Goal: Task Accomplishment & Management: Manage account settings

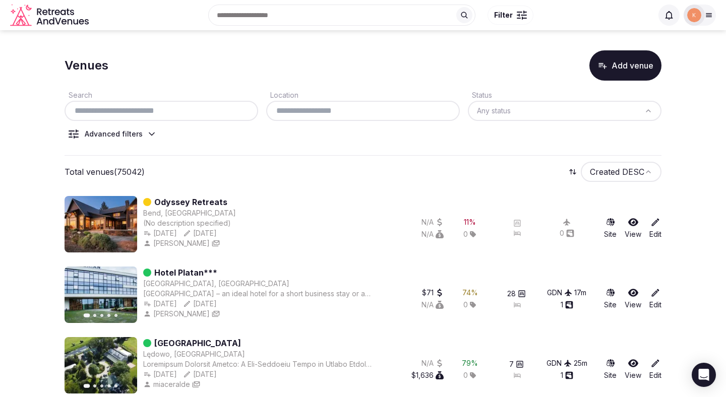
click at [180, 120] on div at bounding box center [162, 111] width 194 height 20
click at [180, 116] on input "text" at bounding box center [161, 111] width 185 height 12
paste input "**********"
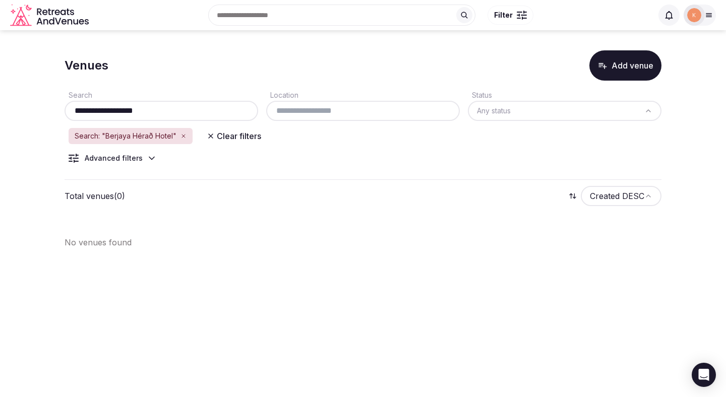
click at [128, 106] on input "**********" at bounding box center [161, 111] width 185 height 12
click at [114, 110] on input "**********" at bounding box center [161, 111] width 185 height 12
type input "**********"
click at [184, 110] on input "**********" at bounding box center [161, 111] width 185 height 12
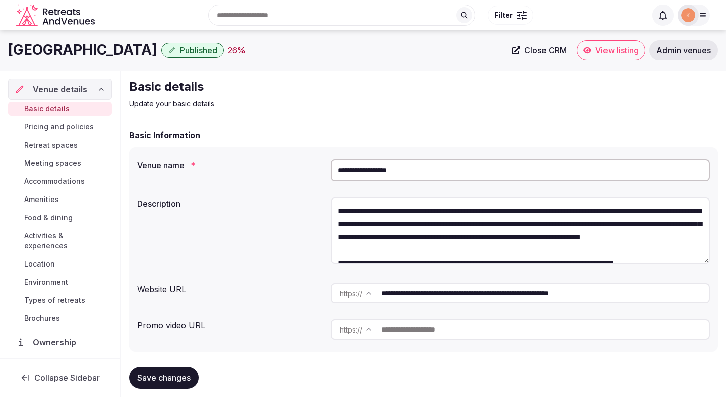
click at [402, 164] on input "**********" at bounding box center [520, 170] width 379 height 22
click at [392, 173] on input "**********" at bounding box center [520, 170] width 379 height 22
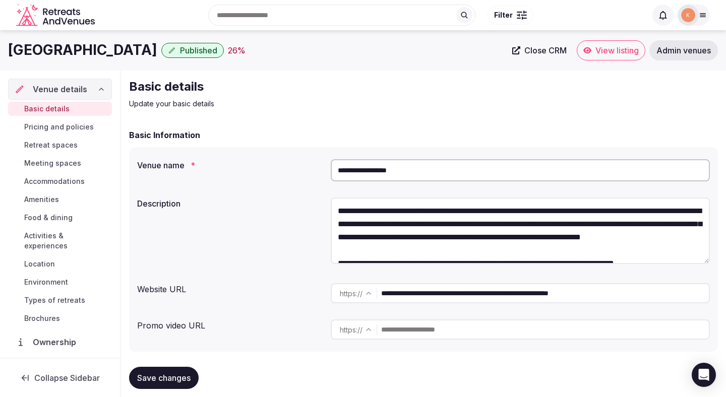
click at [392, 173] on input "**********" at bounding box center [520, 170] width 379 height 22
paste input "**********"
type input "**********"
click at [436, 296] on input "**********" at bounding box center [545, 293] width 328 height 20
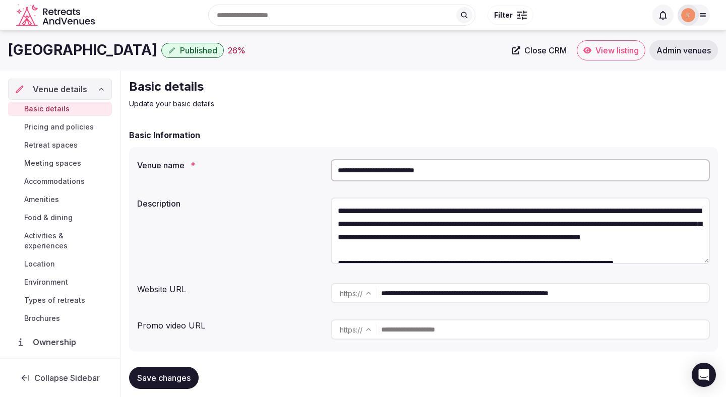
click at [436, 296] on input "**********" at bounding box center [545, 293] width 328 height 20
click at [393, 169] on input "**********" at bounding box center [520, 170] width 379 height 22
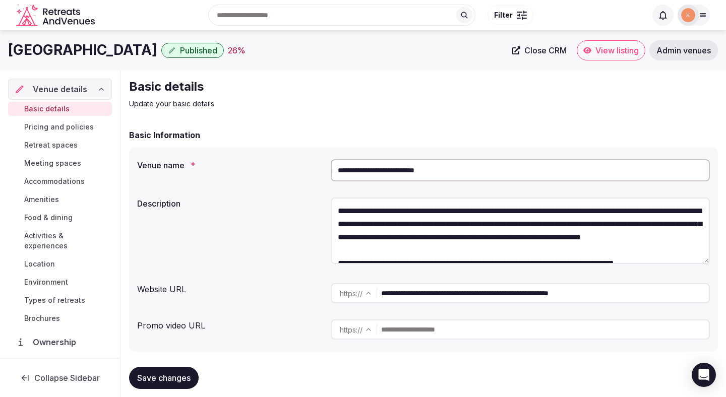
click at [393, 169] on input "**********" at bounding box center [520, 170] width 379 height 22
click at [161, 379] on span "Save changes" at bounding box center [163, 378] width 53 height 10
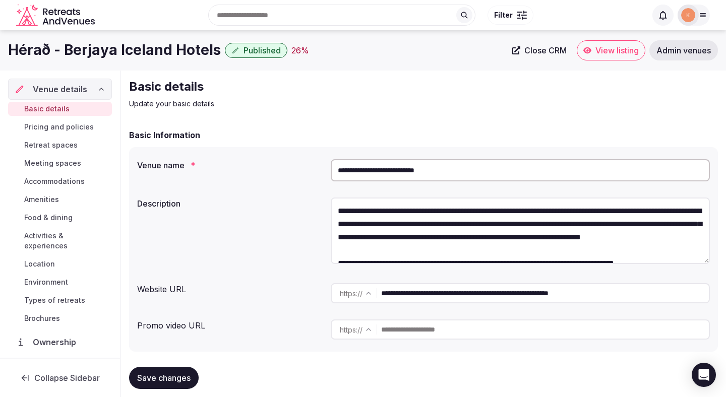
click at [185, 378] on span "Save changes" at bounding box center [163, 378] width 53 height 10
click at [541, 51] on span "Close CRM" at bounding box center [545, 50] width 42 height 10
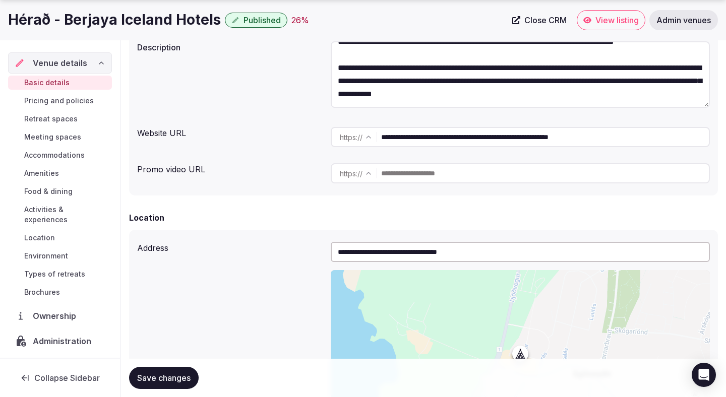
scroll to position [245, 0]
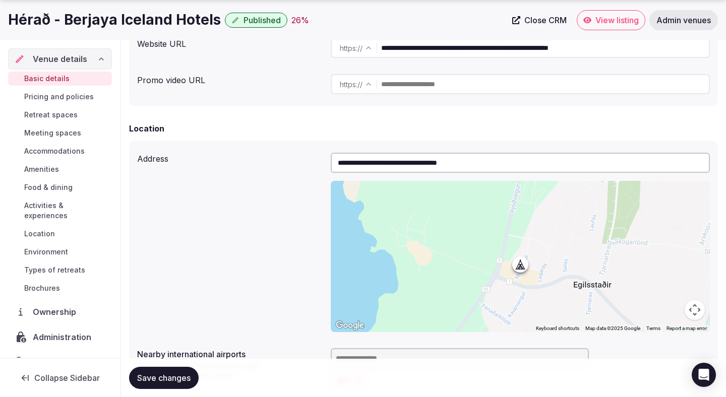
click at [158, 372] on button "Save changes" at bounding box center [164, 378] width 70 height 22
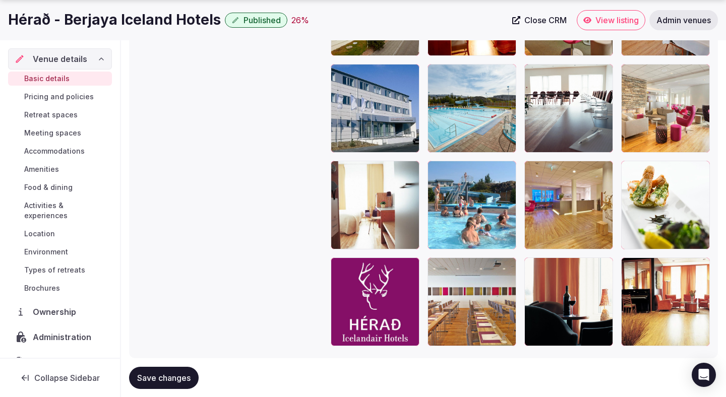
scroll to position [1318, 0]
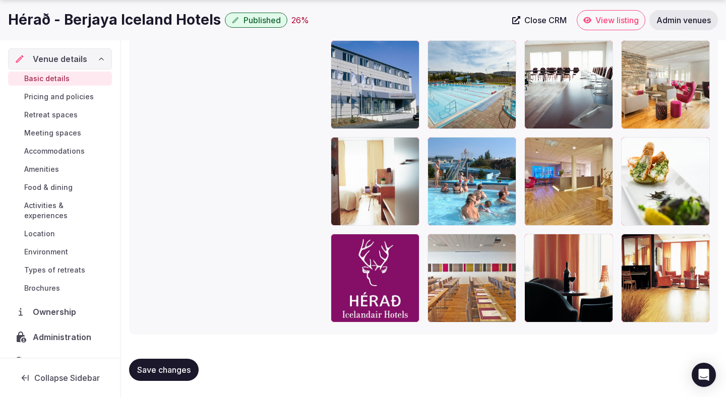
click at [68, 115] on span "Retreat spaces" at bounding box center [50, 115] width 53 height 10
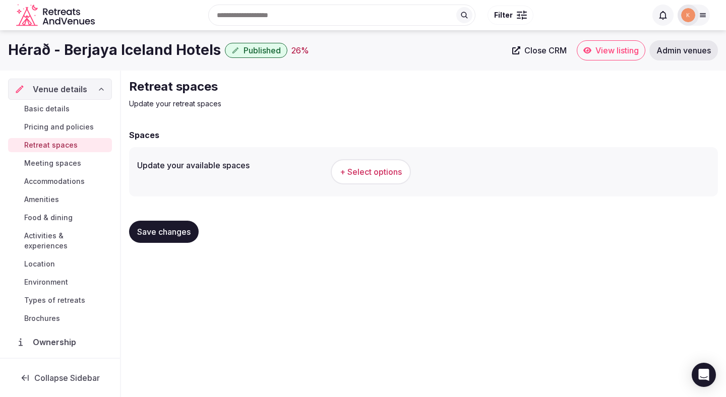
click at [366, 173] on span "+ Select options" at bounding box center [371, 171] width 62 height 11
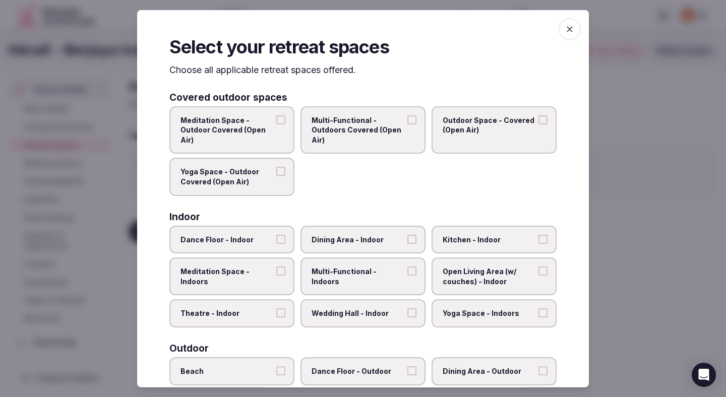
click at [240, 308] on span "Theatre - Indoor" at bounding box center [226, 313] width 93 height 10
click at [276, 308] on button "Theatre - Indoor" at bounding box center [280, 312] width 9 height 9
drag, startPoint x: 339, startPoint y: 307, endPoint x: 339, endPoint y: 273, distance: 34.3
click at [339, 306] on label "Wedding Hall - Indoor" at bounding box center [362, 313] width 125 height 28
click at [407, 308] on button "Wedding Hall - Indoor" at bounding box center [411, 312] width 9 height 9
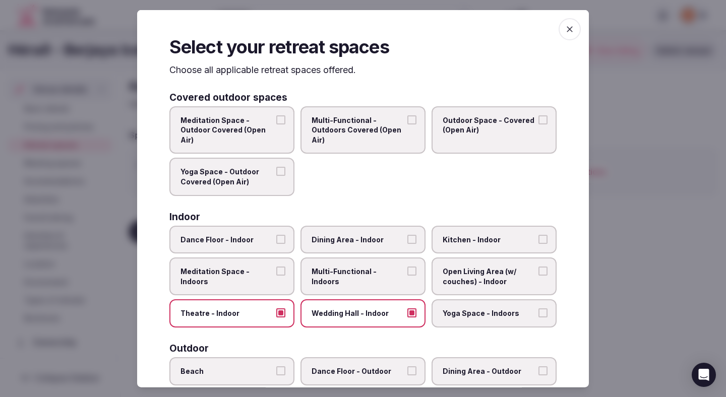
click at [339, 273] on span "Multi-Functional - Indoors" at bounding box center [357, 277] width 93 height 20
click at [407, 273] on button "Multi-Functional - Indoors" at bounding box center [411, 271] width 9 height 9
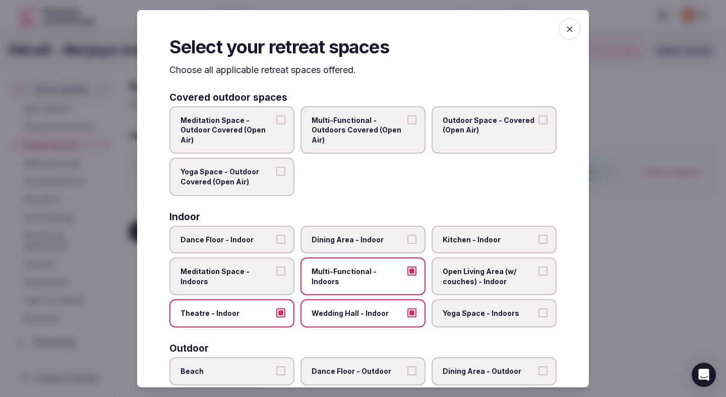
click at [343, 236] on span "Dining Area - Indoor" at bounding box center [357, 239] width 93 height 10
click at [407, 236] on button "Dining Area - Indoor" at bounding box center [411, 238] width 9 height 9
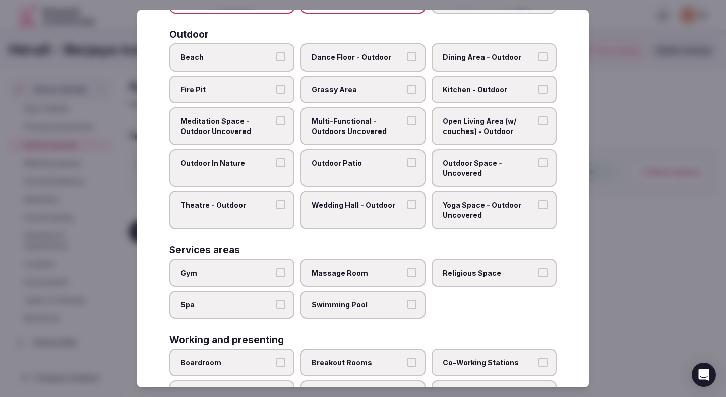
scroll to position [402, 0]
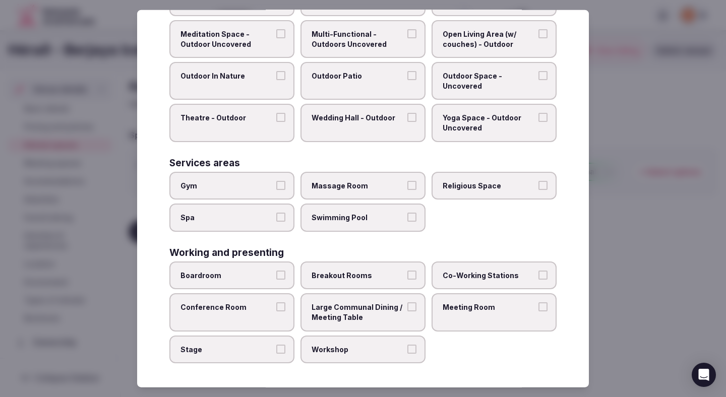
click at [263, 194] on label "Gym" at bounding box center [231, 185] width 125 height 28
click at [276, 189] on button "Gym" at bounding box center [280, 184] width 9 height 9
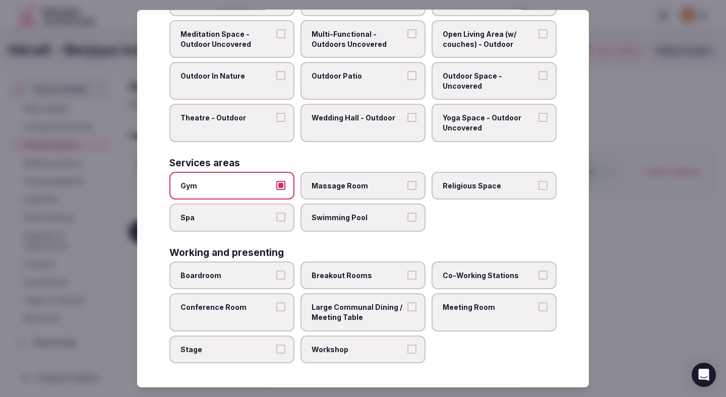
click at [360, 250] on div "Working and presenting" at bounding box center [362, 253] width 387 height 10
click at [359, 228] on label "Swimming Pool" at bounding box center [362, 218] width 125 height 28
click at [407, 222] on button "Swimming Pool" at bounding box center [411, 217] width 9 height 9
click at [294, 263] on div "Boardroom" at bounding box center [231, 276] width 125 height 28
click at [291, 263] on label "Boardroom" at bounding box center [231, 276] width 125 height 28
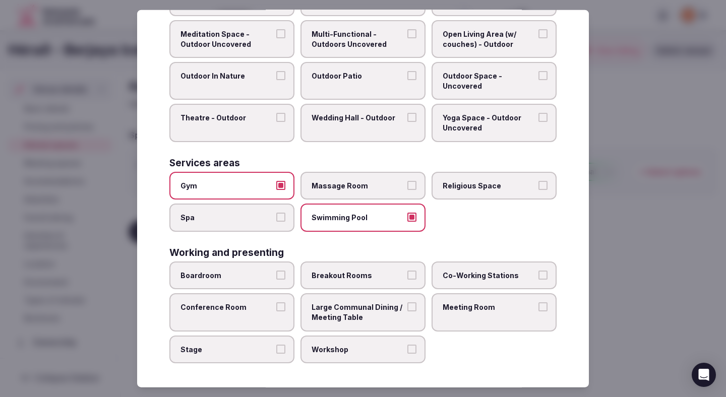
click at [285, 271] on button "Boardroom" at bounding box center [280, 275] width 9 height 9
click at [277, 300] on label "Conference Room" at bounding box center [231, 312] width 125 height 38
click at [277, 302] on button "Conference Room" at bounding box center [280, 306] width 9 height 9
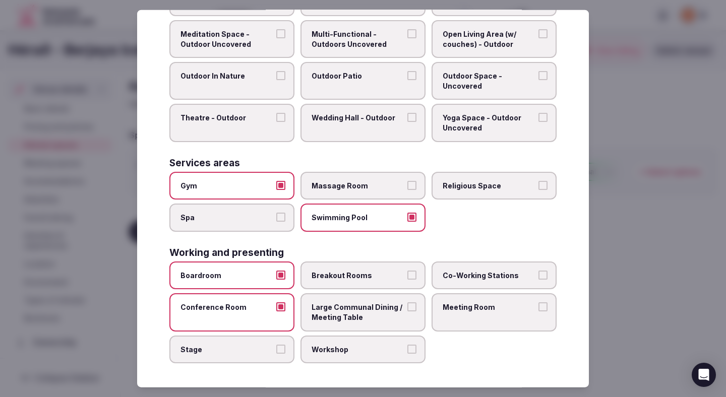
click at [277, 335] on label "Stage" at bounding box center [231, 349] width 125 height 28
click at [277, 344] on button "Stage" at bounding box center [280, 348] width 9 height 9
drag, startPoint x: 347, startPoint y: 345, endPoint x: 347, endPoint y: 338, distance: 7.1
click at [347, 345] on span "Workshop" at bounding box center [357, 349] width 93 height 10
click at [407, 345] on button "Workshop" at bounding box center [411, 348] width 9 height 9
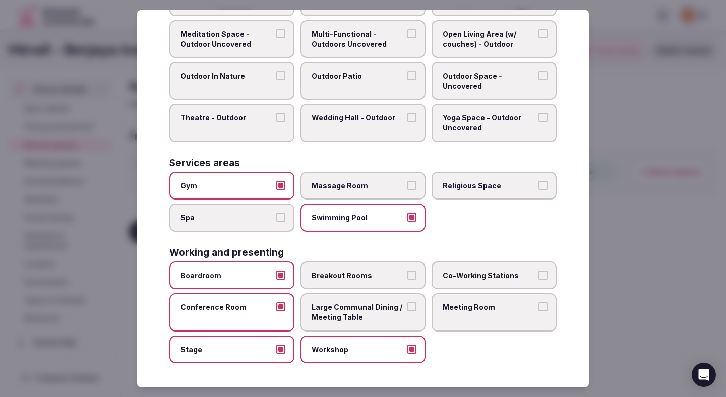
drag, startPoint x: 347, startPoint y: 321, endPoint x: 347, endPoint y: 299, distance: 21.7
click at [347, 321] on span "Large Communal Dining / Meeting Table" at bounding box center [357, 312] width 93 height 20
click at [407, 311] on button "Large Communal Dining / Meeting Table" at bounding box center [411, 306] width 9 height 9
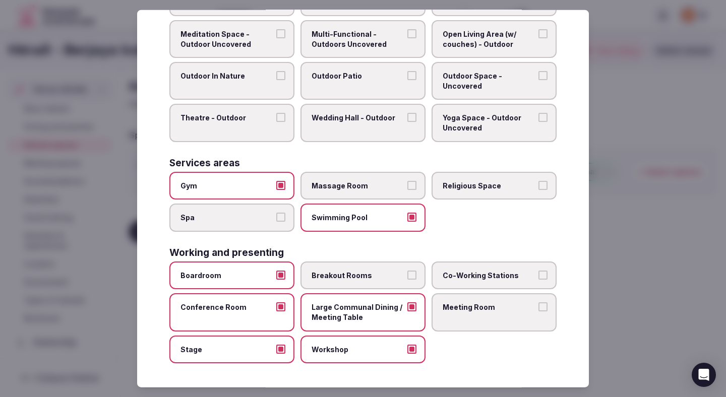
click at [354, 279] on span "Breakout Rooms" at bounding box center [357, 276] width 93 height 10
click at [407, 279] on button "Breakout Rooms" at bounding box center [411, 275] width 9 height 9
click at [470, 330] on label "Meeting Room" at bounding box center [493, 312] width 125 height 38
click at [538, 311] on button "Meeting Room" at bounding box center [542, 306] width 9 height 9
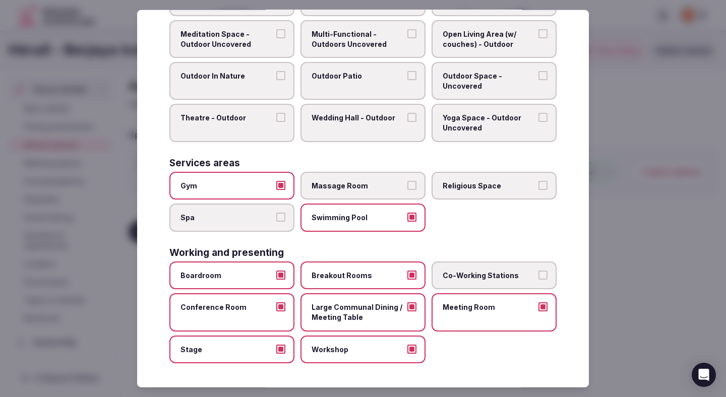
click at [470, 301] on label "Meeting Room" at bounding box center [493, 312] width 125 height 38
click at [538, 302] on button "Meeting Room" at bounding box center [542, 306] width 9 height 9
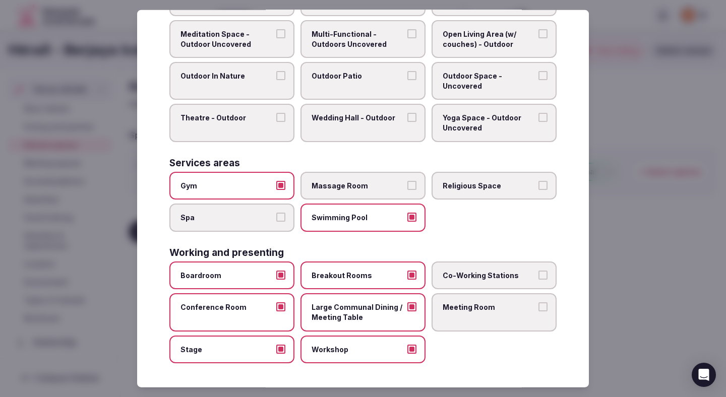
click at [476, 285] on label "Co-Working Stations" at bounding box center [493, 276] width 125 height 28
click at [538, 280] on button "Co-Working Stations" at bounding box center [542, 275] width 9 height 9
click at [476, 313] on label "Meeting Room" at bounding box center [493, 312] width 125 height 38
click at [538, 311] on button "Meeting Room" at bounding box center [542, 306] width 9 height 9
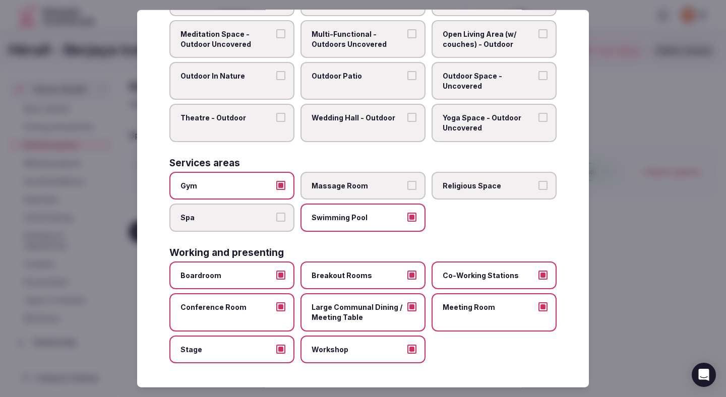
click at [666, 248] on div at bounding box center [363, 198] width 726 height 397
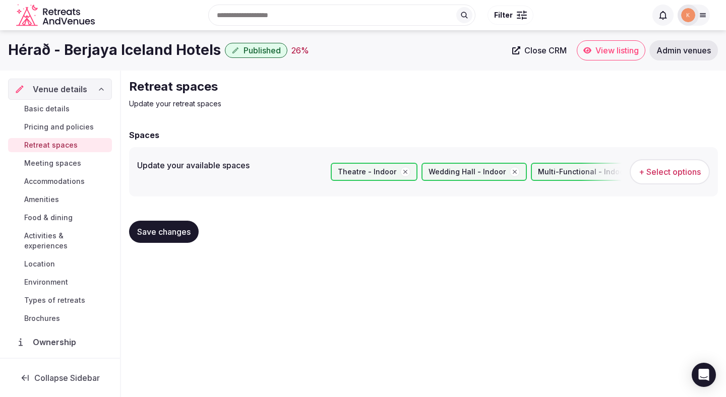
click at [166, 242] on button "Save changes" at bounding box center [164, 232] width 70 height 22
click at [179, 236] on span "Save changes" at bounding box center [163, 232] width 53 height 10
click at [68, 162] on span "Meeting spaces" at bounding box center [52, 163] width 57 height 10
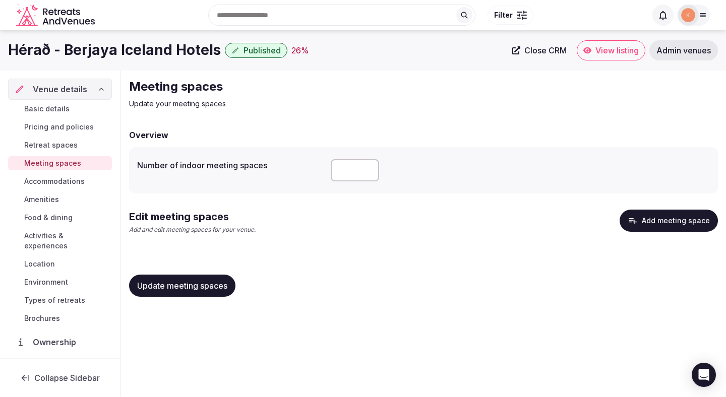
click at [650, 225] on button "Add meeting space" at bounding box center [668, 221] width 98 height 22
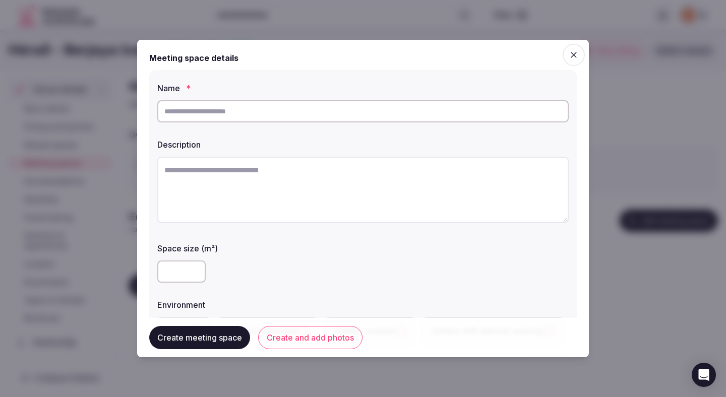
click at [387, 114] on input "text" at bounding box center [362, 111] width 411 height 22
type input "**********"
click at [455, 228] on div at bounding box center [362, 192] width 411 height 78
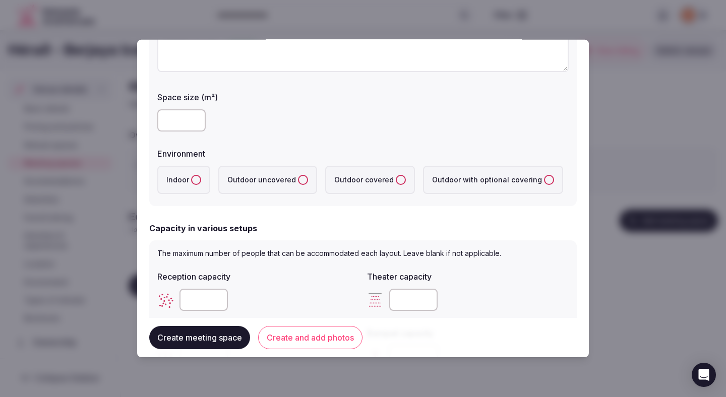
scroll to position [174, 0]
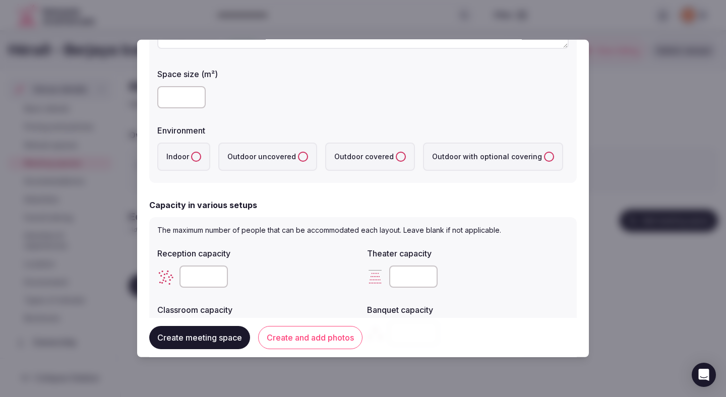
click at [188, 160] on label "Indoor" at bounding box center [183, 157] width 53 height 28
click at [191, 160] on button "Indoor" at bounding box center [196, 157] width 10 height 10
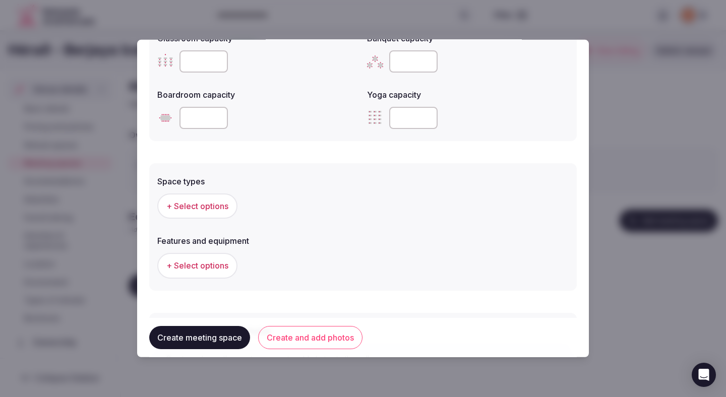
scroll to position [459, 0]
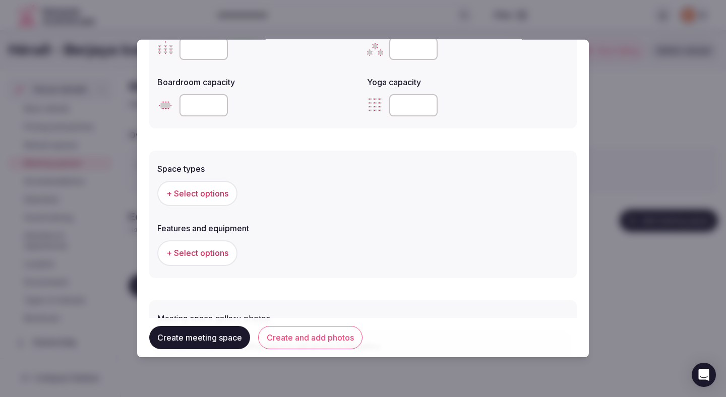
click at [210, 198] on span "+ Select options" at bounding box center [197, 193] width 62 height 11
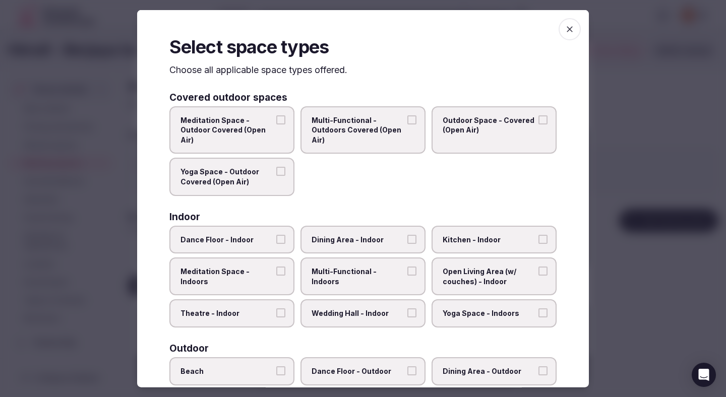
click at [262, 318] on span "Theatre - Indoor" at bounding box center [226, 313] width 93 height 10
click at [276, 317] on button "Theatre - Indoor" at bounding box center [280, 312] width 9 height 9
click at [329, 252] on label "Dining Area - Indoor" at bounding box center [362, 239] width 125 height 28
click at [407, 243] on button "Dining Area - Indoor" at bounding box center [411, 238] width 9 height 9
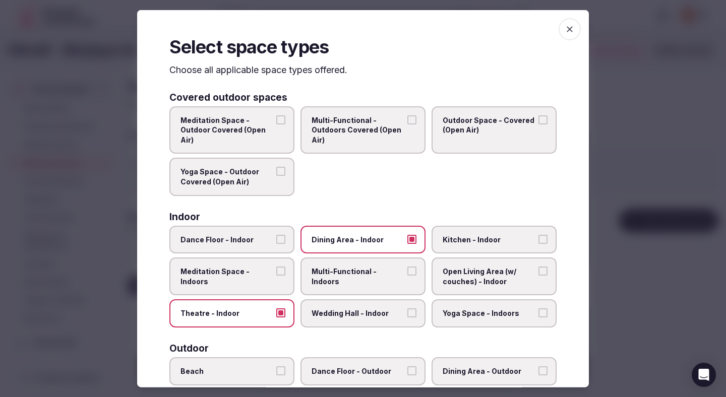
click at [329, 277] on label "Multi-Functional - Indoors" at bounding box center [362, 277] width 125 height 38
click at [407, 276] on button "Multi-Functional - Indoors" at bounding box center [411, 271] width 9 height 9
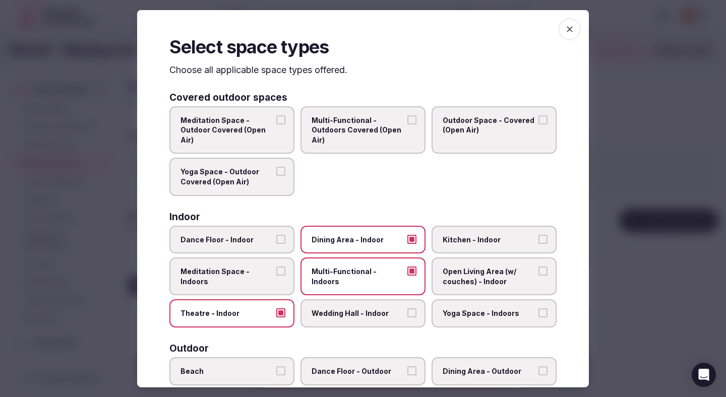
click at [334, 325] on label "Wedding Hall - Indoor" at bounding box center [362, 313] width 125 height 28
click at [407, 317] on button "Wedding Hall - Indoor" at bounding box center [411, 312] width 9 height 9
click at [334, 324] on label "Wedding Hall - Indoor" at bounding box center [362, 313] width 125 height 28
click at [407, 317] on button "Wedding Hall - Indoor" at bounding box center [411, 312] width 9 height 9
click at [377, 319] on label "Wedding Hall - Indoor" at bounding box center [362, 313] width 125 height 28
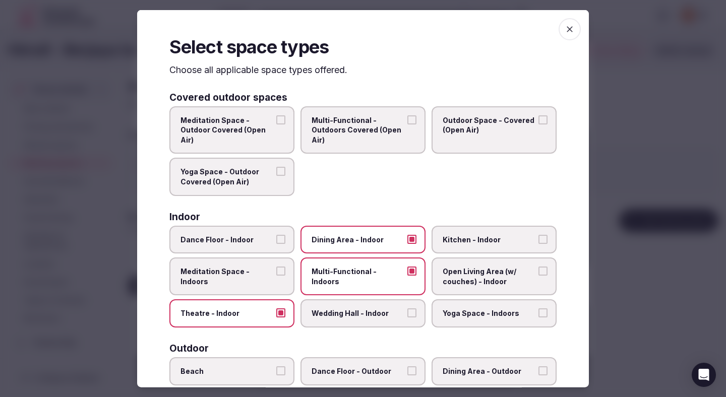
click at [407, 317] on button "Wedding Hall - Indoor" at bounding box center [411, 312] width 9 height 9
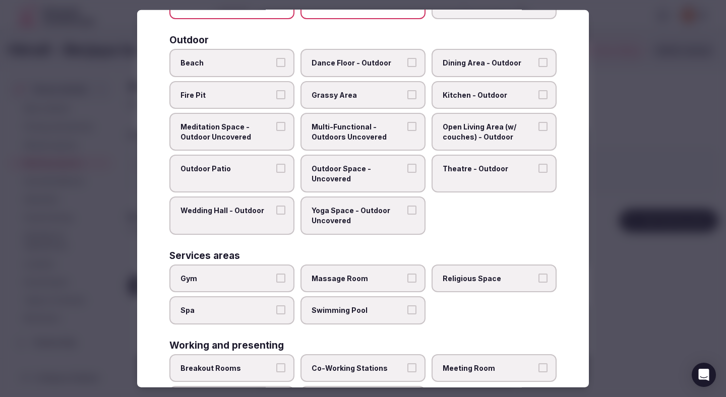
scroll to position [359, 0]
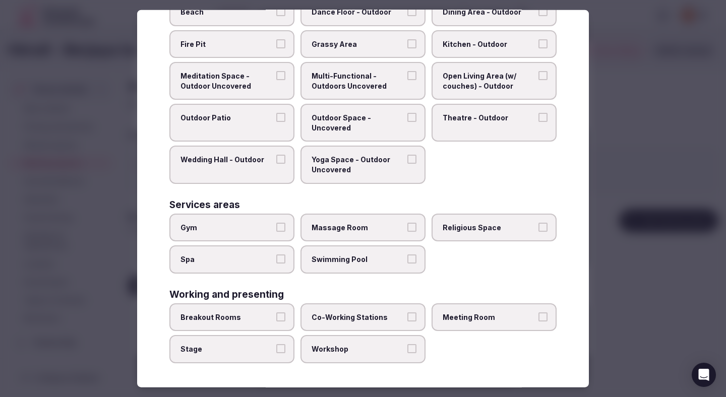
click at [260, 313] on span "Breakout Rooms" at bounding box center [226, 317] width 93 height 10
click at [276, 313] on button "Breakout Rooms" at bounding box center [280, 316] width 9 height 9
click at [260, 333] on div "Breakout Rooms Co-Working Stations Meeting Room Stage Workshop" at bounding box center [362, 333] width 387 height 60
click at [273, 347] on span "Stage" at bounding box center [226, 349] width 93 height 10
click at [276, 347] on button "Stage" at bounding box center [280, 348] width 9 height 9
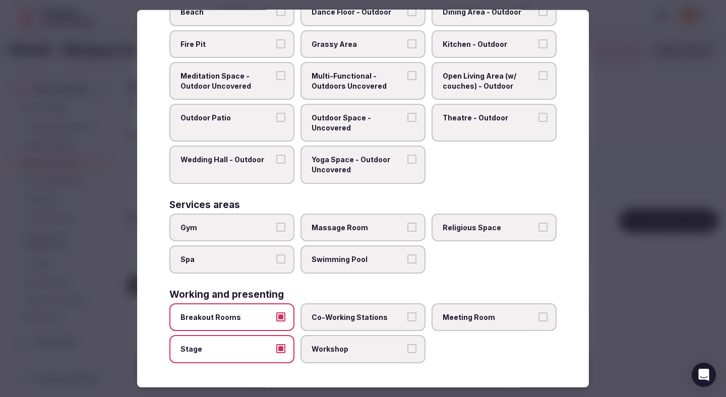
click at [359, 327] on label "Co-Working Stations" at bounding box center [362, 317] width 125 height 28
click at [407, 322] on button "Co-Working Stations" at bounding box center [411, 316] width 9 height 9
click at [359, 351] on span "Workshop" at bounding box center [357, 349] width 93 height 10
click at [407, 351] on button "Workshop" at bounding box center [411, 348] width 9 height 9
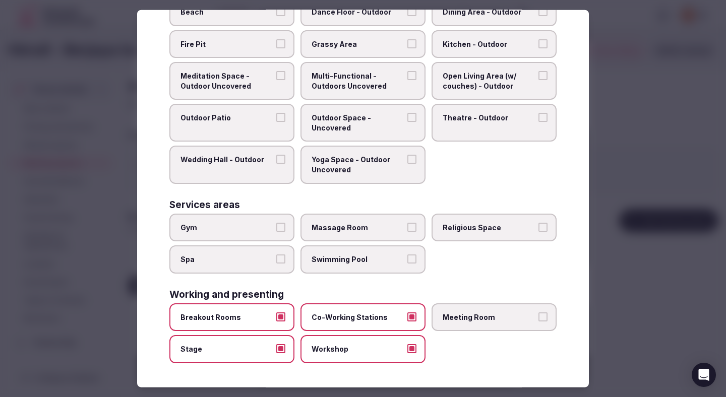
click at [516, 323] on label "Meeting Room" at bounding box center [493, 317] width 125 height 28
click at [538, 322] on button "Meeting Room" at bounding box center [542, 316] width 9 height 9
click at [682, 213] on div at bounding box center [363, 198] width 726 height 397
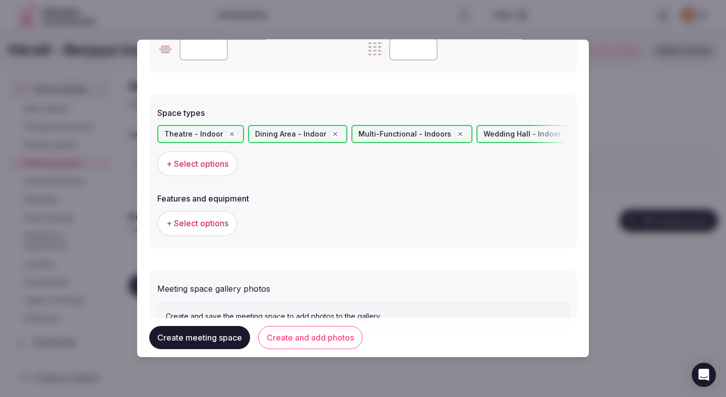
scroll to position [558, 0]
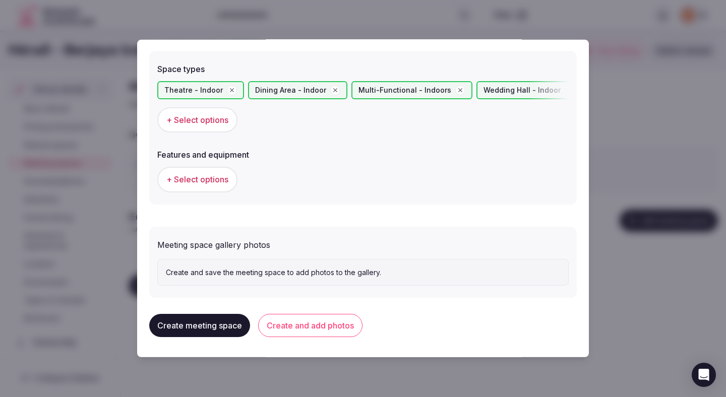
click at [213, 173] on button "+ Select options" at bounding box center [197, 179] width 80 height 25
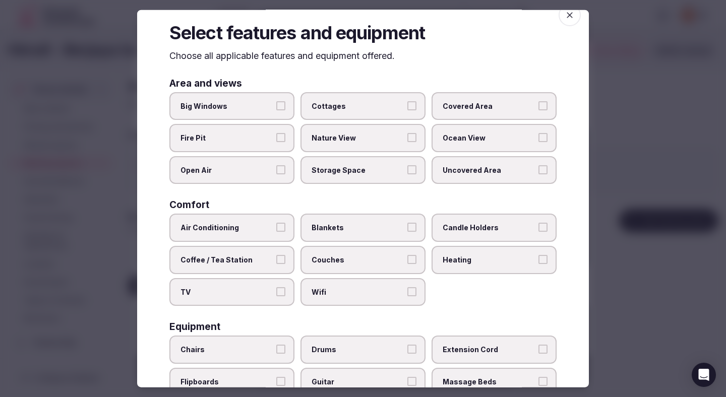
scroll to position [15, 0]
click at [271, 220] on label "Air Conditioning" at bounding box center [231, 227] width 125 height 28
click at [276, 222] on button "Air Conditioning" at bounding box center [280, 226] width 9 height 9
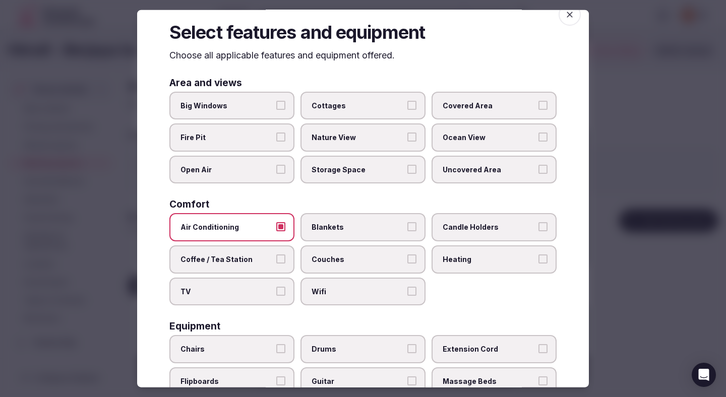
click at [275, 292] on label "TV" at bounding box center [231, 291] width 125 height 28
click at [276, 292] on button "TV" at bounding box center [280, 290] width 9 height 9
click at [332, 299] on label "Wifi" at bounding box center [362, 291] width 125 height 28
click at [407, 295] on button "Wifi" at bounding box center [411, 290] width 9 height 9
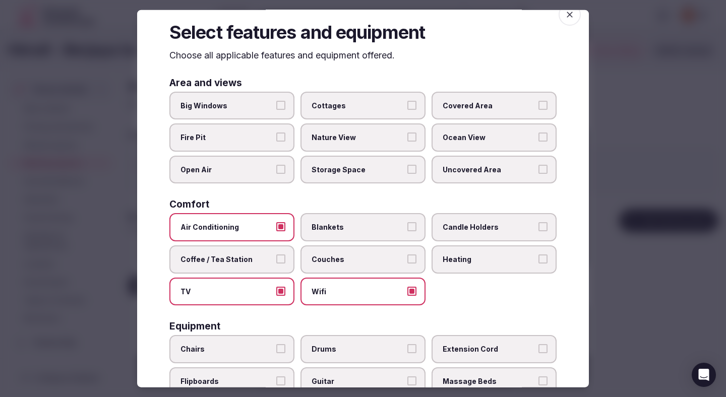
scroll to position [66, 0]
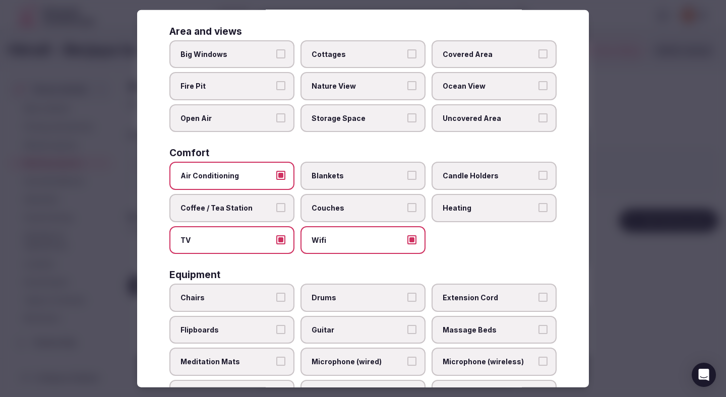
click at [243, 293] on span "Chairs" at bounding box center [226, 298] width 93 height 10
click at [276, 293] on button "Chairs" at bounding box center [280, 297] width 9 height 9
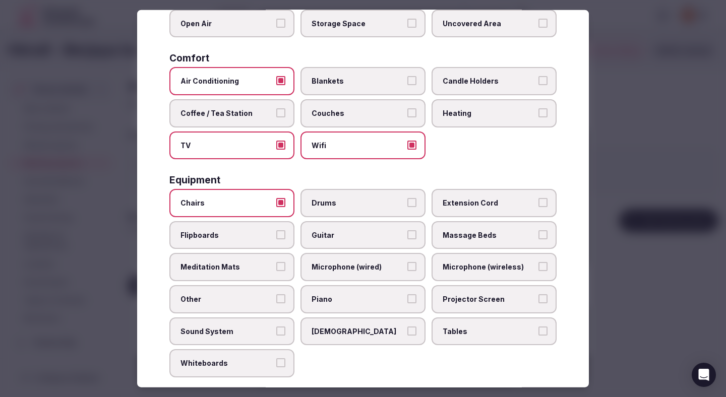
scroll to position [187, 0]
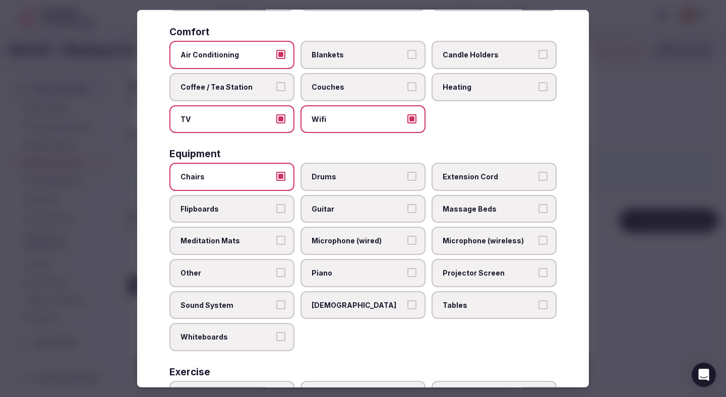
click at [474, 235] on label "Microphone (wireless)" at bounding box center [493, 241] width 125 height 28
click at [538, 236] on button "Microphone (wireless)" at bounding box center [542, 240] width 9 height 9
click at [386, 235] on label "Microphone (wired)" at bounding box center [362, 241] width 125 height 28
click at [407, 236] on button "Microphone (wired)" at bounding box center [411, 240] width 9 height 9
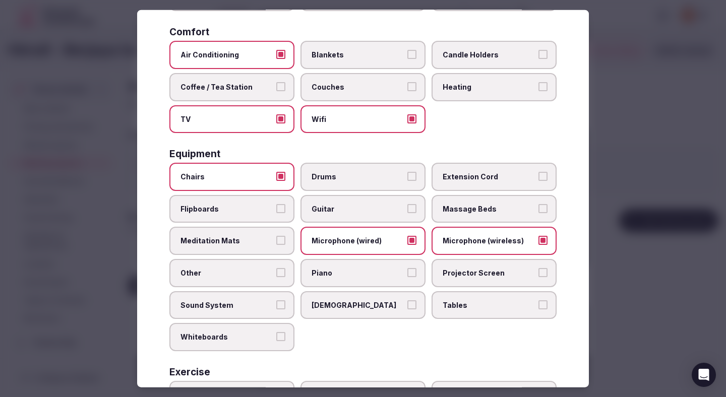
click at [456, 277] on span "Projector Screen" at bounding box center [488, 273] width 93 height 10
click at [538, 277] on button "Projector Screen" at bounding box center [542, 272] width 9 height 9
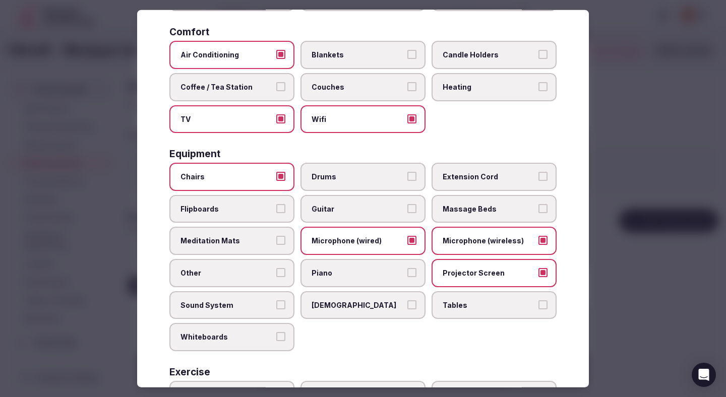
click at [482, 300] on span "Tables" at bounding box center [488, 305] width 93 height 10
click at [538, 300] on button "Tables" at bounding box center [542, 304] width 9 height 9
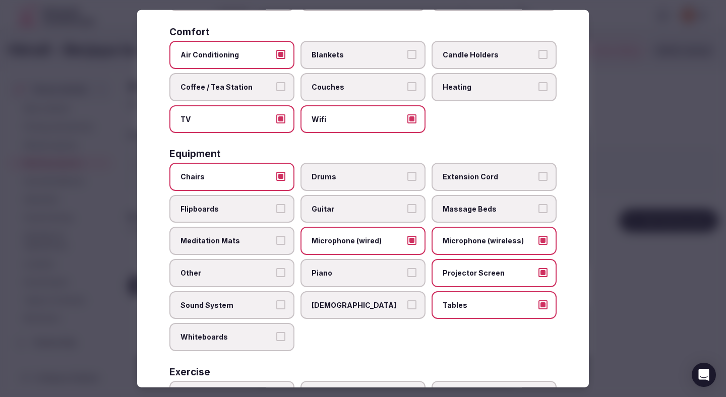
click at [260, 206] on span "Flipboards" at bounding box center [226, 209] width 93 height 10
click at [276, 206] on button "Flipboards" at bounding box center [280, 208] width 9 height 9
click at [259, 338] on span "Whiteboards" at bounding box center [226, 337] width 93 height 10
click at [276, 338] on button "Whiteboards" at bounding box center [280, 336] width 9 height 9
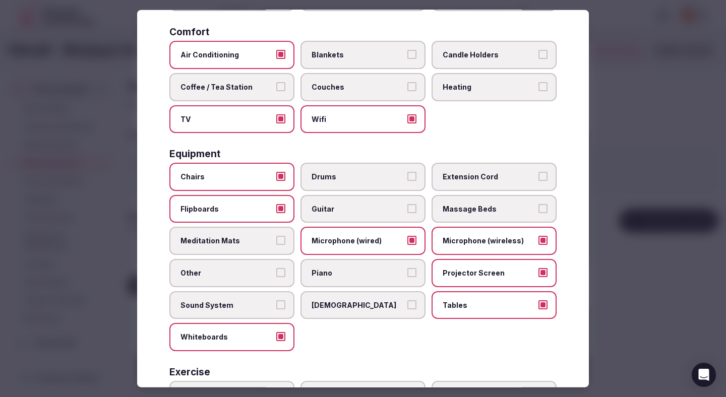
click at [300, 309] on label "Sunbeds" at bounding box center [362, 305] width 125 height 28
click at [407, 309] on button "Sunbeds" at bounding box center [411, 304] width 9 height 9
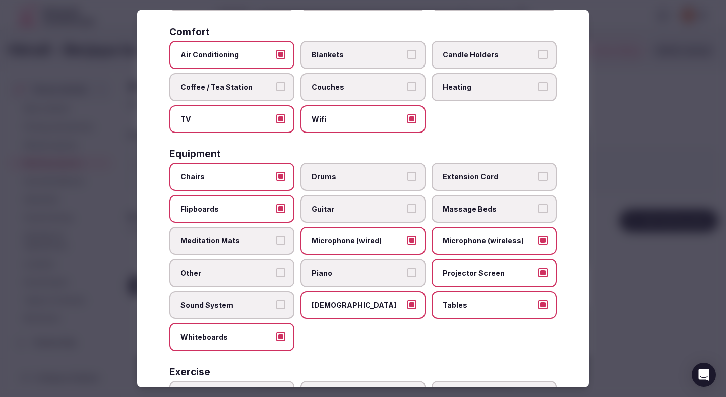
click at [270, 302] on span "Sound System" at bounding box center [226, 305] width 93 height 10
click at [276, 302] on button "Sound System" at bounding box center [280, 304] width 9 height 9
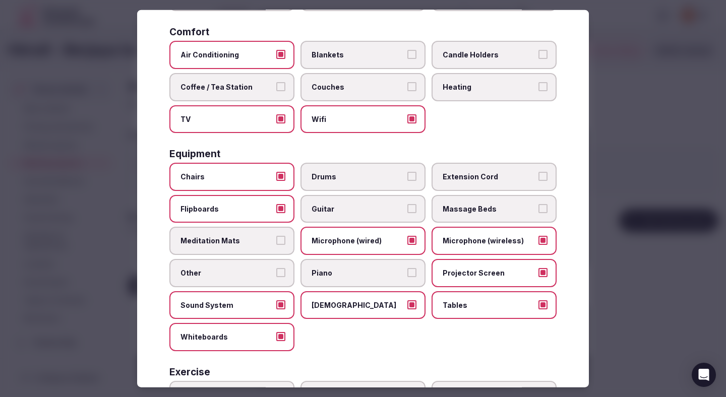
click at [322, 315] on label "Sunbeds" at bounding box center [362, 305] width 125 height 28
click at [407, 309] on button "Sunbeds" at bounding box center [411, 304] width 9 height 9
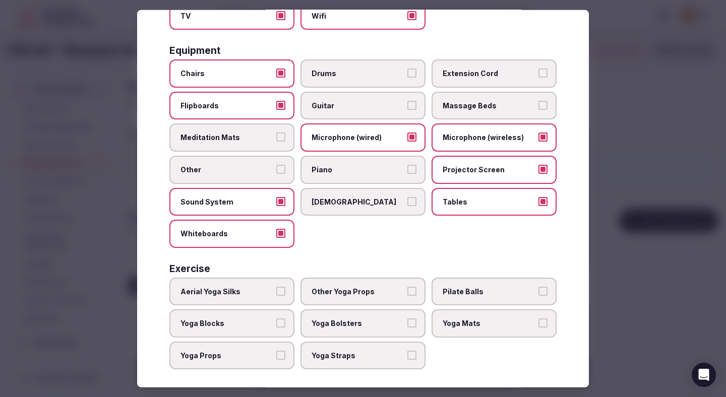
scroll to position [297, 0]
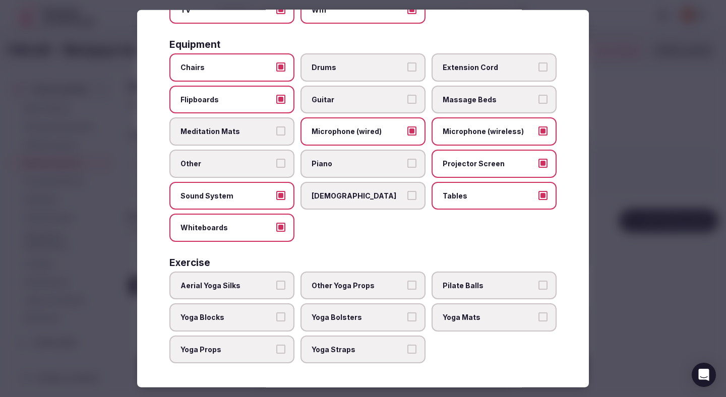
click at [683, 170] on div at bounding box center [363, 198] width 726 height 397
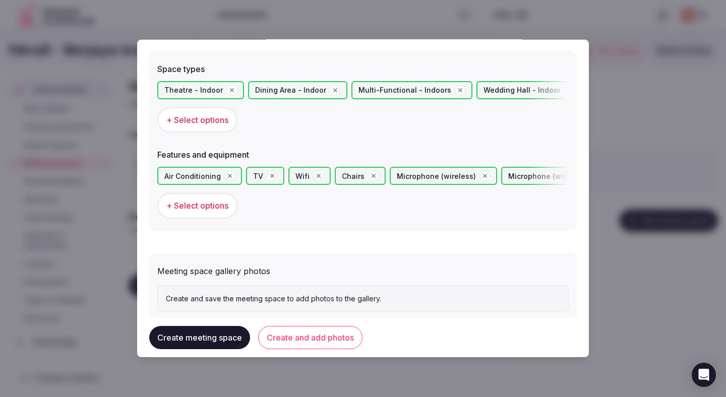
scroll to position [585, 0]
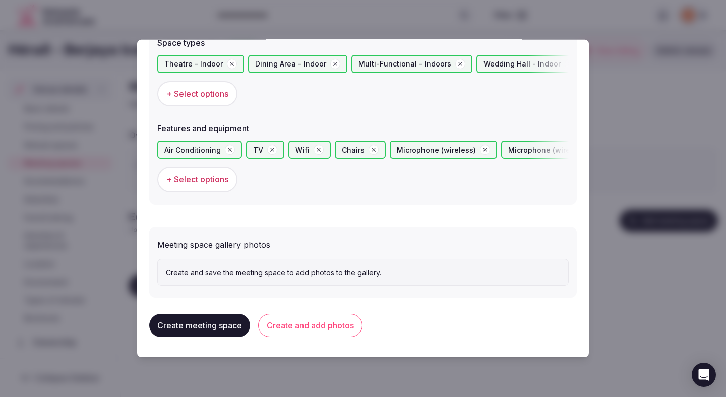
click at [329, 325] on button "Create and add photos" at bounding box center [310, 325] width 104 height 23
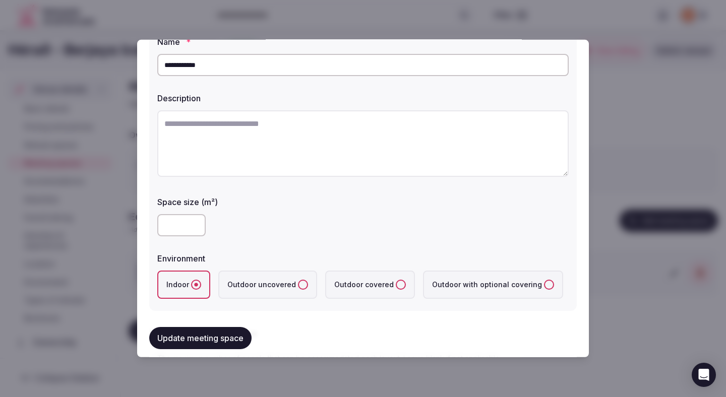
scroll to position [0, 0]
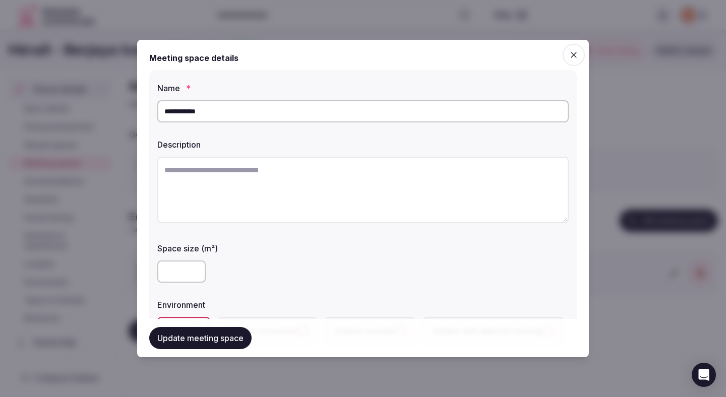
click at [269, 169] on textarea at bounding box center [362, 190] width 411 height 67
paste textarea "**********"
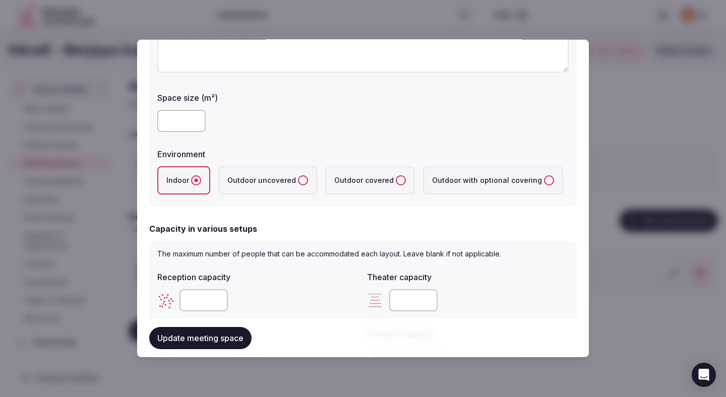
scroll to position [153, 0]
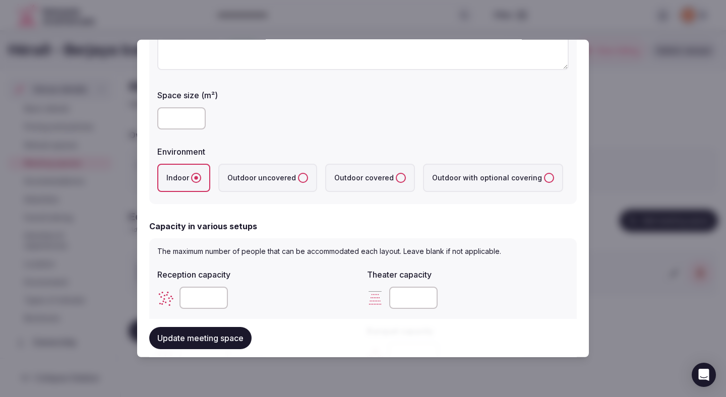
type textarea "**********"
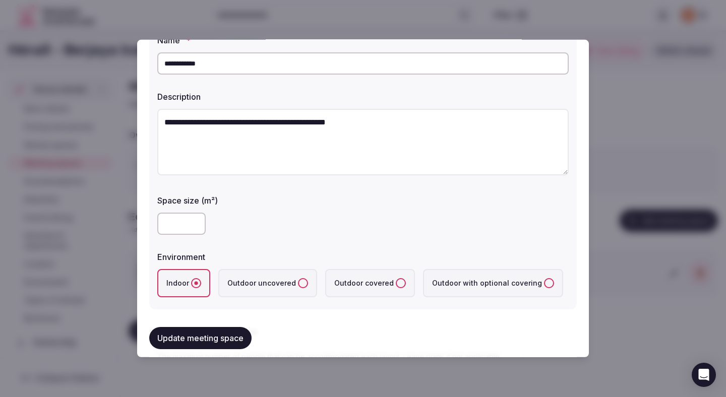
scroll to position [18, 0]
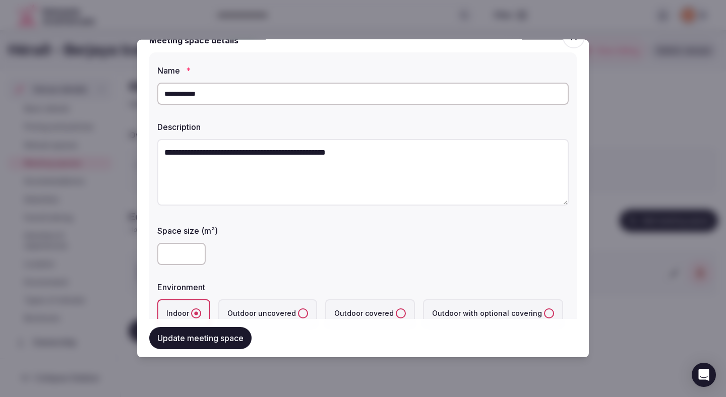
click at [186, 253] on input "number" at bounding box center [181, 254] width 48 height 22
type input "**"
click at [254, 251] on div "**" at bounding box center [362, 254] width 411 height 22
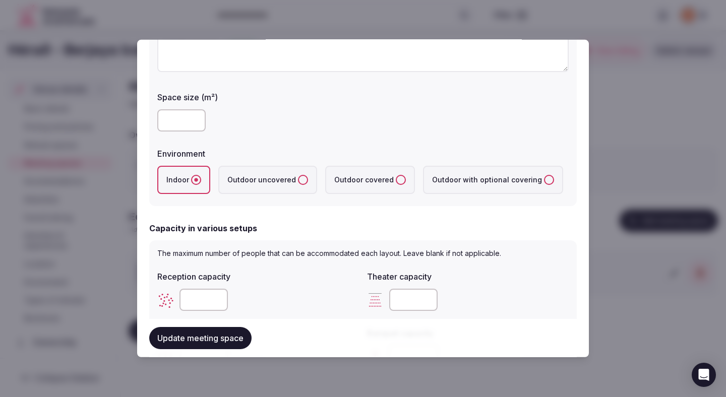
scroll to position [191, 0]
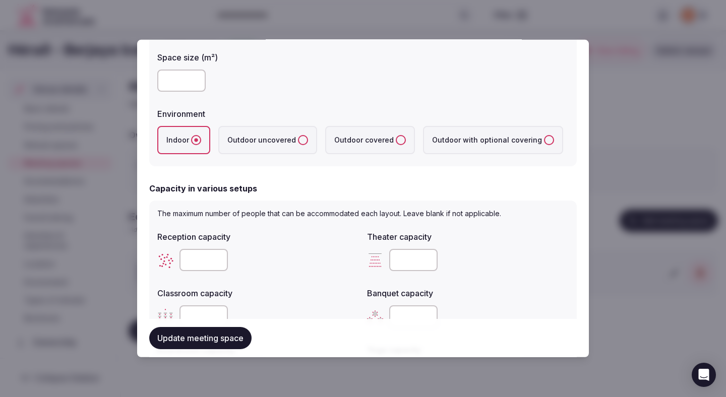
click at [195, 250] on input "number" at bounding box center [203, 260] width 48 height 22
type input "**"
click at [407, 266] on input "number" at bounding box center [413, 260] width 48 height 22
type input "**"
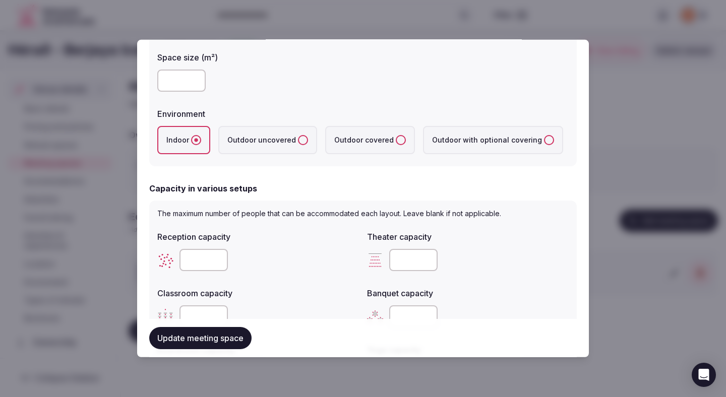
click at [196, 310] on input "number" at bounding box center [203, 316] width 48 height 22
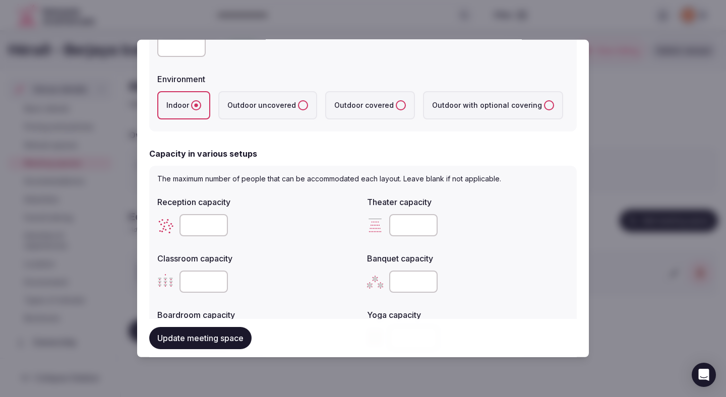
scroll to position [237, 0]
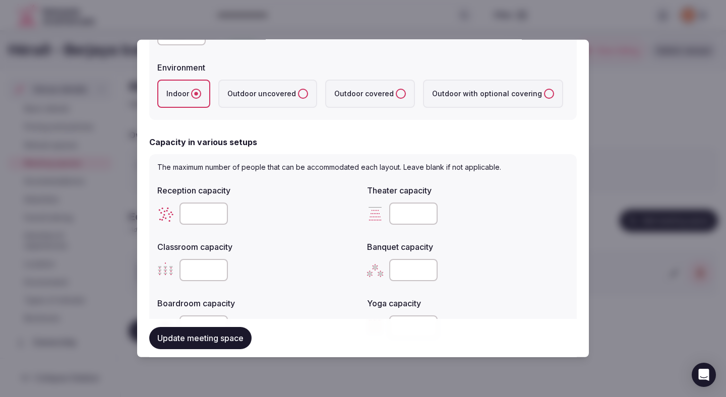
click at [188, 272] on input "number" at bounding box center [203, 270] width 48 height 22
type input "**"
click at [397, 260] on input "number" at bounding box center [413, 270] width 48 height 22
click at [402, 271] on input "number" at bounding box center [413, 270] width 48 height 22
type input "**"
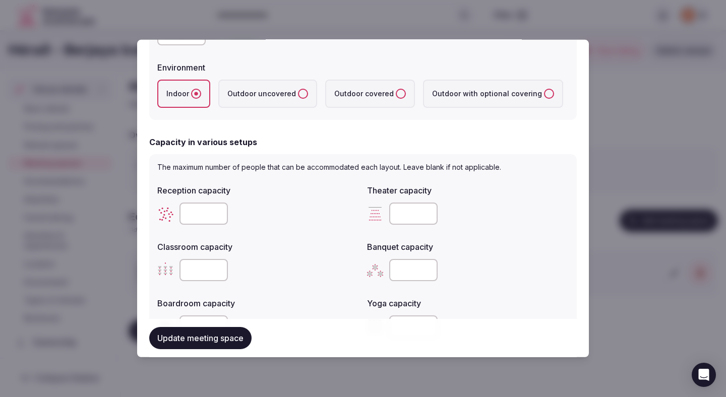
click at [335, 173] on div "The maximum number of people that can be accommodated each layout. Leave blank …" at bounding box center [362, 252] width 427 height 196
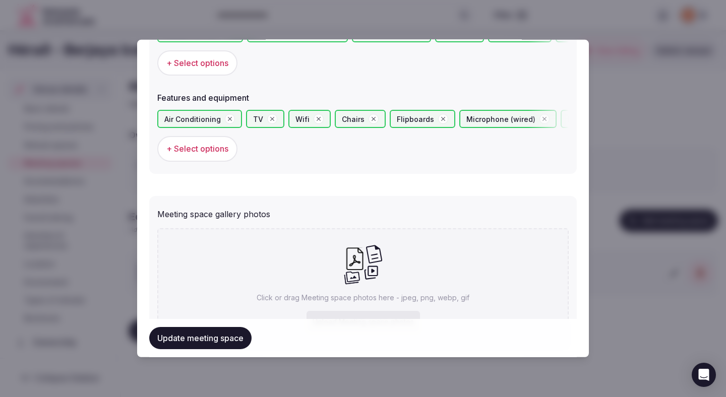
scroll to position [677, 0]
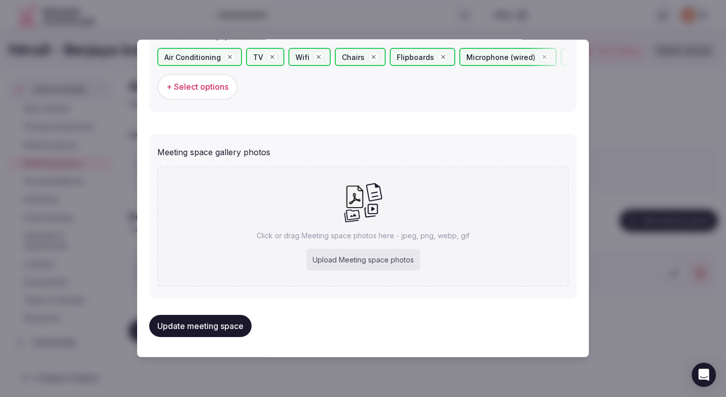
click at [339, 256] on div "Upload Meeting space photos" at bounding box center [362, 260] width 113 height 22
type input "**********"
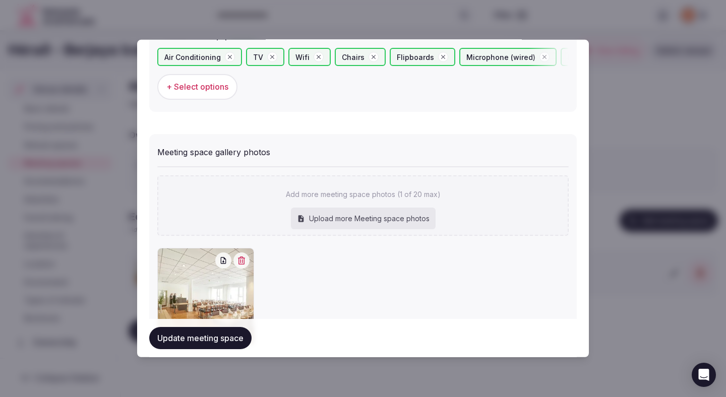
click at [214, 335] on button "Update meeting space" at bounding box center [200, 338] width 102 height 22
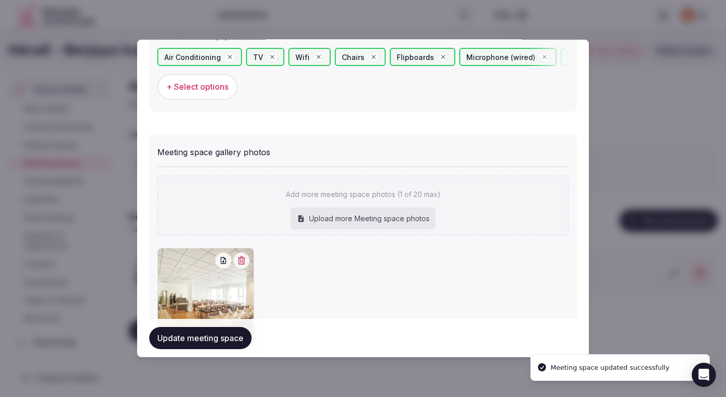
click at [213, 348] on button "Update meeting space" at bounding box center [200, 338] width 102 height 22
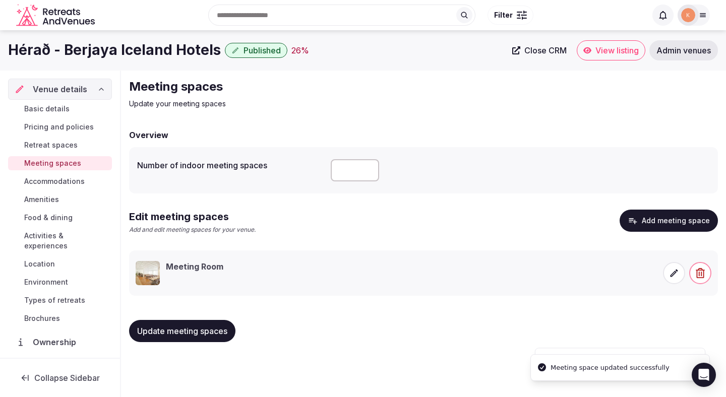
click at [218, 338] on button "Update meeting spaces" at bounding box center [182, 331] width 106 height 22
click at [42, 182] on span "Accommodations" at bounding box center [54, 181] width 60 height 10
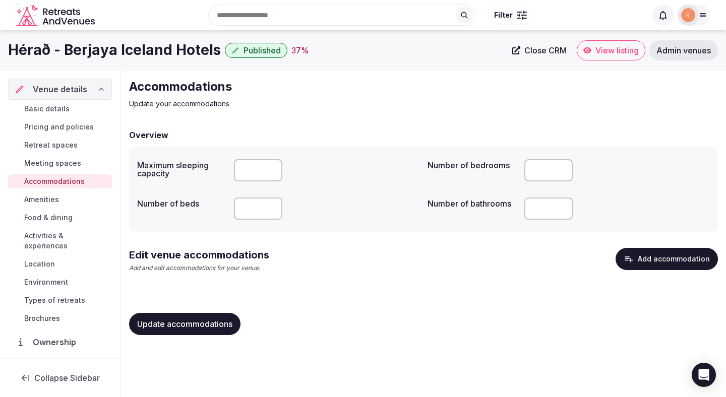
click at [655, 259] on button "Add accommodation" at bounding box center [666, 259] width 102 height 22
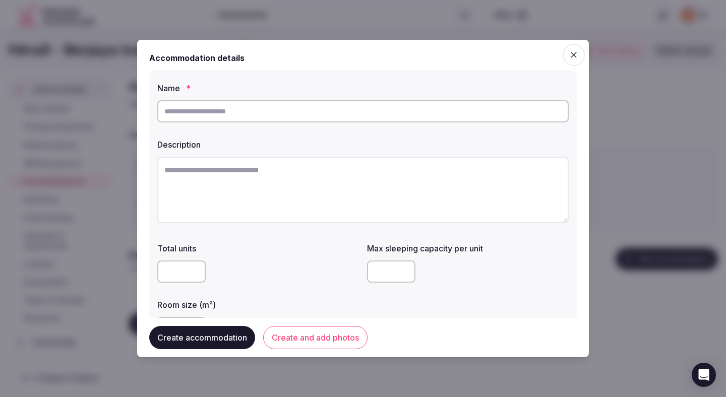
click at [662, 85] on div at bounding box center [363, 198] width 726 height 397
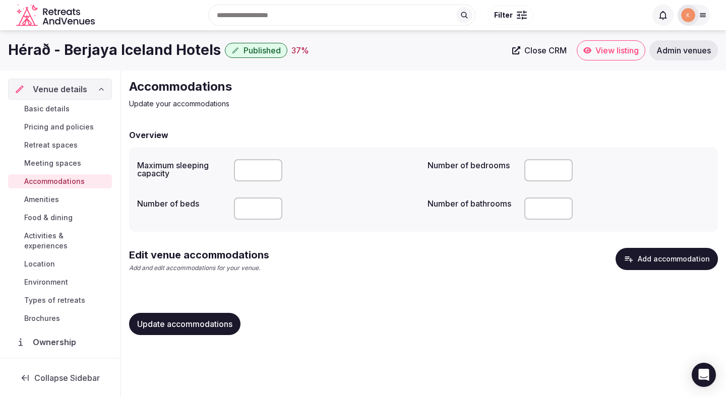
click at [654, 270] on div "Edit venue accommodations Add and edit accommodations for your venue. Add accom…" at bounding box center [423, 264] width 589 height 33
click at [652, 251] on button "Add accommodation" at bounding box center [666, 259] width 102 height 22
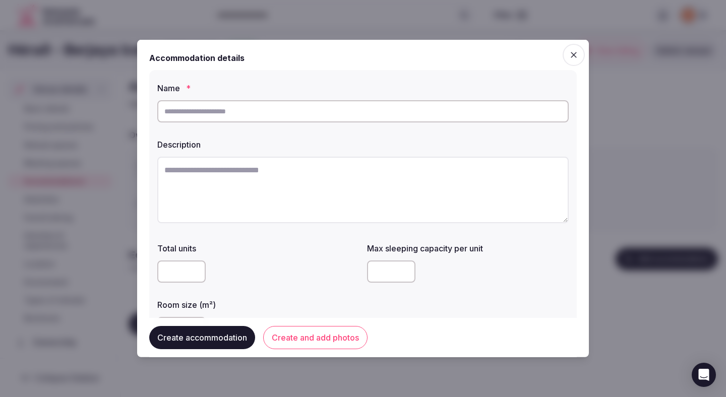
paste input "*********"
click at [425, 113] on input "text" at bounding box center [362, 111] width 411 height 22
type input "*********"
click at [234, 180] on textarea at bounding box center [362, 190] width 411 height 67
paste textarea "**********"
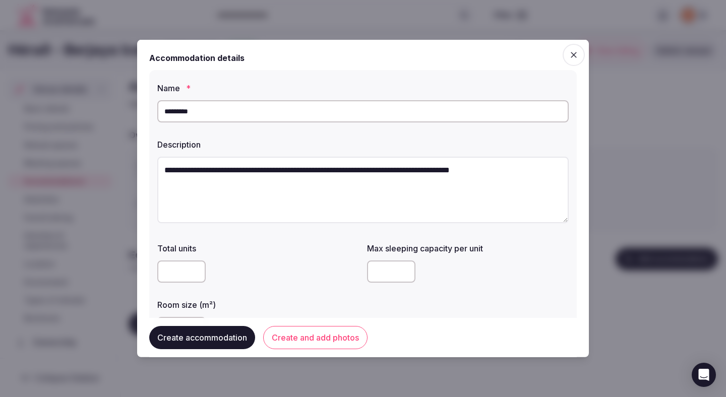
type textarea "**********"
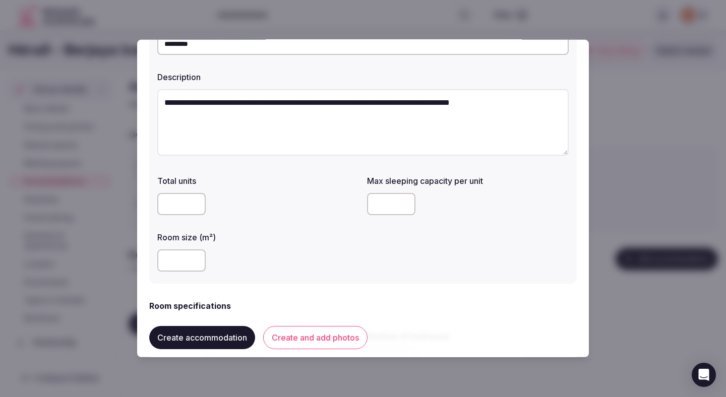
scroll to position [109, 0]
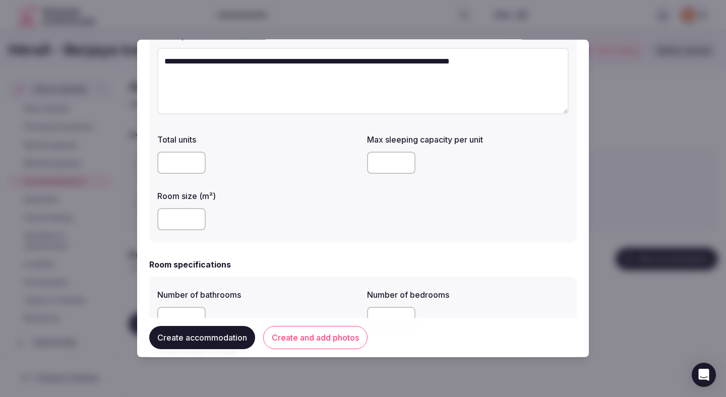
click at [374, 165] on input "*" at bounding box center [391, 163] width 48 height 22
type input "*"
click at [183, 222] on input "number" at bounding box center [181, 219] width 48 height 22
type input "**"
click at [331, 196] on label "Room size (m²)" at bounding box center [258, 196] width 202 height 8
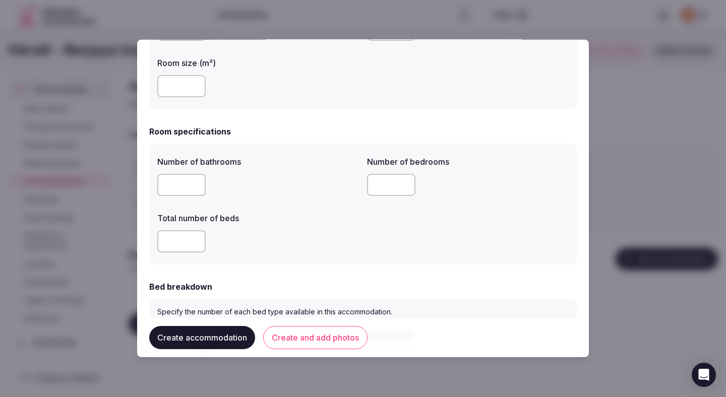
scroll to position [304, 0]
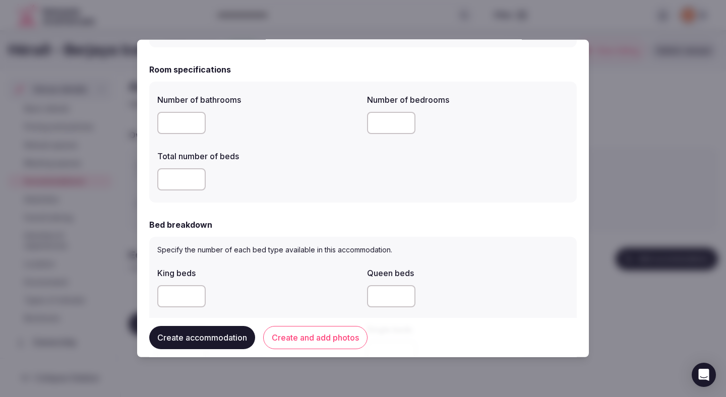
click at [191, 126] on input "number" at bounding box center [181, 123] width 48 height 22
type input "*"
click at [270, 165] on div "*" at bounding box center [258, 179] width 202 height 30
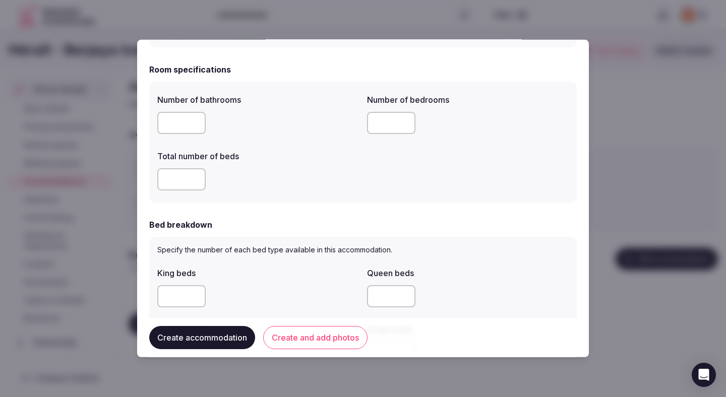
click at [270, 165] on div "*" at bounding box center [258, 179] width 202 height 30
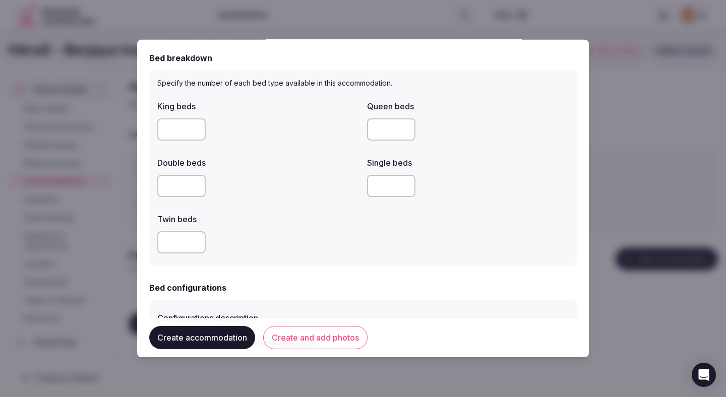
scroll to position [474, 0]
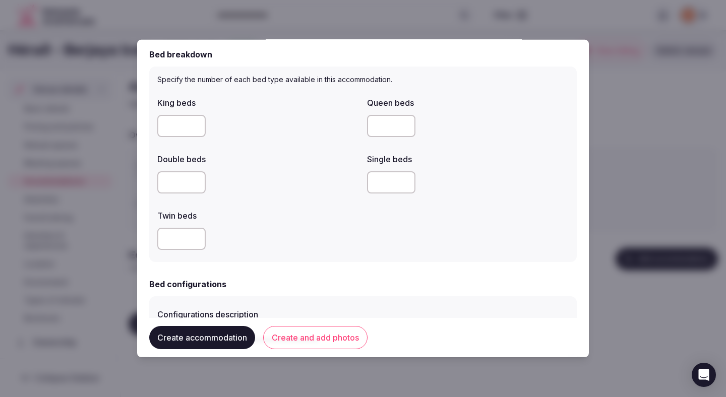
click at [385, 187] on input "*" at bounding box center [391, 182] width 48 height 22
type input "*"
click at [313, 243] on div at bounding box center [258, 239] width 202 height 22
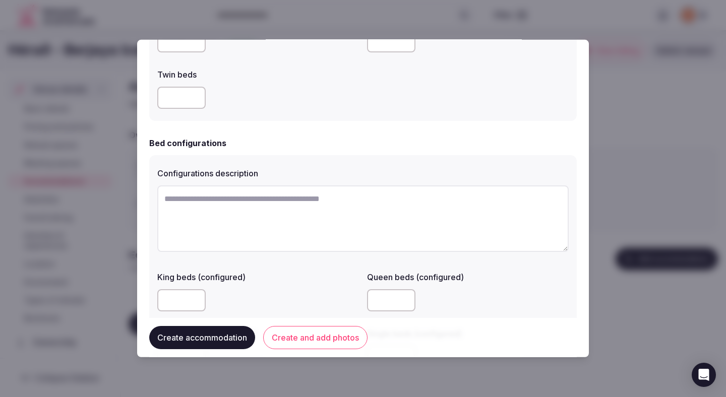
scroll to position [635, 0]
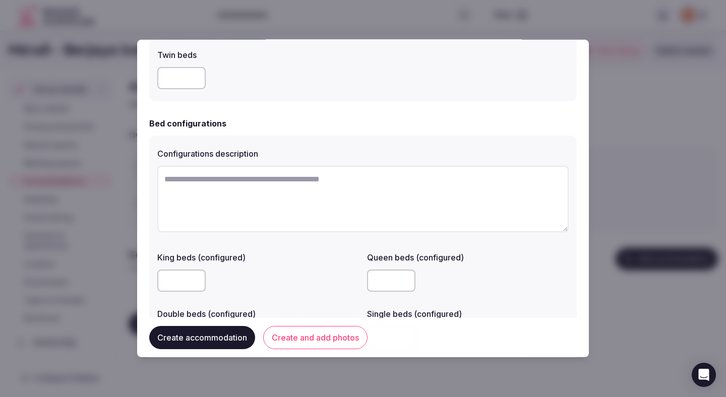
click at [345, 130] on div "Bed configurations" at bounding box center [362, 123] width 427 height 12
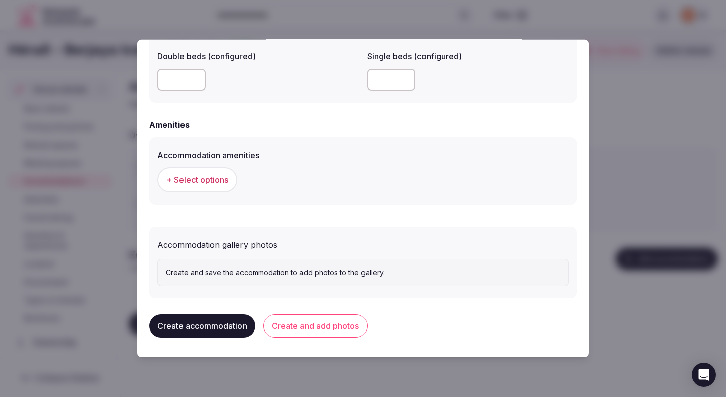
scroll to position [893, 0]
click at [203, 177] on span "+ Select options" at bounding box center [197, 179] width 62 height 11
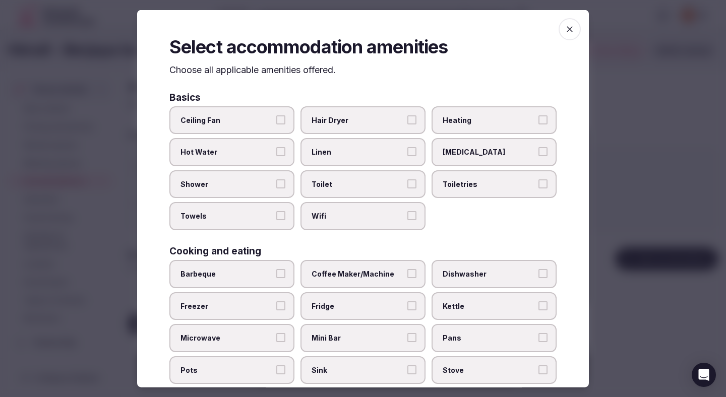
click at [261, 108] on label "Ceiling Fan" at bounding box center [231, 120] width 125 height 28
click at [276, 115] on button "Ceiling Fan" at bounding box center [280, 119] width 9 height 9
click at [259, 156] on span "Hot Water" at bounding box center [226, 152] width 93 height 10
click at [276, 156] on button "Hot Water" at bounding box center [280, 151] width 9 height 9
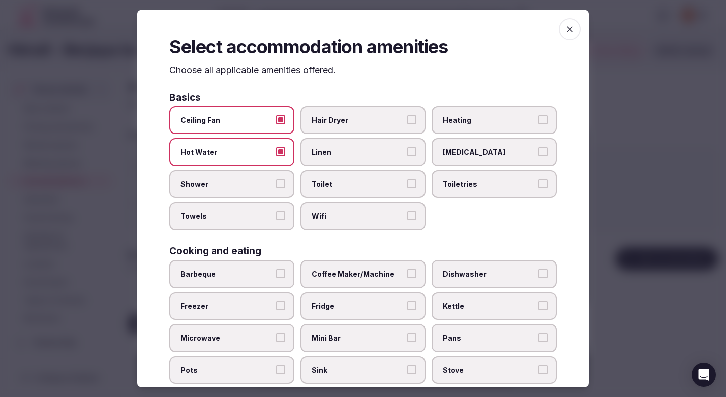
click at [254, 182] on span "Shower" at bounding box center [226, 184] width 93 height 10
click at [276, 182] on button "Shower" at bounding box center [280, 183] width 9 height 9
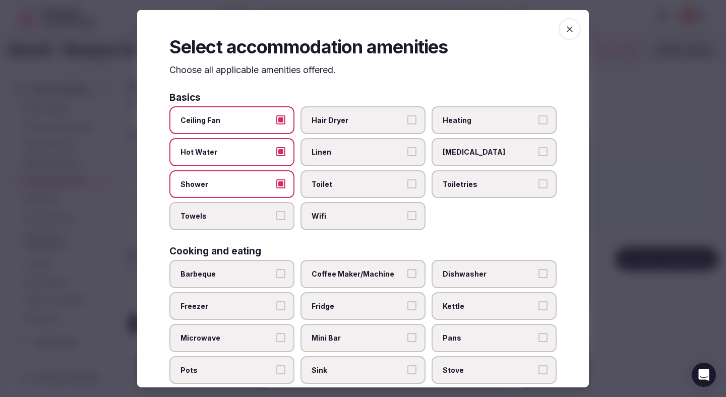
click at [255, 208] on label "Towels" at bounding box center [231, 216] width 125 height 28
click at [276, 211] on button "Towels" at bounding box center [280, 215] width 9 height 9
drag, startPoint x: 338, startPoint y: 213, endPoint x: 338, endPoint y: 170, distance: 42.8
click at [338, 213] on span "Wifi" at bounding box center [357, 216] width 93 height 10
click at [407, 213] on button "Wifi" at bounding box center [411, 215] width 9 height 9
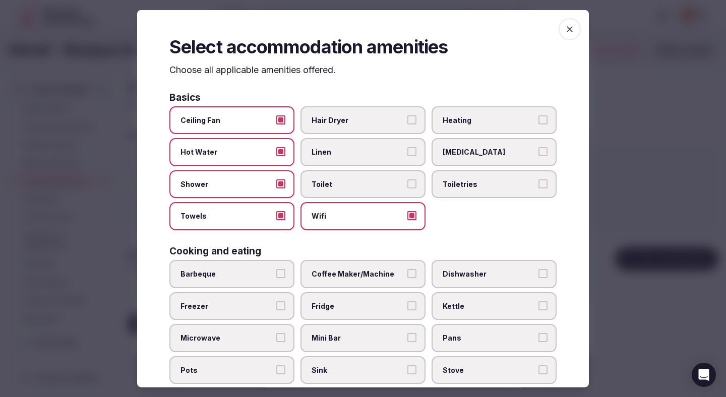
click at [338, 168] on div "Ceiling Fan Hair Dryer Heating Hot Water Linen Mosquito Net Shower Toilet Toile…" at bounding box center [362, 168] width 387 height 124
click at [338, 157] on span "Linen" at bounding box center [357, 152] width 93 height 10
click at [407, 156] on button "Linen" at bounding box center [411, 151] width 9 height 9
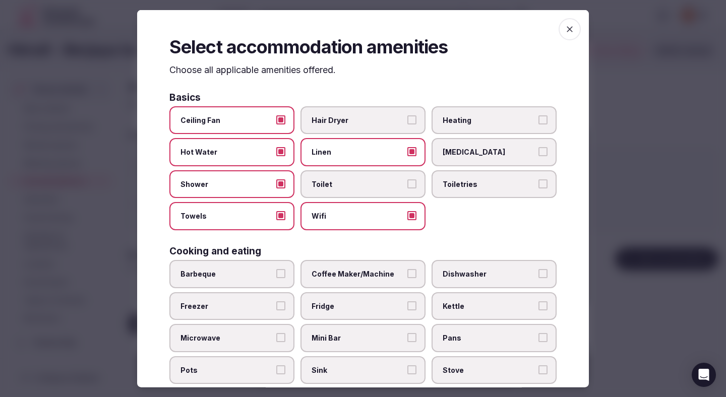
click at [348, 112] on label "Hair Dryer" at bounding box center [362, 120] width 125 height 28
click at [407, 115] on button "Hair Dryer" at bounding box center [411, 119] width 9 height 9
click at [350, 183] on span "Toilet" at bounding box center [357, 184] width 93 height 10
click at [407, 183] on button "Toilet" at bounding box center [411, 183] width 9 height 9
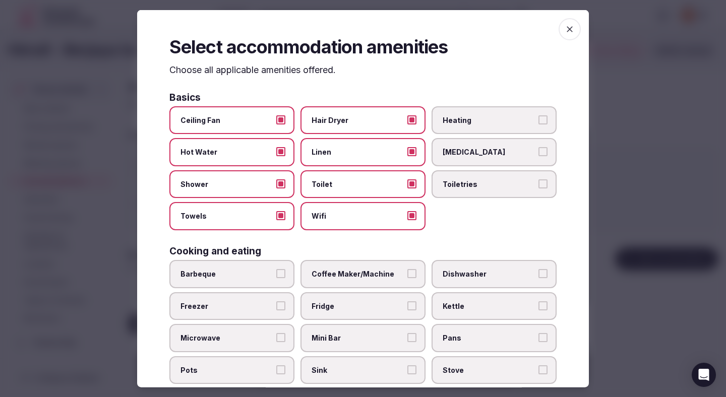
click at [481, 185] on span "Toiletries" at bounding box center [488, 184] width 93 height 10
click at [538, 185] on button "Toiletries" at bounding box center [542, 183] width 9 height 9
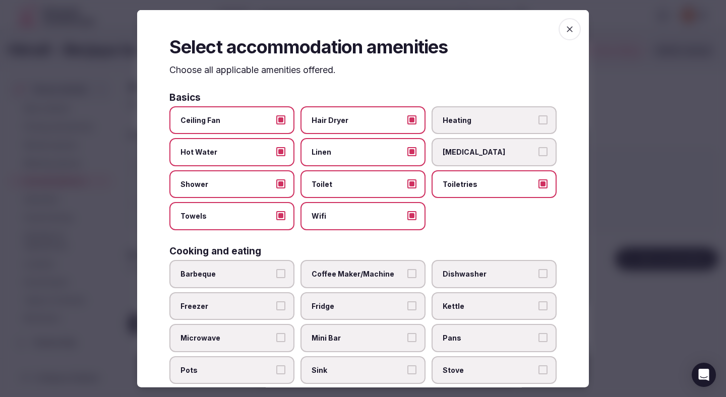
click at [476, 126] on label "Heating" at bounding box center [493, 120] width 125 height 28
click at [538, 124] on button "Heating" at bounding box center [542, 119] width 9 height 9
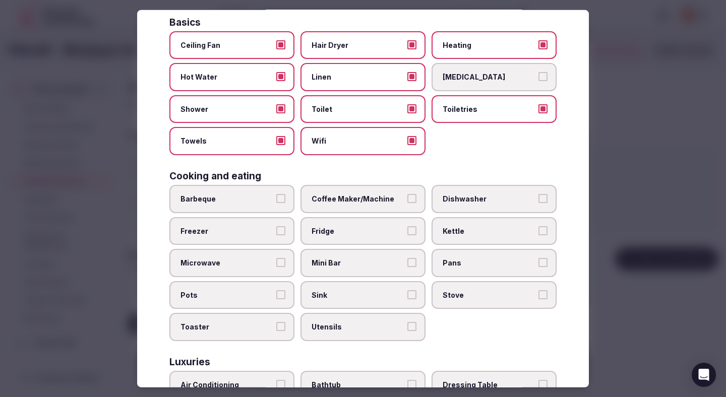
click at [381, 198] on span "Coffee Maker/Machine" at bounding box center [357, 199] width 93 height 10
click at [407, 198] on button "Coffee Maker/Machine" at bounding box center [411, 198] width 9 height 9
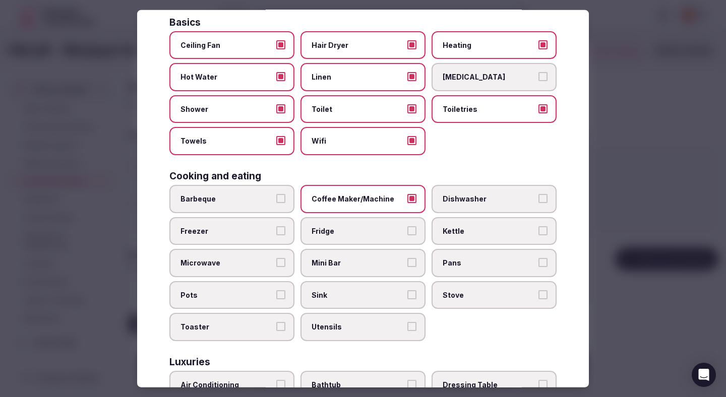
drag, startPoint x: 370, startPoint y: 228, endPoint x: 370, endPoint y: 252, distance: 24.2
click at [370, 228] on span "Fridge" at bounding box center [357, 231] width 93 height 10
click at [407, 228] on button "Fridge" at bounding box center [411, 230] width 9 height 9
click at [370, 259] on span "Mini Bar" at bounding box center [357, 263] width 93 height 10
click at [407, 259] on button "Mini Bar" at bounding box center [411, 262] width 9 height 9
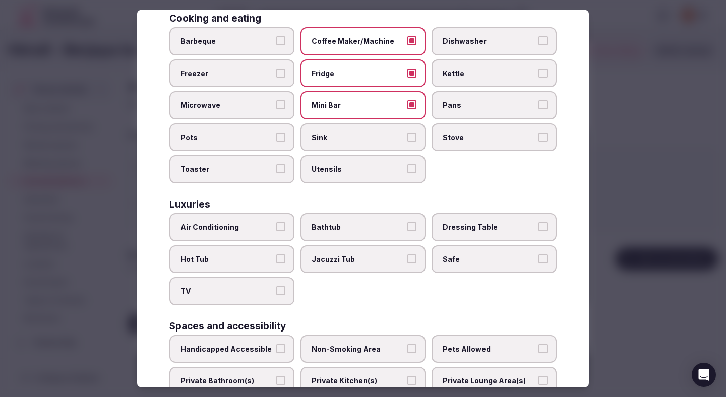
scroll to position [245, 0]
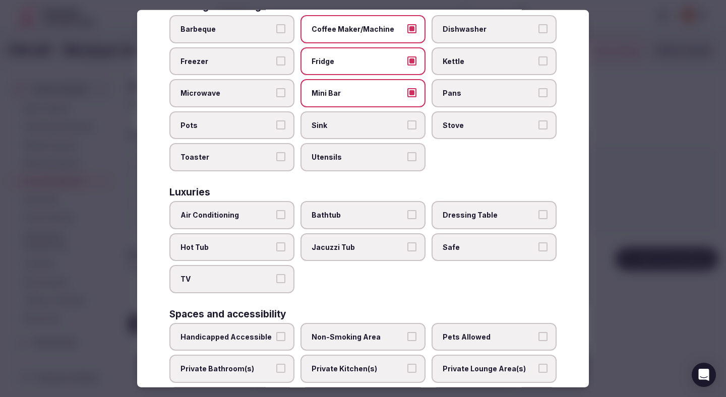
click at [269, 204] on label "Air Conditioning" at bounding box center [231, 215] width 125 height 28
click at [276, 210] on button "Air Conditioning" at bounding box center [280, 214] width 9 height 9
click at [271, 292] on label "TV" at bounding box center [231, 279] width 125 height 28
click at [276, 283] on button "TV" at bounding box center [280, 278] width 9 height 9
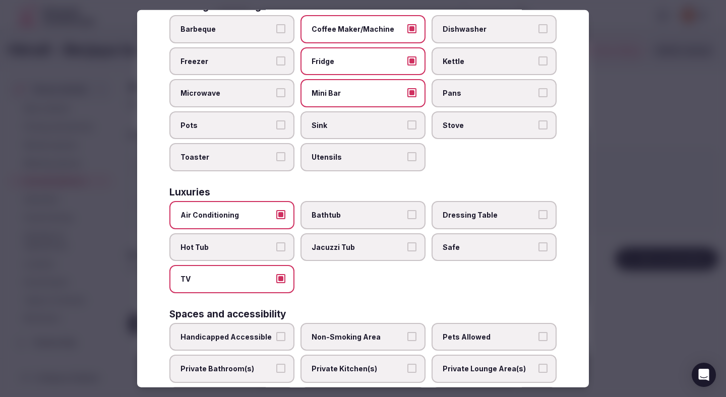
click at [487, 247] on span "Safe" at bounding box center [488, 247] width 93 height 10
click at [538, 247] on button "Safe" at bounding box center [542, 246] width 9 height 9
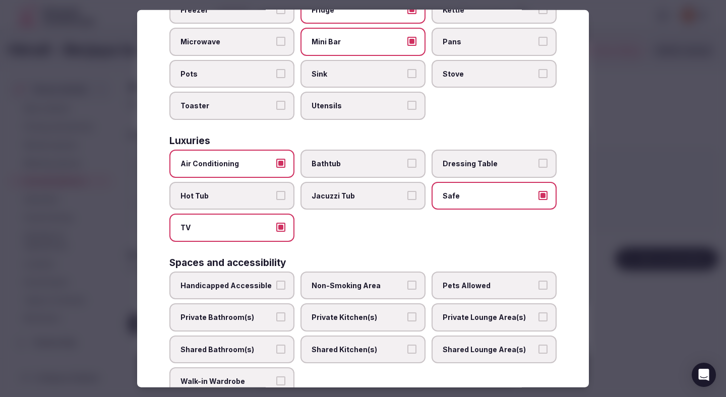
scroll to position [362, 0]
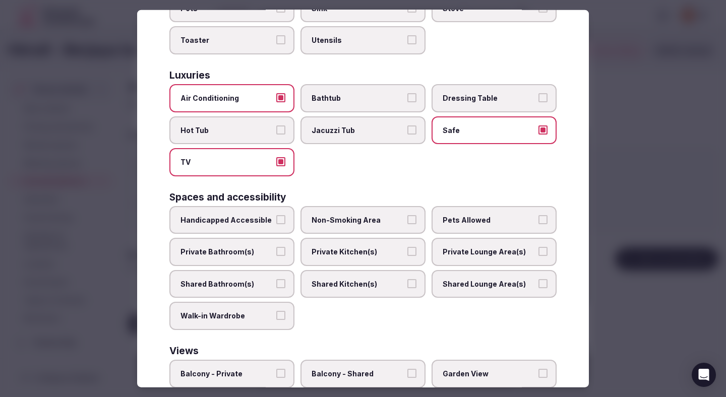
click at [367, 217] on span "Non-Smoking Area" at bounding box center [357, 220] width 93 height 10
click at [407, 217] on button "Non-Smoking Area" at bounding box center [411, 219] width 9 height 9
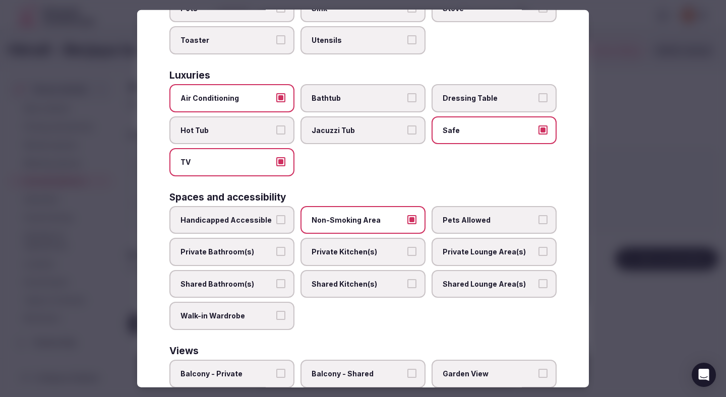
click at [246, 251] on span "Private Bathroom(s)" at bounding box center [226, 252] width 93 height 10
click at [276, 251] on button "Private Bathroom(s)" at bounding box center [280, 251] width 9 height 9
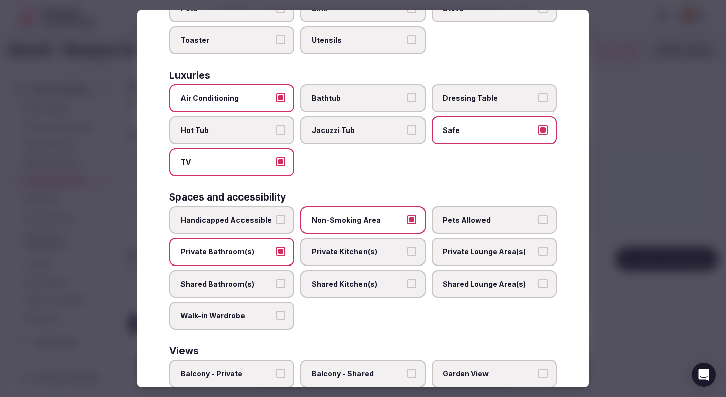
scroll to position [451, 0]
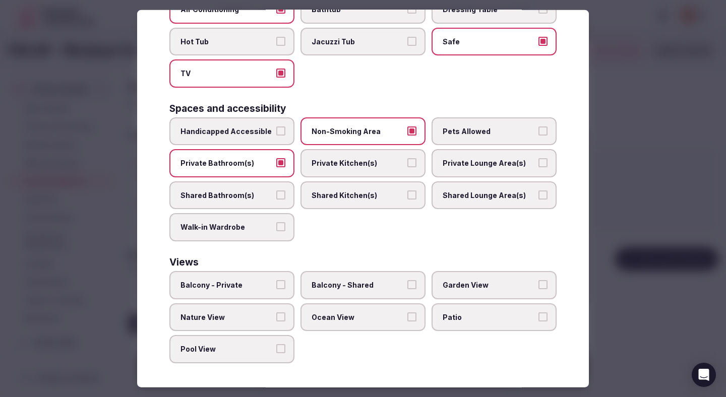
click at [648, 131] on div at bounding box center [363, 198] width 726 height 397
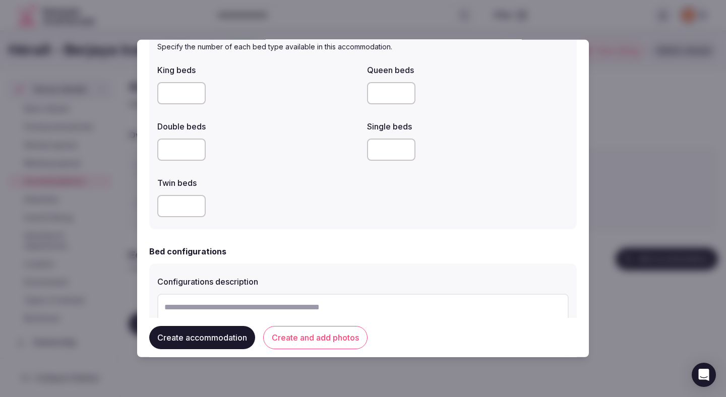
scroll to position [518, 0]
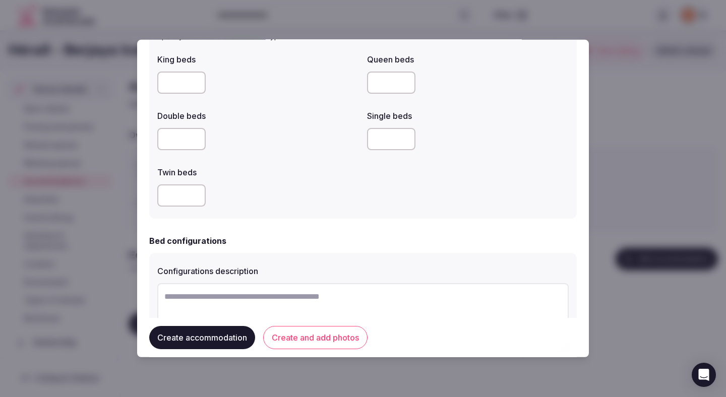
click at [335, 335] on button "Create and add photos" at bounding box center [315, 337] width 104 height 23
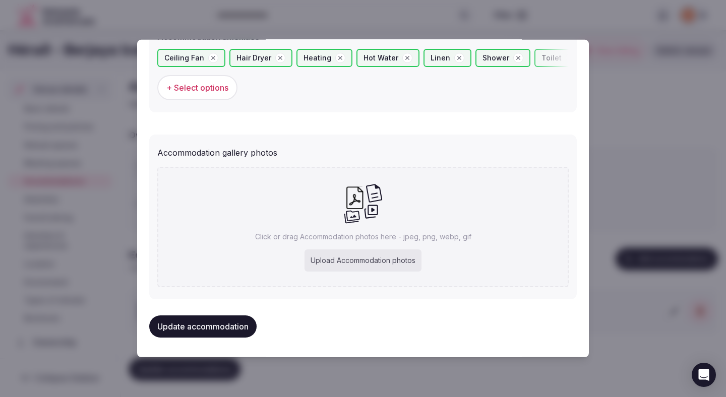
scroll to position [1012, 0]
click at [321, 261] on div "Upload Accommodation photos" at bounding box center [362, 260] width 117 height 22
type input "**********"
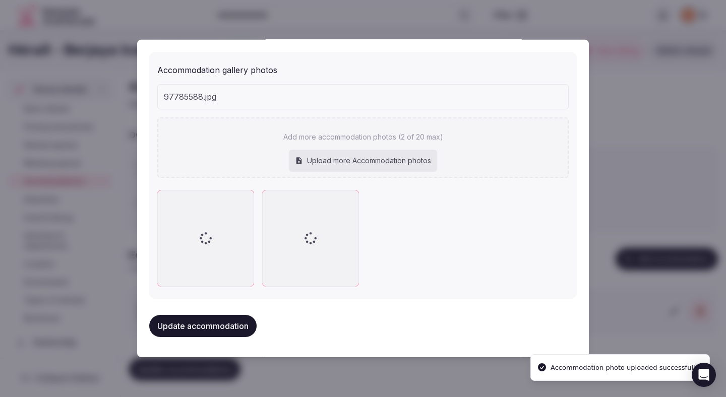
scroll to position [1070, 0]
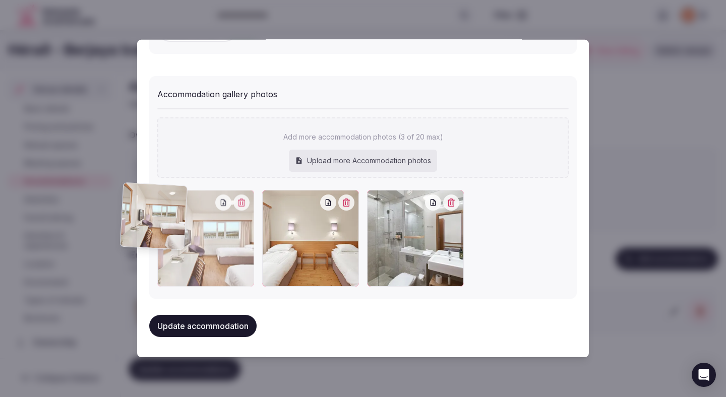
drag, startPoint x: 431, startPoint y: 246, endPoint x: 184, endPoint y: 239, distance: 246.5
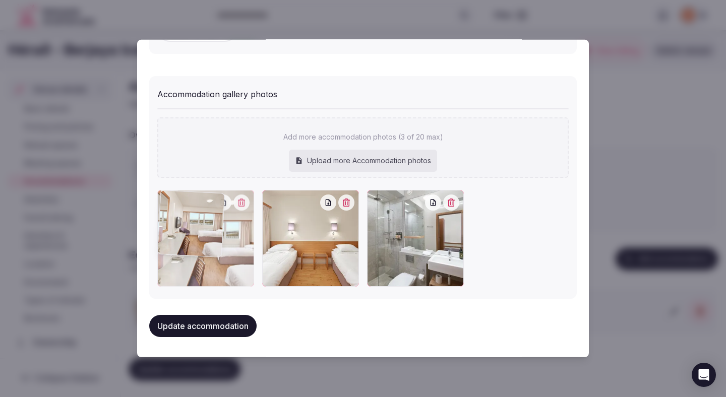
click at [184, 239] on div at bounding box center [205, 238] width 97 height 97
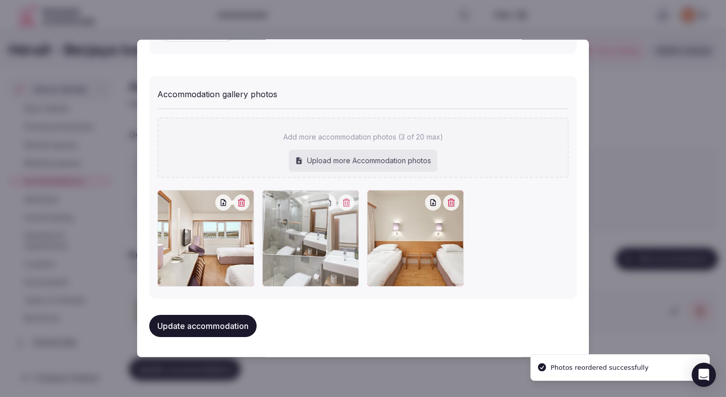
drag, startPoint x: 388, startPoint y: 246, endPoint x: 317, endPoint y: 243, distance: 70.6
click at [317, 243] on div at bounding box center [310, 238] width 97 height 97
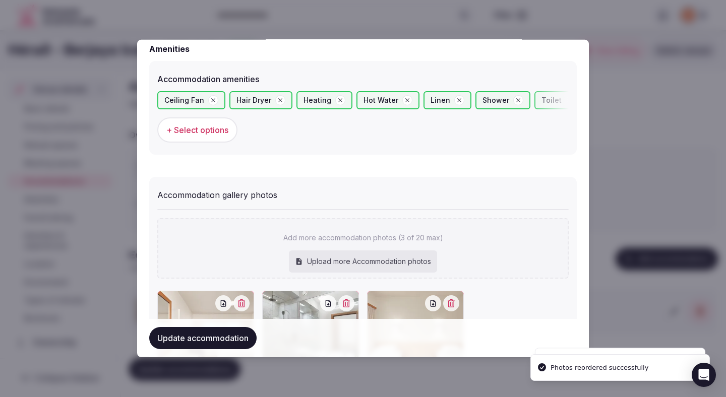
scroll to position [1054, 0]
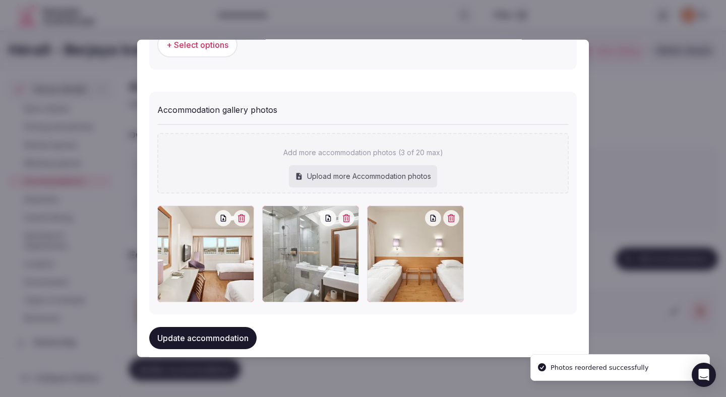
click at [189, 343] on button "Update accommodation" at bounding box center [202, 338] width 107 height 22
click at [189, 342] on button "Update accommodation" at bounding box center [202, 338] width 107 height 22
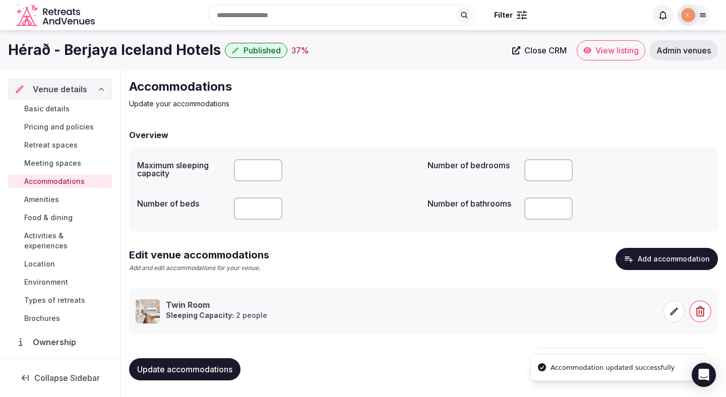
click at [164, 361] on button "Update accommodations" at bounding box center [184, 369] width 111 height 22
click at [46, 200] on span "Amenities" at bounding box center [41, 200] width 35 height 10
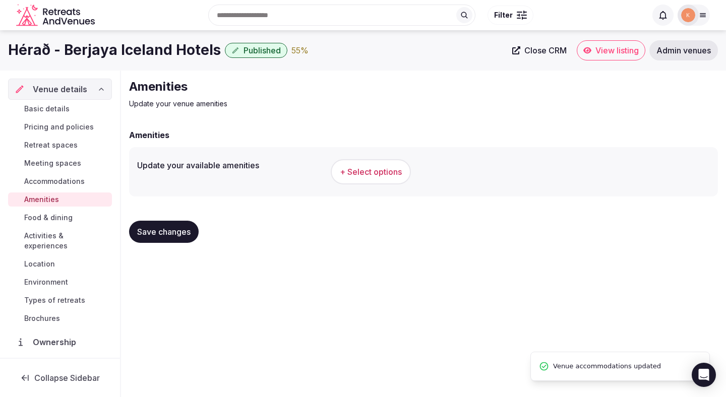
click at [358, 166] on span "+ Select options" at bounding box center [371, 171] width 62 height 11
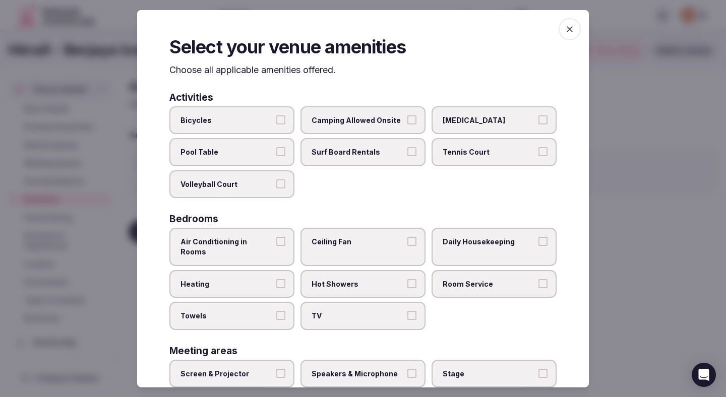
click at [249, 241] on span "Air Conditioning in Rooms" at bounding box center [226, 247] width 93 height 20
click at [276, 241] on button "Air Conditioning in Rooms" at bounding box center [280, 241] width 9 height 9
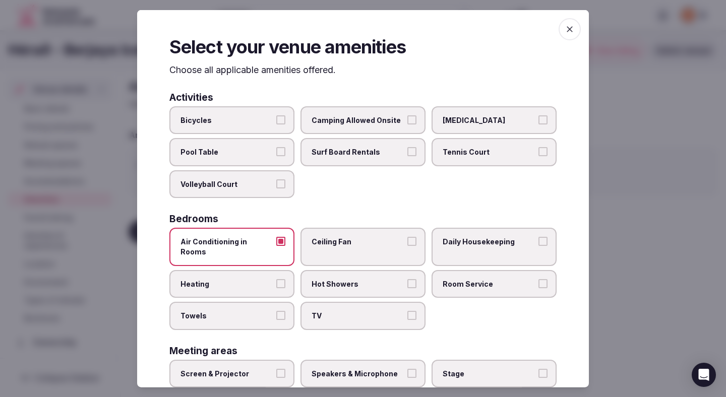
click at [243, 279] on span "Heating" at bounding box center [226, 284] width 93 height 10
click at [276, 279] on button "Heating" at bounding box center [280, 283] width 9 height 9
click at [246, 302] on label "Towels" at bounding box center [231, 316] width 125 height 28
click at [276, 311] on button "Towels" at bounding box center [280, 315] width 9 height 9
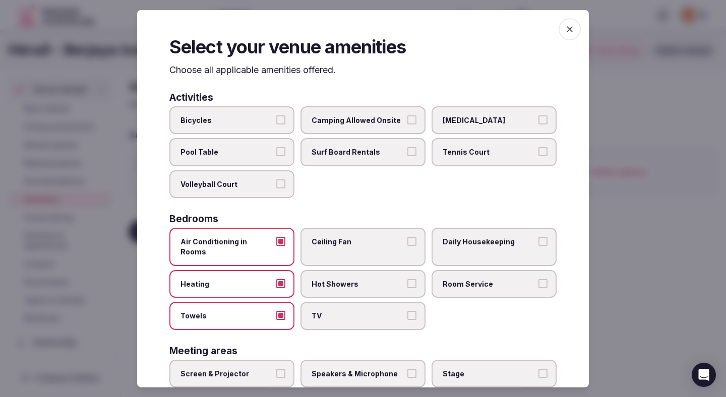
click at [354, 313] on label "TV" at bounding box center [362, 316] width 125 height 28
click at [407, 313] on button "TV" at bounding box center [411, 315] width 9 height 9
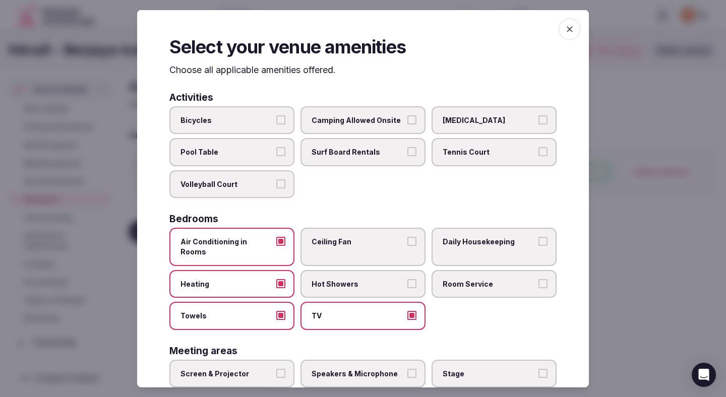
click at [366, 279] on label "Hot Showers" at bounding box center [362, 284] width 125 height 28
click at [407, 279] on button "Hot Showers" at bounding box center [411, 283] width 9 height 9
click at [366, 250] on label "Ceiling Fan" at bounding box center [362, 247] width 125 height 38
click at [407, 246] on button "Ceiling Fan" at bounding box center [411, 241] width 9 height 9
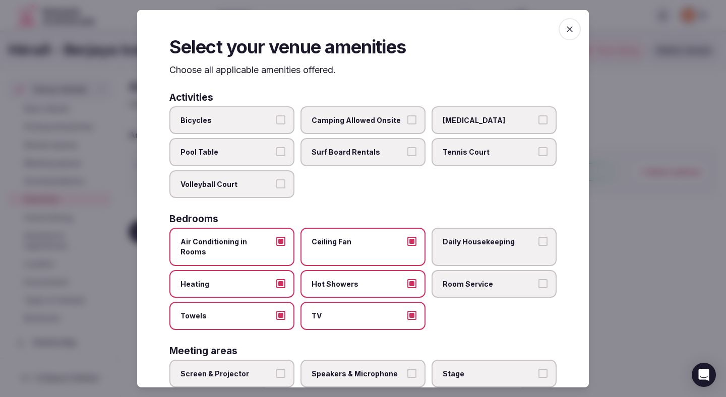
click at [454, 242] on span "Daily Housekeeping" at bounding box center [488, 242] width 93 height 10
click at [538, 242] on button "Daily Housekeeping" at bounding box center [542, 241] width 9 height 9
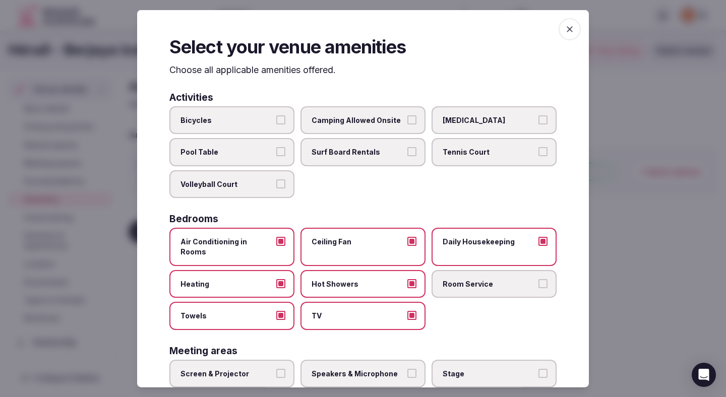
click at [454, 279] on span "Room Service" at bounding box center [488, 284] width 93 height 10
click at [538, 279] on button "Room Service" at bounding box center [542, 283] width 9 height 9
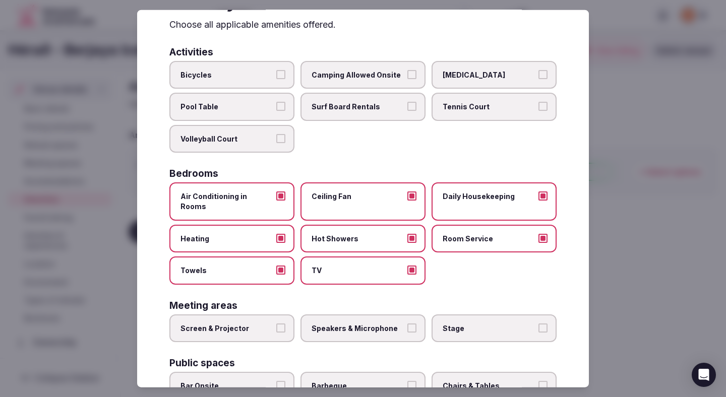
scroll to position [87, 0]
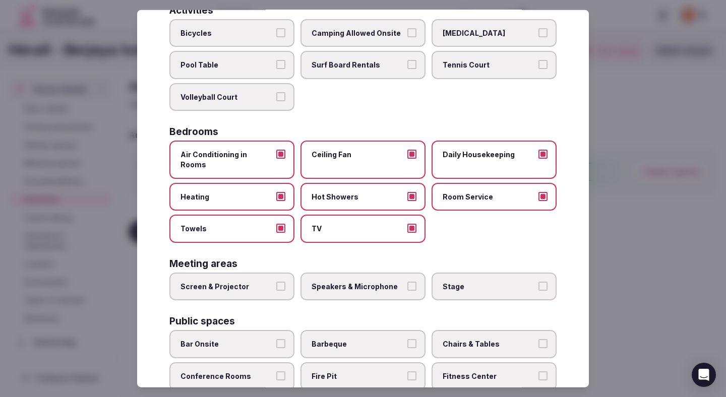
click at [381, 281] on span "Speakers & Microphone" at bounding box center [357, 286] width 93 height 10
click at [407, 281] on button "Speakers & Microphone" at bounding box center [411, 285] width 9 height 9
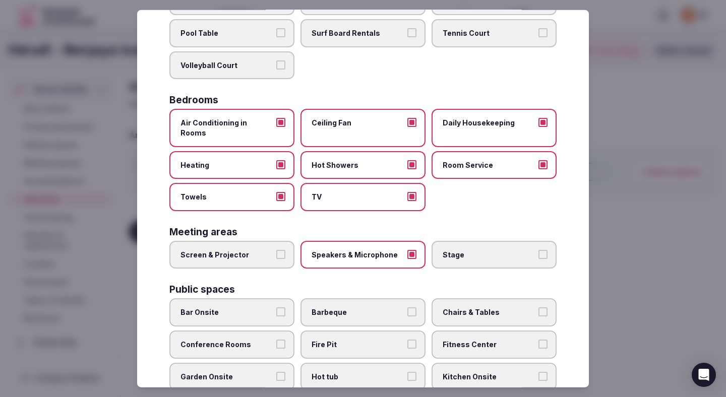
scroll to position [149, 0]
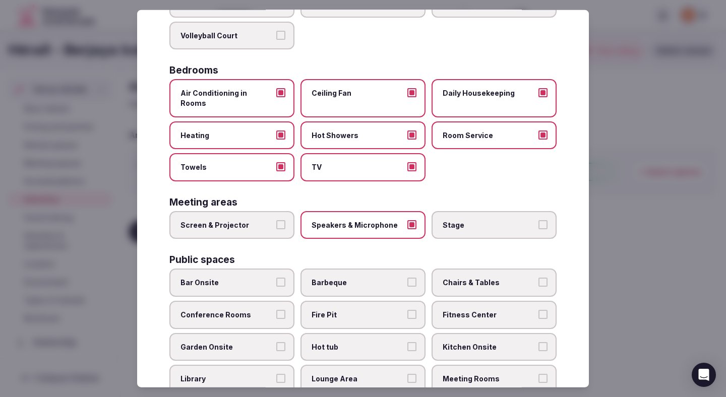
click at [254, 199] on div "Meeting areas Screen & Projector Speakers & Microphone Stage" at bounding box center [362, 218] width 387 height 42
click at [272, 220] on span "Screen & Projector" at bounding box center [226, 225] width 93 height 10
click at [276, 220] on button "Screen & Projector" at bounding box center [280, 224] width 9 height 9
click at [470, 278] on span "Chairs & Tables" at bounding box center [488, 283] width 93 height 10
click at [538, 278] on button "Chairs & Tables" at bounding box center [542, 282] width 9 height 9
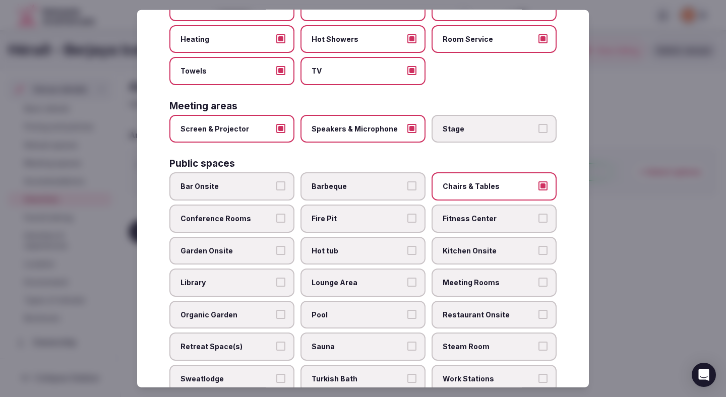
scroll to position [271, 0]
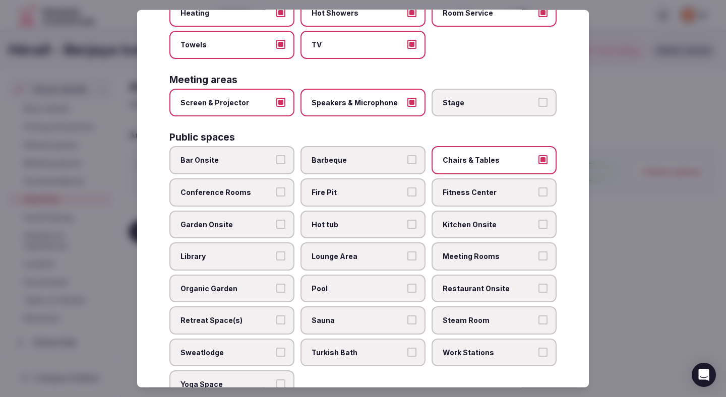
click at [243, 187] on span "Conference Rooms" at bounding box center [226, 192] width 93 height 10
click at [276, 187] on button "Conference Rooms" at bounding box center [280, 191] width 9 height 9
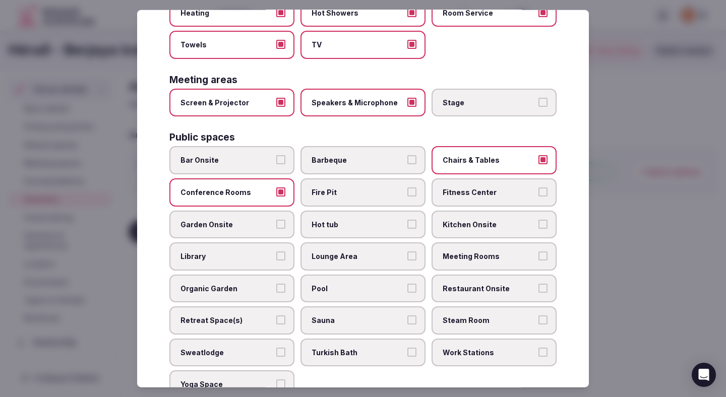
click at [472, 191] on label "Fitness Center" at bounding box center [493, 192] width 125 height 28
click at [538, 191] on button "Fitness Center" at bounding box center [542, 191] width 9 height 9
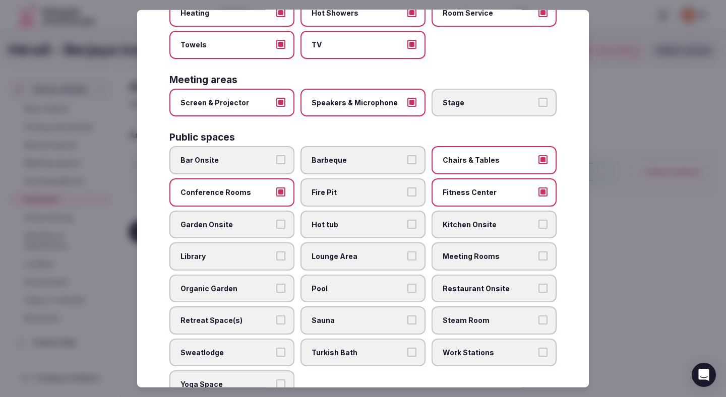
click at [268, 219] on span "Garden Onsite" at bounding box center [226, 224] width 93 height 10
click at [276, 219] on button "Garden Onsite" at bounding box center [280, 223] width 9 height 9
click at [460, 251] on span "Meeting Rooms" at bounding box center [488, 256] width 93 height 10
click at [538, 251] on button "Meeting Rooms" at bounding box center [542, 255] width 9 height 9
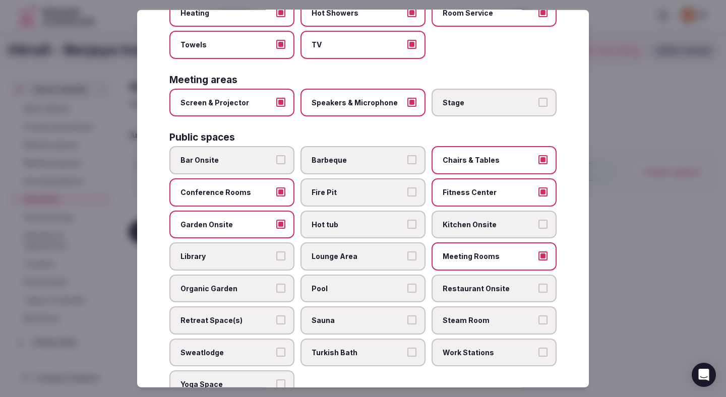
click at [354, 274] on label "Pool" at bounding box center [362, 288] width 125 height 28
click at [407, 283] on button "Pool" at bounding box center [411, 287] width 9 height 9
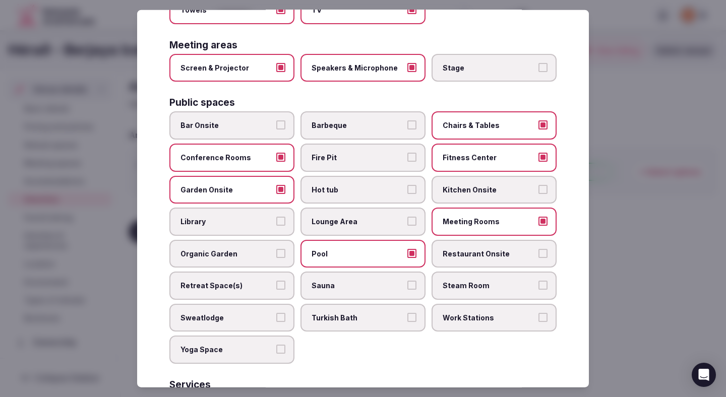
scroll to position [324, 0]
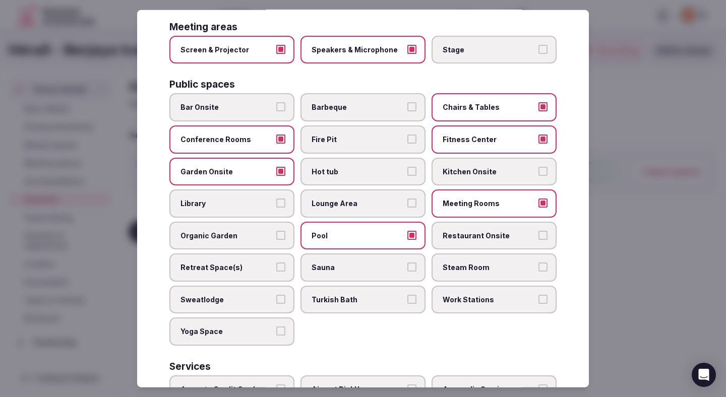
click at [479, 230] on span "Restaurant Onsite" at bounding box center [488, 235] width 93 height 10
click at [538, 230] on button "Restaurant Onsite" at bounding box center [542, 234] width 9 height 9
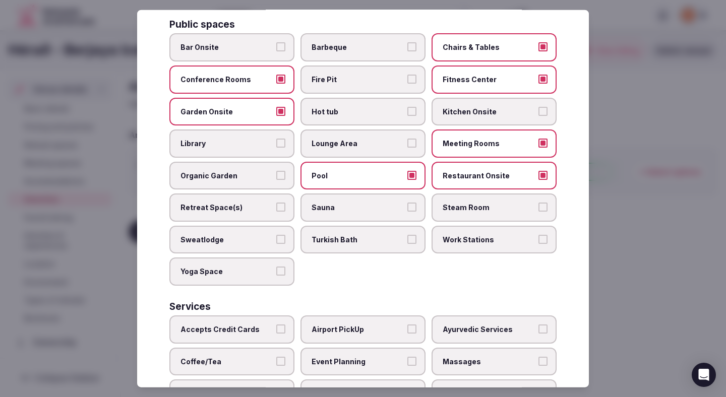
scroll to position [451, 0]
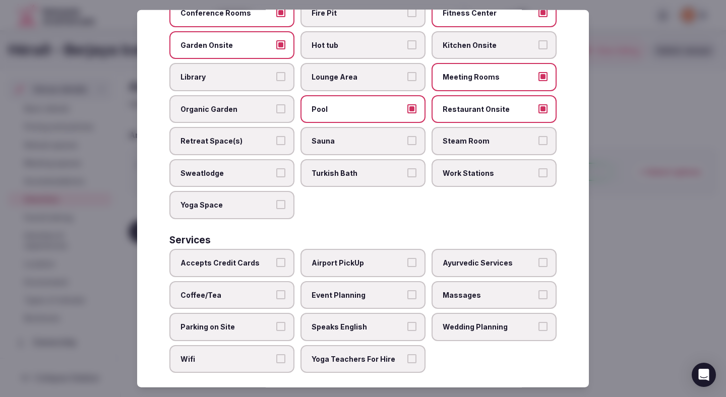
click at [268, 258] on span "Accepts Credit Cards" at bounding box center [226, 263] width 93 height 10
click at [276, 258] on button "Accepts Credit Cards" at bounding box center [280, 262] width 9 height 9
click at [257, 290] on span "Coffee/Tea" at bounding box center [226, 295] width 93 height 10
click at [276, 290] on button "Coffee/Tea" at bounding box center [280, 294] width 9 height 9
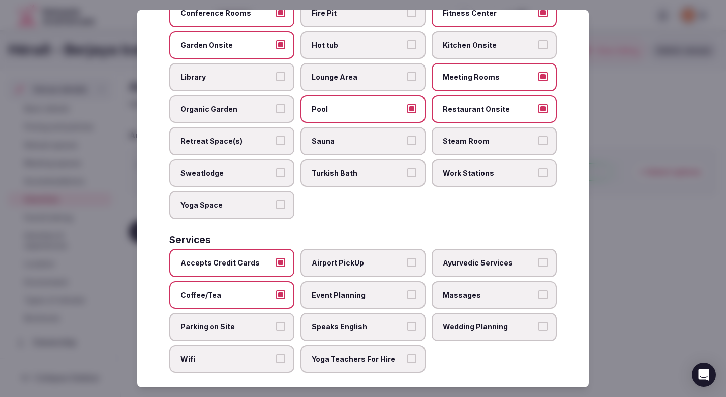
click at [257, 313] on label "Parking on Site" at bounding box center [231, 327] width 125 height 28
click at [276, 322] on button "Parking on Site" at bounding box center [280, 326] width 9 height 9
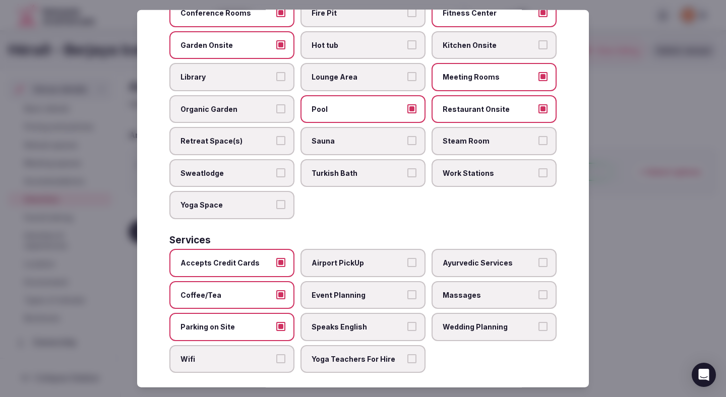
click at [263, 358] on label "Wifi" at bounding box center [231, 359] width 125 height 28
click at [276, 358] on button "Wifi" at bounding box center [280, 358] width 9 height 9
click at [354, 354] on span "Yoga Teachers For Hire" at bounding box center [357, 359] width 93 height 10
click at [407, 354] on button "Yoga Teachers For Hire" at bounding box center [411, 358] width 9 height 9
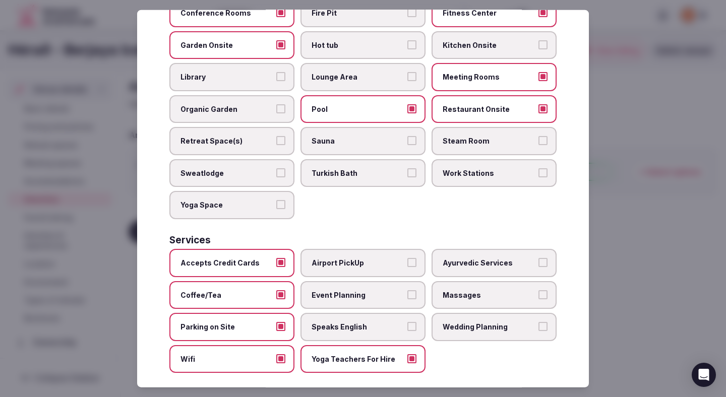
click at [350, 354] on span "Yoga Teachers For Hire" at bounding box center [357, 359] width 93 height 10
click at [407, 354] on button "Yoga Teachers For Hire" at bounding box center [411, 358] width 9 height 9
click at [492, 322] on span "Wedding Planning" at bounding box center [488, 327] width 93 height 10
click at [538, 322] on button "Wedding Planning" at bounding box center [542, 326] width 9 height 9
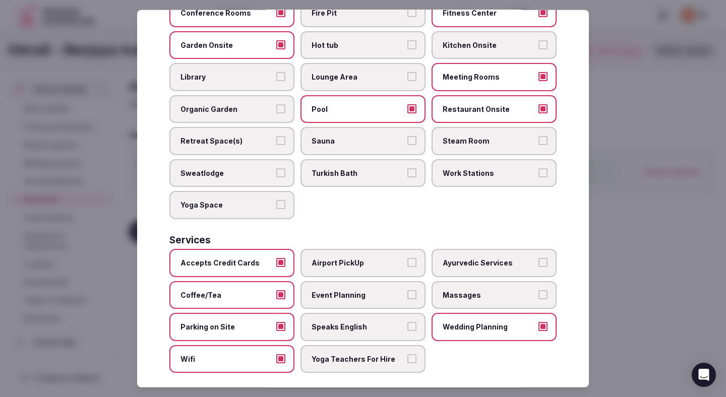
click at [493, 322] on span "Wedding Planning" at bounding box center [488, 327] width 93 height 10
click at [538, 322] on button "Wedding Planning" at bounding box center [542, 326] width 9 height 9
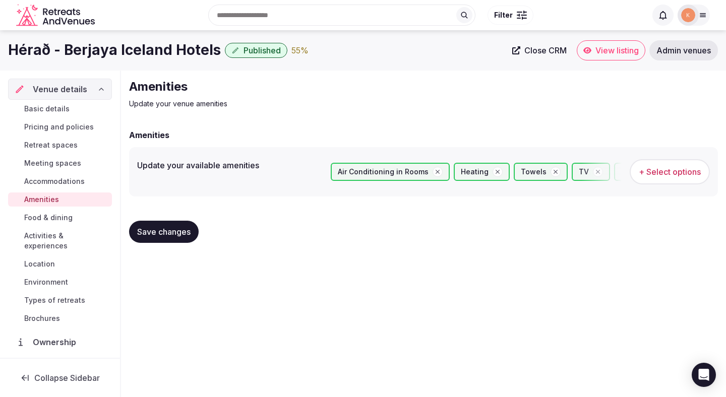
click at [658, 165] on button "+ Select options" at bounding box center [669, 171] width 80 height 25
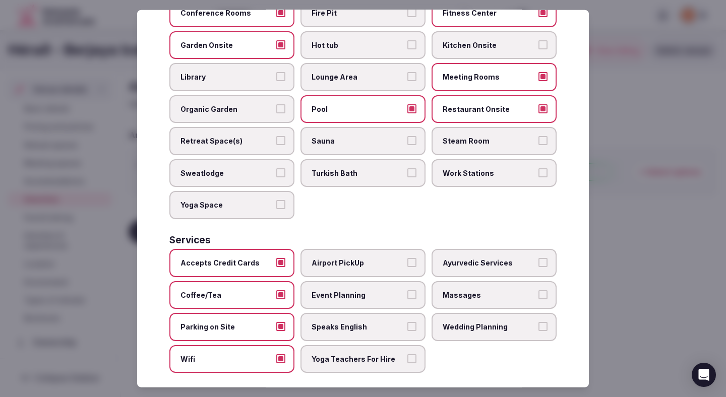
click at [359, 249] on label "Airport PickUp" at bounding box center [362, 263] width 125 height 28
click at [407, 258] on button "Airport PickUp" at bounding box center [411, 262] width 9 height 9
click at [359, 293] on label "Event Planning" at bounding box center [362, 295] width 125 height 28
click at [407, 293] on button "Event Planning" at bounding box center [411, 294] width 9 height 9
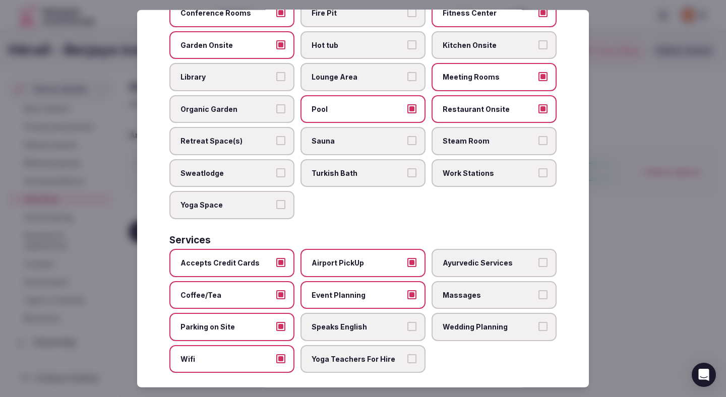
click at [359, 322] on span "Speaks English" at bounding box center [357, 327] width 93 height 10
click at [407, 322] on button "Speaks English" at bounding box center [411, 326] width 9 height 9
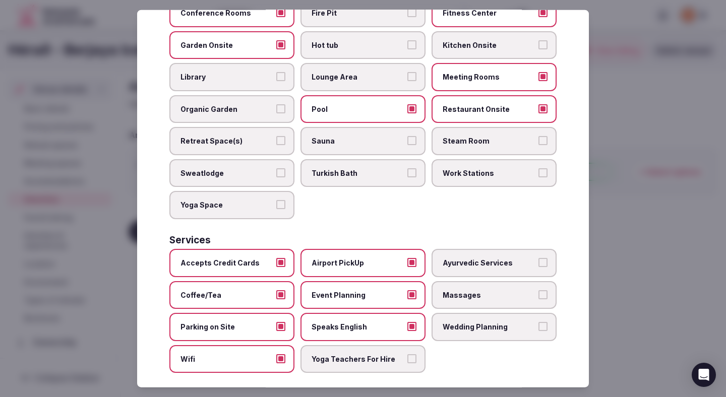
click at [665, 192] on div at bounding box center [363, 198] width 726 height 397
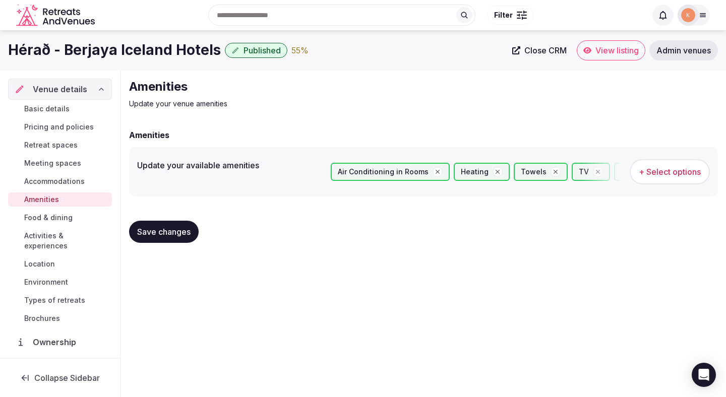
click at [168, 230] on span "Save changes" at bounding box center [163, 232] width 53 height 10
click at [42, 219] on span "Food & dining" at bounding box center [48, 218] width 48 height 10
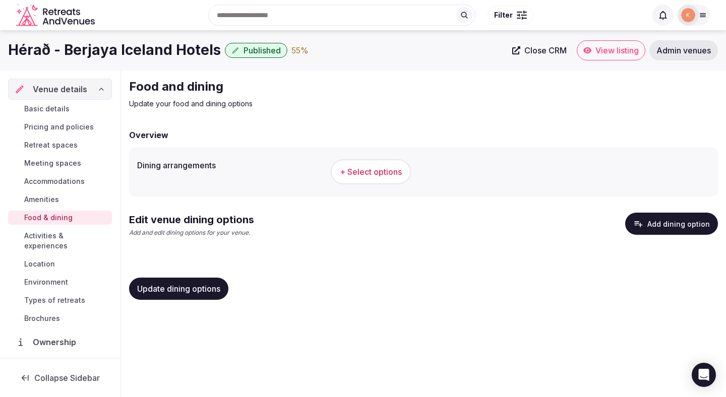
click at [368, 170] on span "+ Select options" at bounding box center [371, 171] width 62 height 11
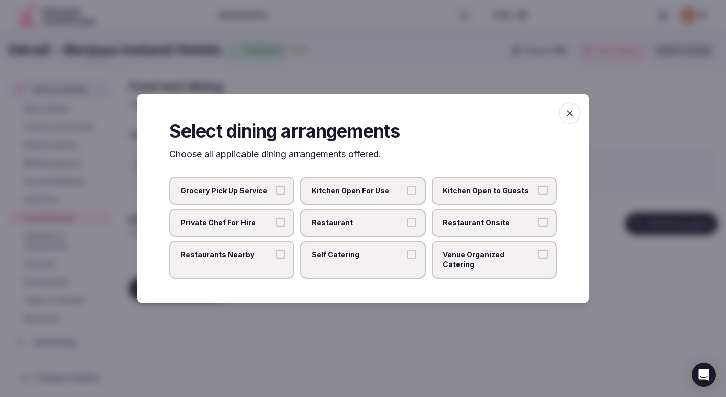
drag, startPoint x: 386, startPoint y: 224, endPoint x: 402, endPoint y: 224, distance: 16.1
click at [386, 224] on span "Restaurant" at bounding box center [357, 223] width 93 height 10
click at [407, 224] on button "Restaurant" at bounding box center [411, 222] width 9 height 9
click at [453, 225] on span "Restaurant Onsite" at bounding box center [488, 223] width 93 height 10
click at [538, 225] on button "Restaurant Onsite" at bounding box center [542, 222] width 9 height 9
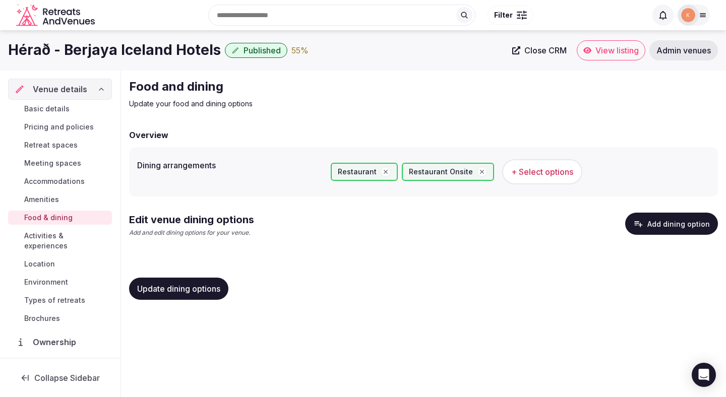
click at [204, 283] on button "Update dining options" at bounding box center [178, 289] width 99 height 22
click at [670, 218] on button "Add dining option" at bounding box center [671, 224] width 93 height 22
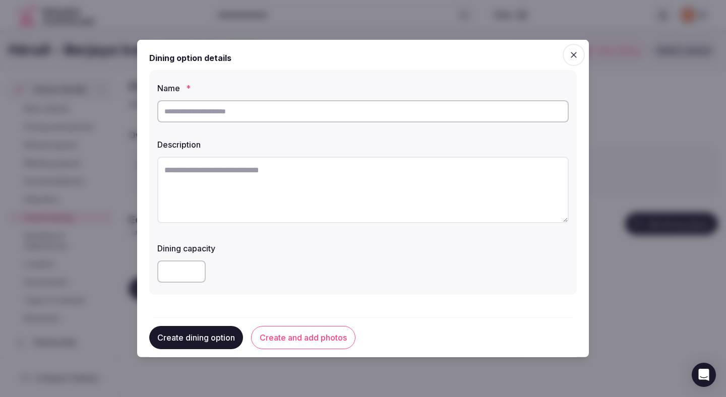
click at [335, 119] on input "text" at bounding box center [362, 111] width 411 height 22
paste input "**********"
type input "**********"
click at [216, 189] on textarea at bounding box center [362, 190] width 411 height 67
paste textarea "**********"
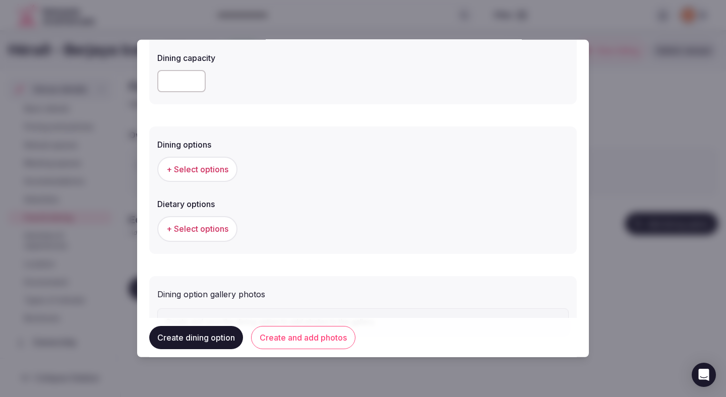
scroll to position [197, 0]
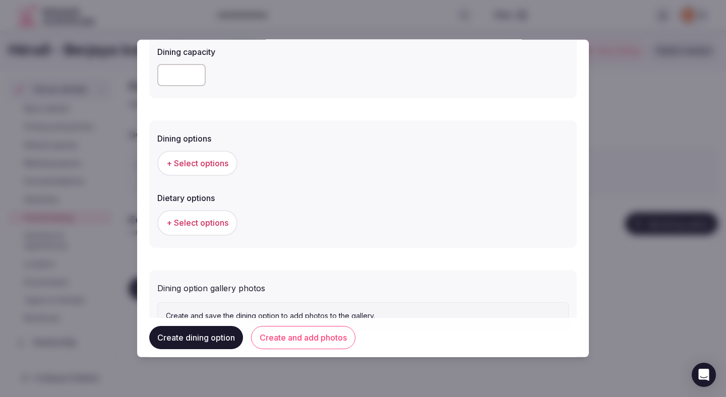
type textarea "**********"
click at [213, 167] on span "+ Select options" at bounding box center [197, 163] width 62 height 11
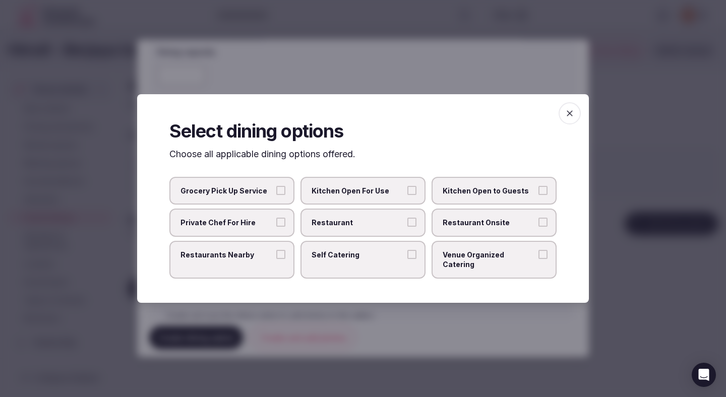
click at [325, 228] on span "Restaurant" at bounding box center [357, 223] width 93 height 10
click at [407, 227] on button "Restaurant" at bounding box center [411, 222] width 9 height 9
click at [490, 227] on span "Restaurant Onsite" at bounding box center [488, 223] width 93 height 10
click at [538, 227] on button "Restaurant Onsite" at bounding box center [542, 222] width 9 height 9
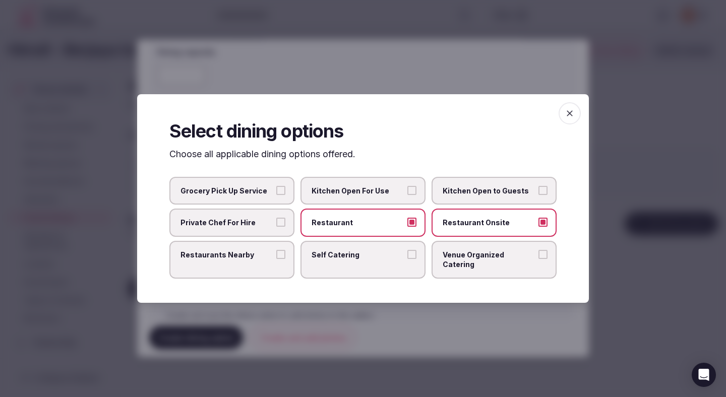
click at [372, 327] on div at bounding box center [363, 198] width 726 height 397
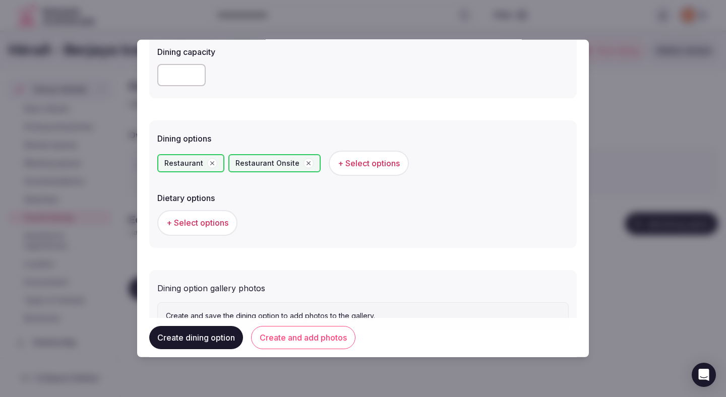
click at [220, 235] on button "+ Select options" at bounding box center [197, 222] width 80 height 25
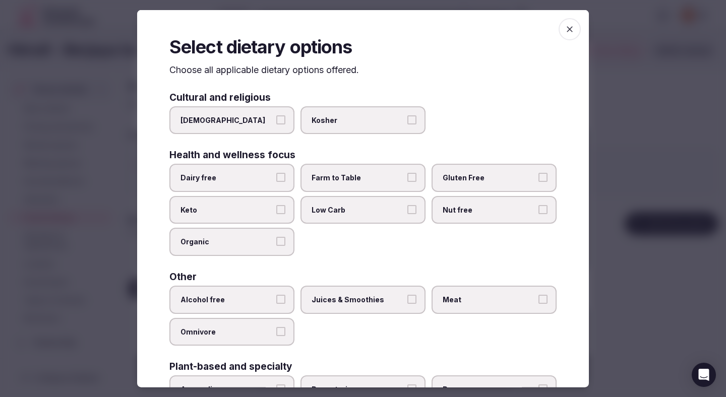
click at [266, 171] on label "Dairy free" at bounding box center [231, 178] width 125 height 28
click at [276, 173] on button "Dairy free" at bounding box center [280, 177] width 9 height 9
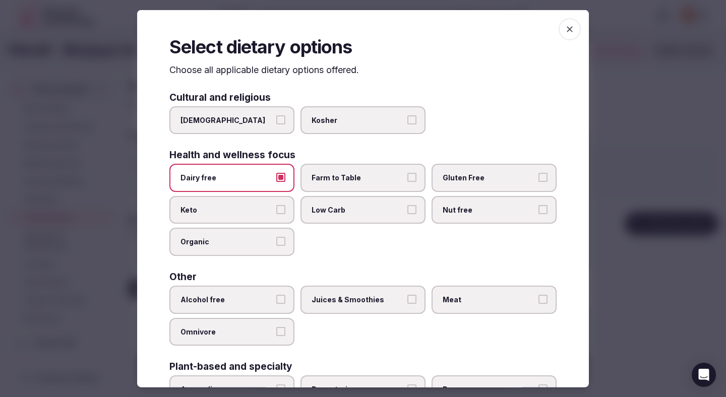
click at [360, 176] on span "Farm to Table" at bounding box center [357, 178] width 93 height 10
click at [407, 176] on button "Farm to Table" at bounding box center [411, 177] width 9 height 9
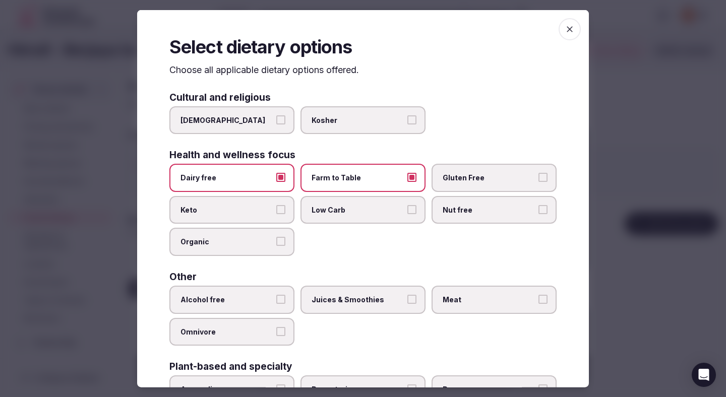
click at [469, 170] on label "Gluten Free" at bounding box center [493, 178] width 125 height 28
click at [538, 173] on button "Gluten Free" at bounding box center [542, 177] width 9 height 9
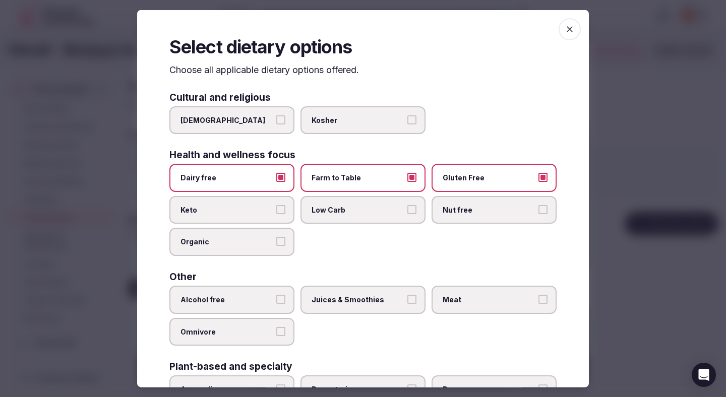
click at [218, 295] on span "Alcohol free" at bounding box center [226, 300] width 93 height 10
click at [276, 295] on button "Alcohol free" at bounding box center [280, 299] width 9 height 9
click at [337, 301] on span "Juices & Smoothies" at bounding box center [357, 300] width 93 height 10
click at [407, 301] on button "Juices & Smoothies" at bounding box center [411, 299] width 9 height 9
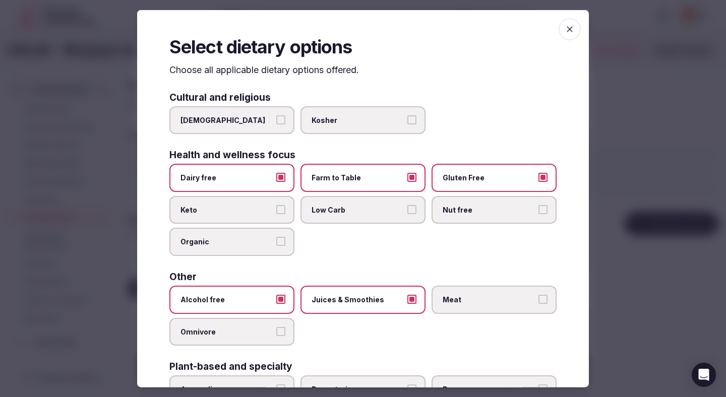
click at [471, 294] on label "Meat" at bounding box center [493, 300] width 125 height 28
click at [538, 295] on button "Meat" at bounding box center [542, 299] width 9 height 9
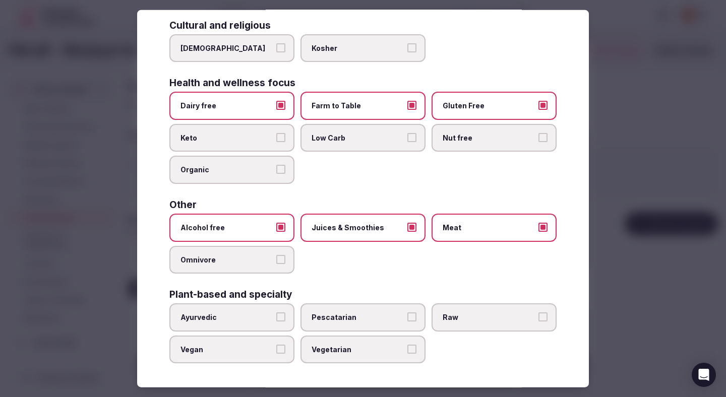
click at [644, 187] on div at bounding box center [363, 198] width 726 height 397
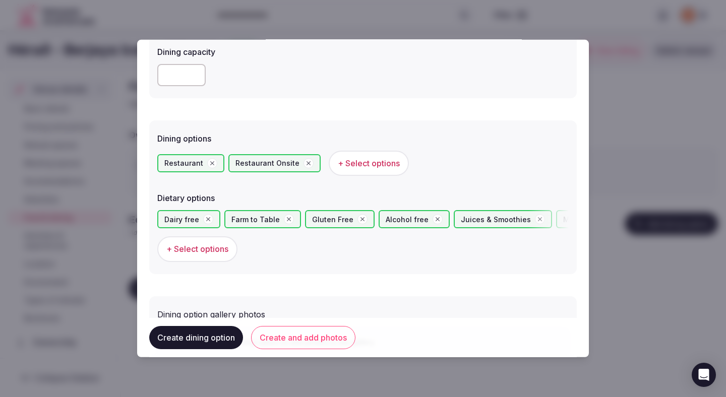
scroll to position [266, 0]
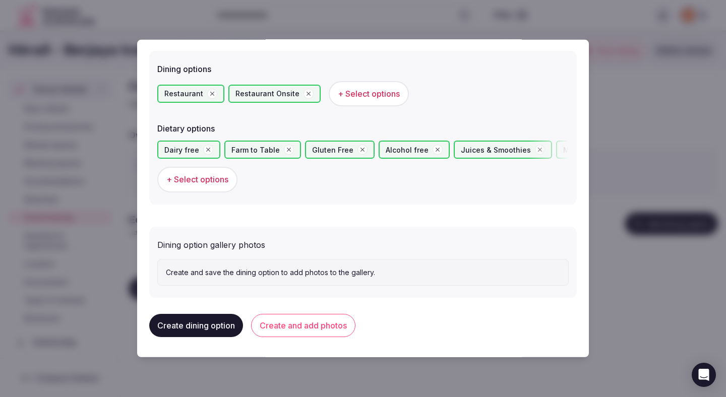
click at [317, 325] on button "Create and add photos" at bounding box center [303, 325] width 104 height 23
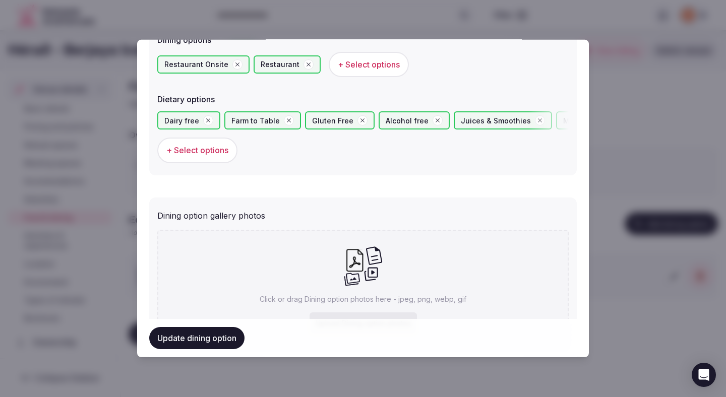
scroll to position [359, 0]
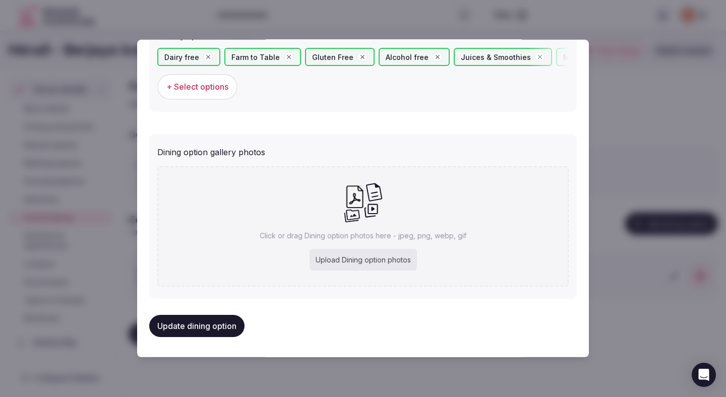
click at [342, 256] on div "Upload Dining option photos" at bounding box center [362, 260] width 107 height 22
type input "**********"
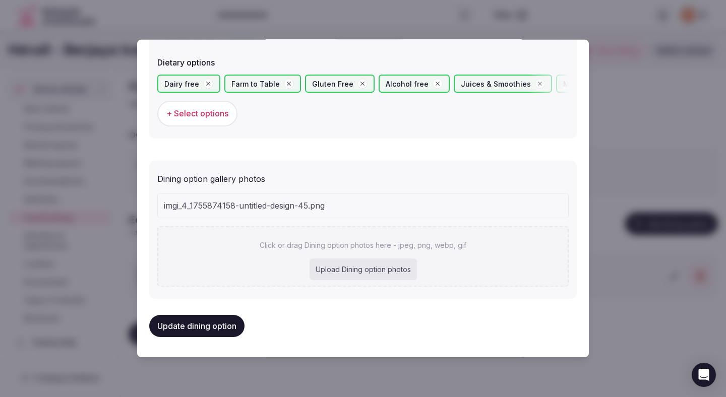
scroll to position [332, 0]
click at [223, 323] on button "Update dining option" at bounding box center [196, 326] width 95 height 22
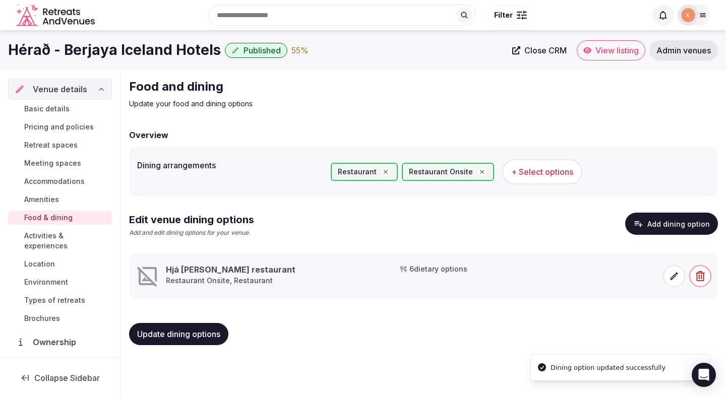
click at [218, 338] on span "Update dining options" at bounding box center [178, 334] width 83 height 10
click at [674, 276] on icon at bounding box center [674, 276] width 10 height 10
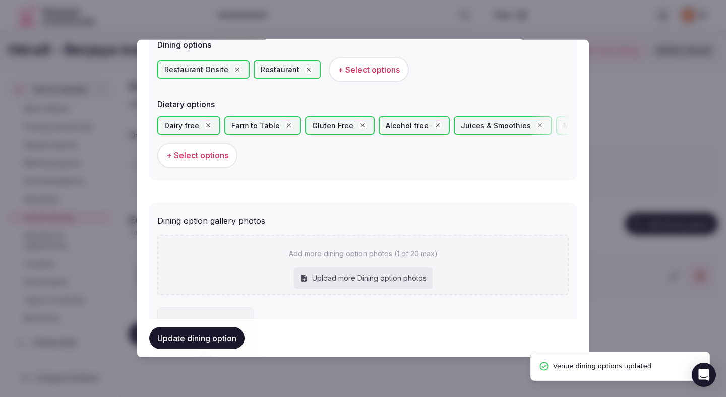
scroll to position [408, 0]
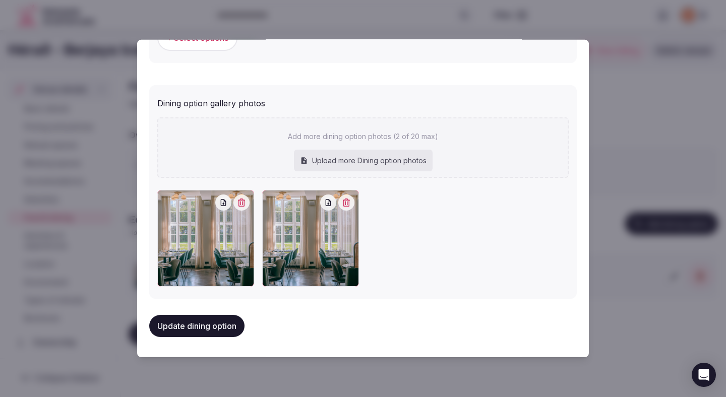
click at [346, 199] on icon "button" at bounding box center [346, 203] width 8 height 8
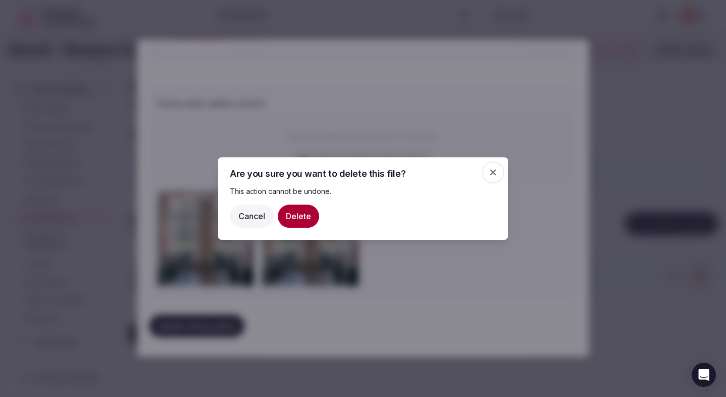
click at [306, 207] on button "Delete" at bounding box center [298, 216] width 41 height 23
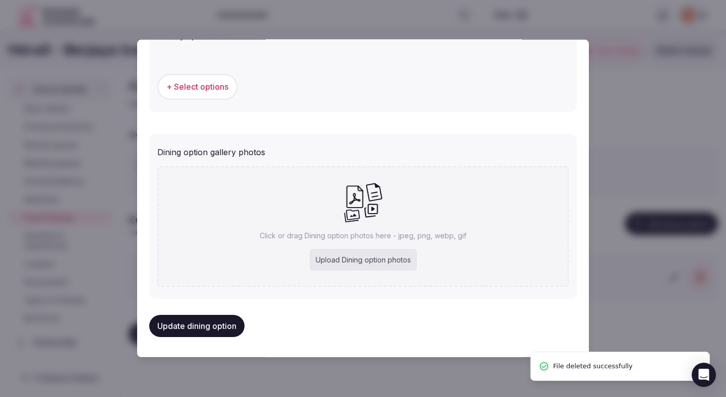
scroll to position [359, 0]
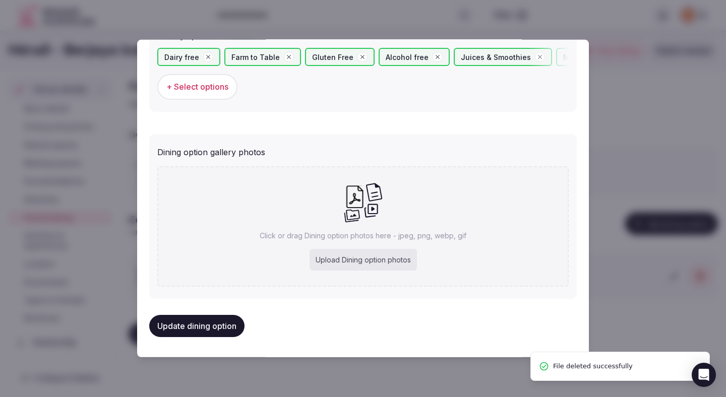
click at [340, 255] on div "Upload Dining option photos" at bounding box center [362, 260] width 107 height 22
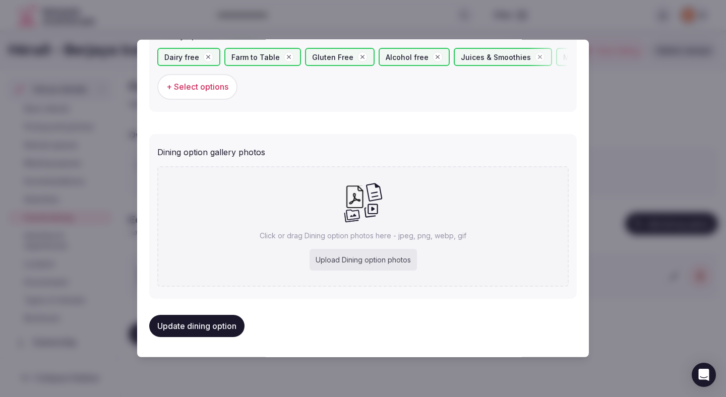
type input "**********"
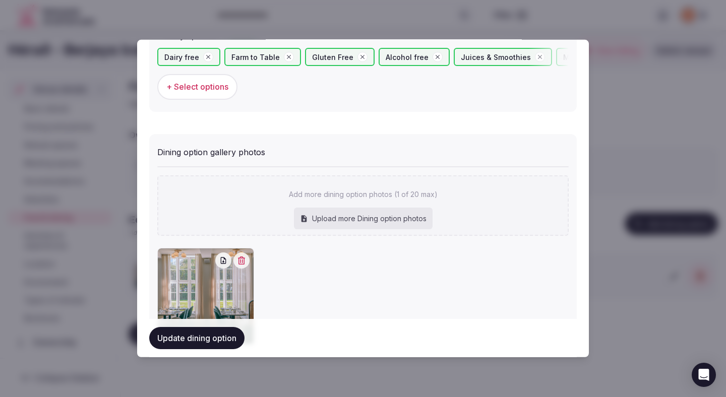
scroll to position [417, 0]
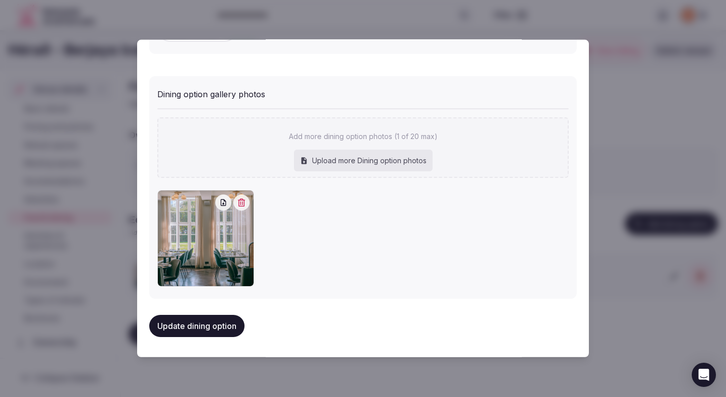
click at [235, 328] on button "Update dining option" at bounding box center [196, 326] width 95 height 22
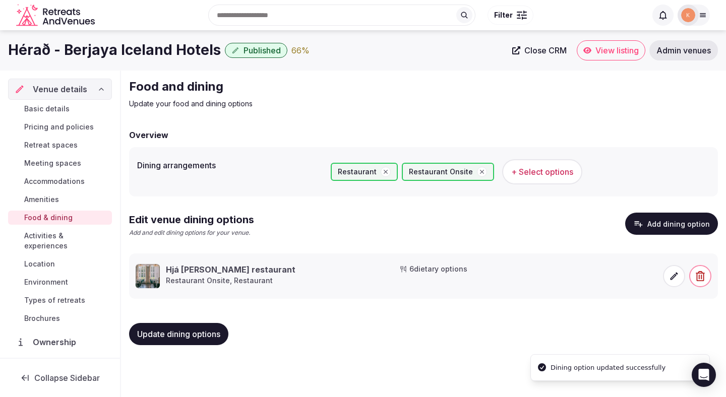
click at [213, 336] on span "Update dining options" at bounding box center [178, 334] width 83 height 10
click at [211, 337] on span "Update dining options" at bounding box center [178, 334] width 83 height 10
click at [86, 235] on span "Activities & experiences" at bounding box center [66, 241] width 84 height 20
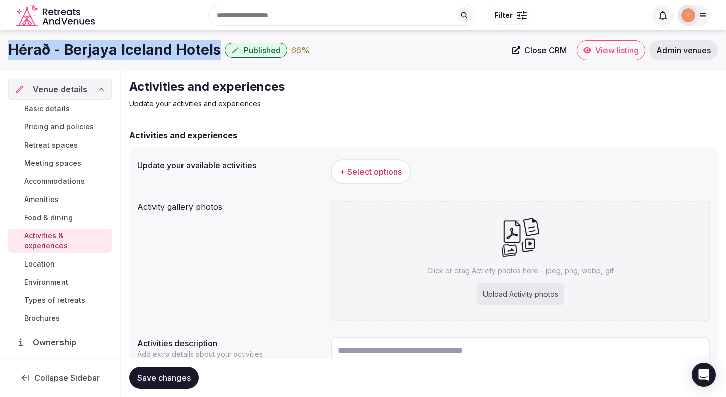
drag, startPoint x: 212, startPoint y: 50, endPoint x: 1, endPoint y: 50, distance: 211.7
click at [1, 50] on div "Hérað - Berjaya Iceland Hotels Published 66 % Close CRM View listing Admin venu…" at bounding box center [363, 50] width 726 height 20
copy h1 "Hérað - Berjaya Iceland Hotels"
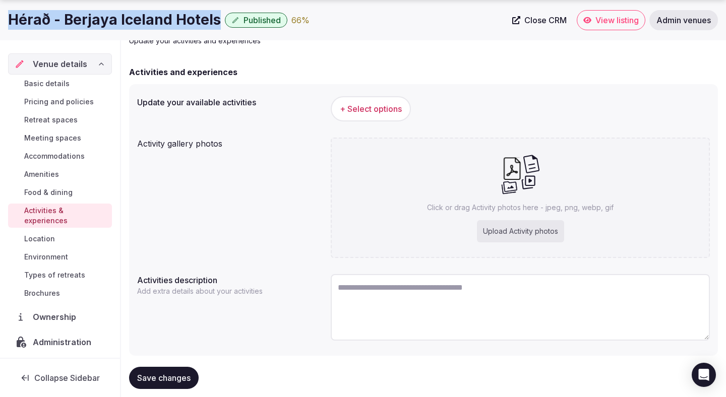
scroll to position [74, 0]
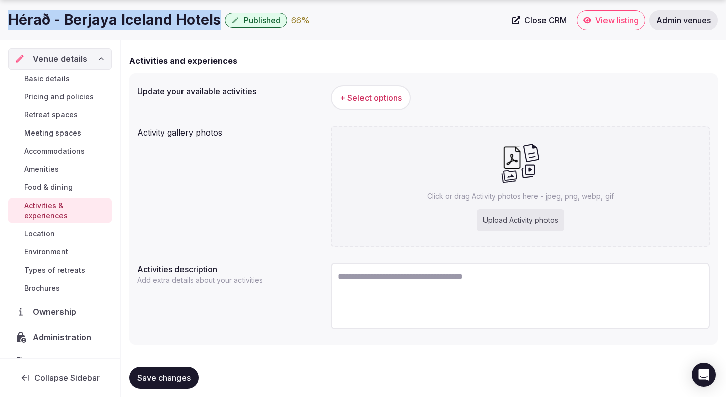
click at [379, 100] on span "+ Select options" at bounding box center [371, 97] width 62 height 11
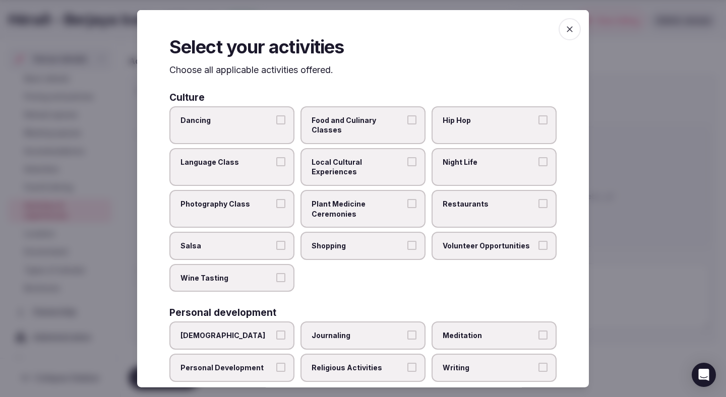
click at [342, 157] on span "Local Cultural Experiences" at bounding box center [357, 167] width 93 height 20
click at [407, 157] on button "Local Cultural Experiences" at bounding box center [411, 161] width 9 height 9
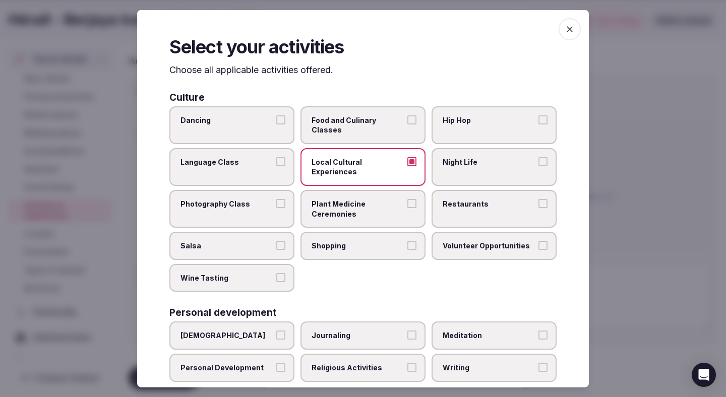
click at [466, 199] on span "Restaurants" at bounding box center [488, 204] width 93 height 10
click at [538, 199] on button "Restaurants" at bounding box center [542, 203] width 9 height 9
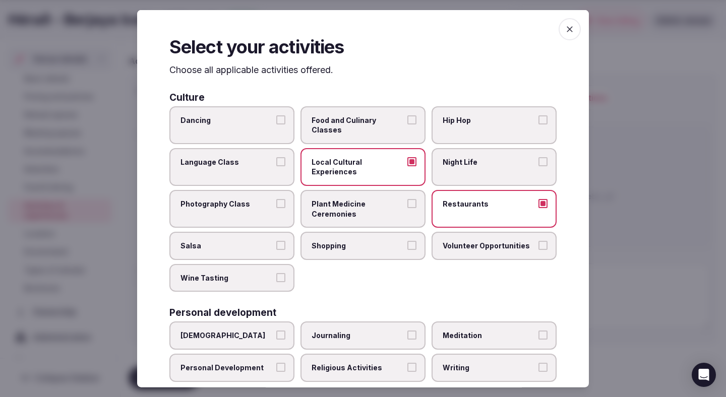
click at [389, 241] on span "Shopping" at bounding box center [357, 246] width 93 height 10
click at [407, 241] on button "Shopping" at bounding box center [411, 245] width 9 height 9
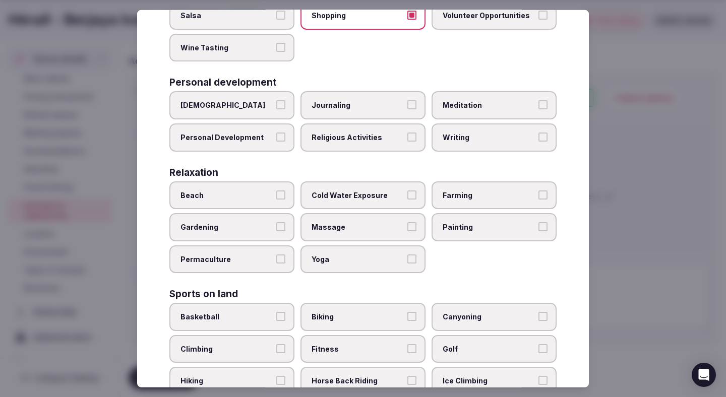
scroll to position [234, 0]
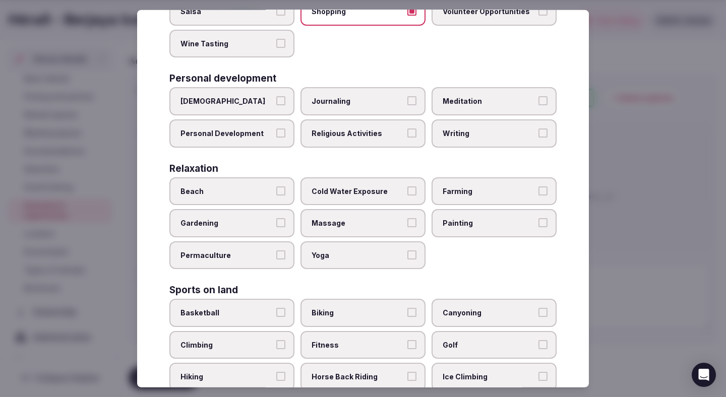
click at [473, 218] on span "Painting" at bounding box center [488, 223] width 93 height 10
click at [538, 218] on button "Painting" at bounding box center [542, 222] width 9 height 9
click at [468, 209] on label "Painting" at bounding box center [493, 223] width 125 height 28
click at [538, 218] on button "Painting" at bounding box center [542, 222] width 9 height 9
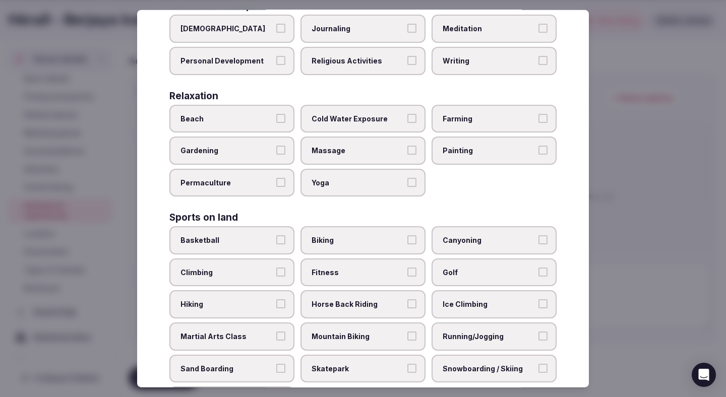
scroll to position [327, 0]
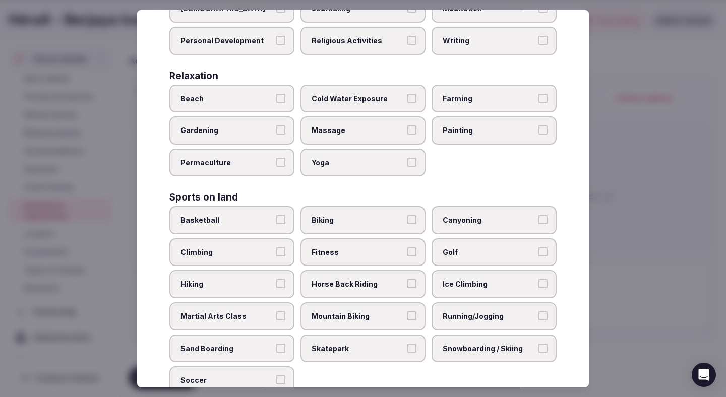
click at [378, 215] on span "Biking" at bounding box center [357, 220] width 93 height 10
click at [407, 215] on button "Biking" at bounding box center [411, 219] width 9 height 9
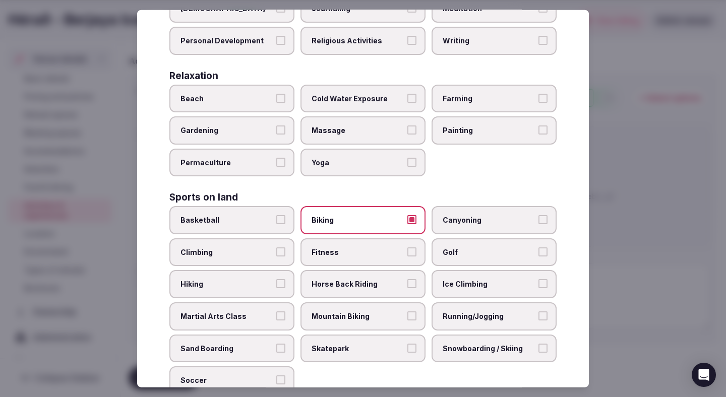
click at [373, 207] on label "Biking" at bounding box center [362, 220] width 125 height 28
click at [407, 215] on button "Biking" at bounding box center [411, 219] width 9 height 9
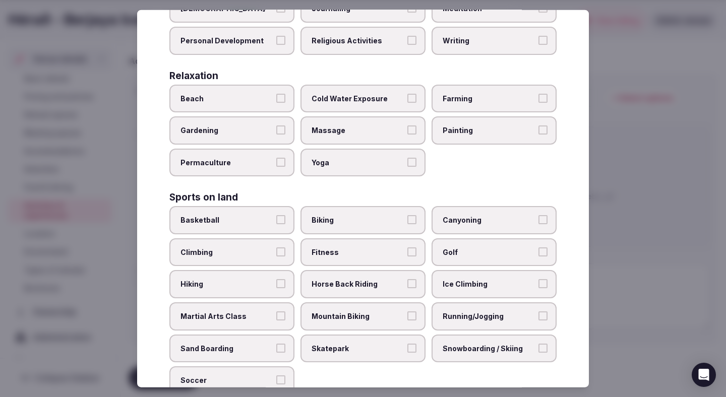
click at [373, 247] on span "Fitness" at bounding box center [357, 252] width 93 height 10
click at [407, 247] on button "Fitness" at bounding box center [411, 251] width 9 height 9
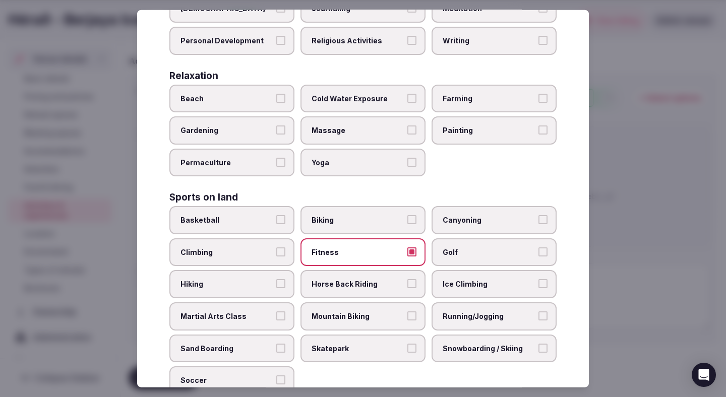
click at [462, 247] on span "Golf" at bounding box center [488, 252] width 93 height 10
click at [538, 247] on button "Golf" at bounding box center [542, 251] width 9 height 9
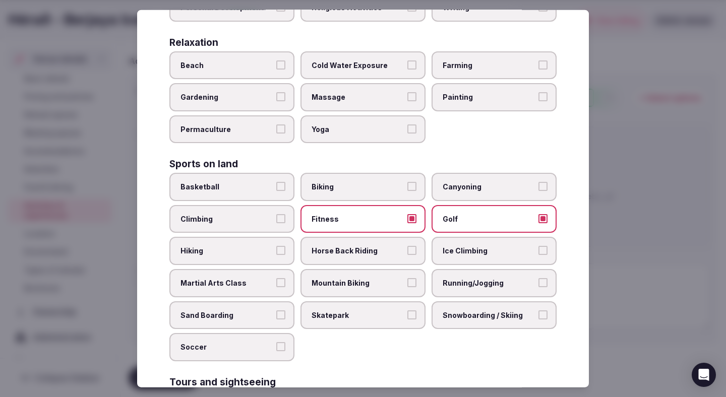
scroll to position [361, 0]
click at [459, 245] on span "Ice Climbing" at bounding box center [488, 250] width 93 height 10
click at [538, 245] on button "Ice Climbing" at bounding box center [542, 249] width 9 height 9
click at [461, 269] on label "Running/Jogging" at bounding box center [493, 283] width 125 height 28
click at [538, 278] on button "Running/Jogging" at bounding box center [542, 282] width 9 height 9
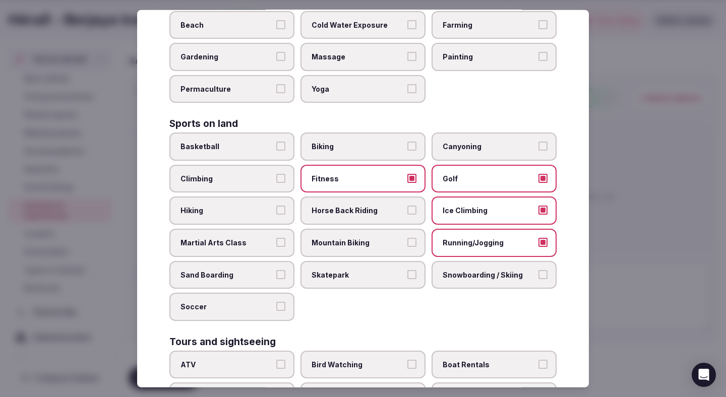
scroll to position [411, 0]
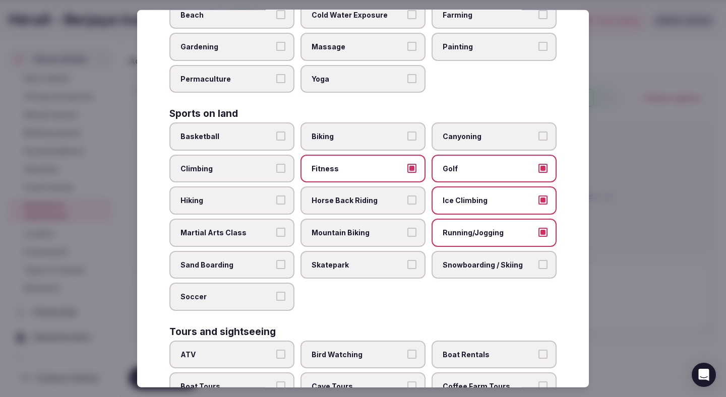
click at [469, 250] on label "Snowboarding / Skiing" at bounding box center [493, 264] width 125 height 28
click at [538, 260] on button "Snowboarding / Skiing" at bounding box center [542, 264] width 9 height 9
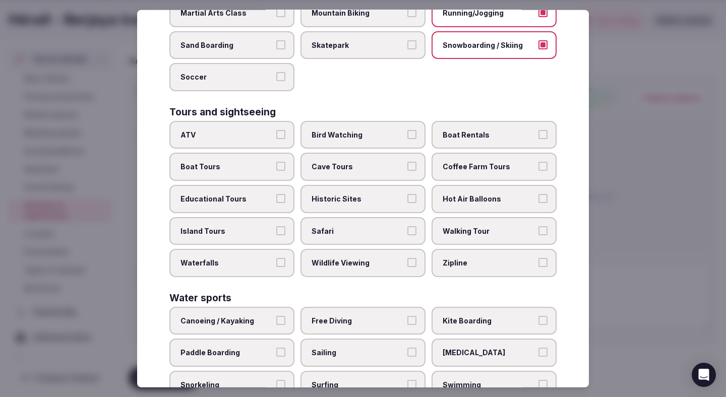
scroll to position [659, 0]
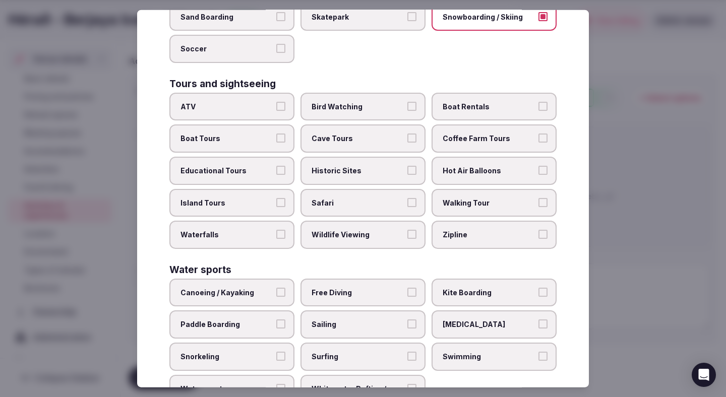
click at [462, 198] on span "Walking Tour" at bounding box center [488, 203] width 93 height 10
click at [538, 198] on button "Walking Tour" at bounding box center [542, 202] width 9 height 9
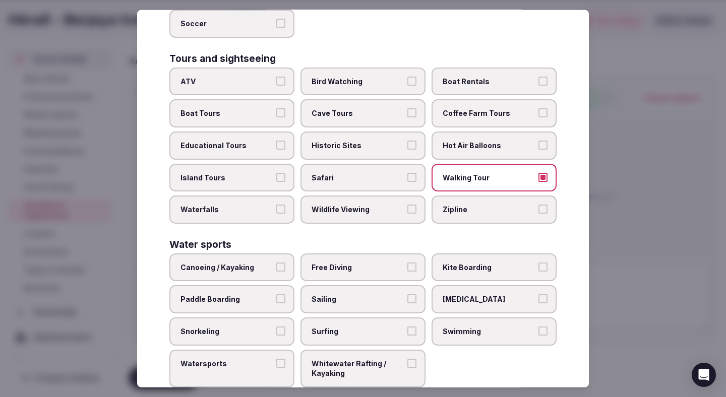
scroll to position [688, 0]
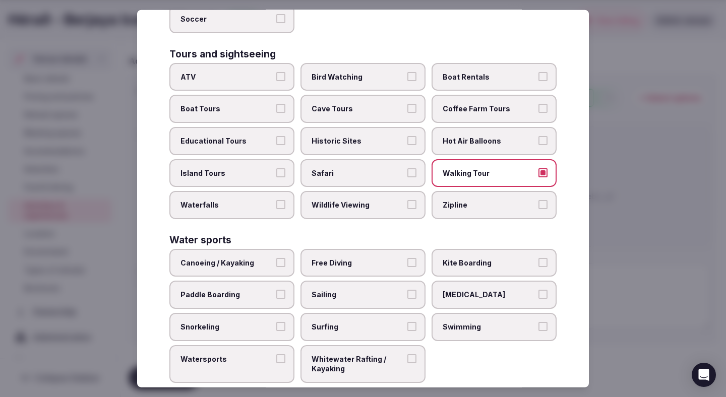
click at [452, 313] on label "Swimming" at bounding box center [493, 327] width 125 height 28
click at [538, 322] on button "Swimming" at bounding box center [542, 326] width 9 height 9
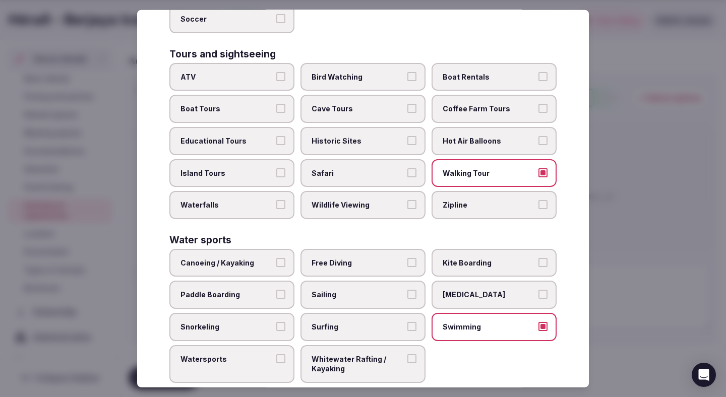
click at [389, 354] on span "Whitewater Rafting / Kayaking" at bounding box center [357, 364] width 93 height 20
click at [407, 354] on button "Whitewater Rafting / Kayaking" at bounding box center [411, 358] width 9 height 9
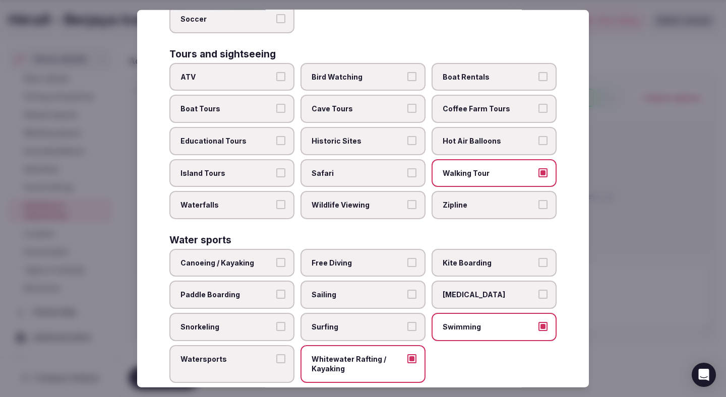
click at [662, 234] on div at bounding box center [363, 198] width 726 height 397
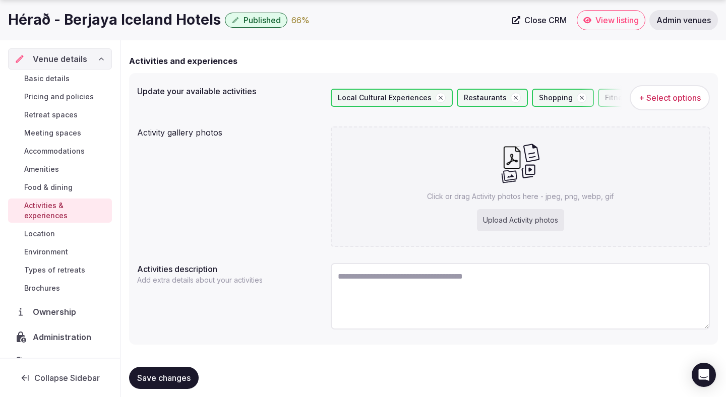
scroll to position [85, 0]
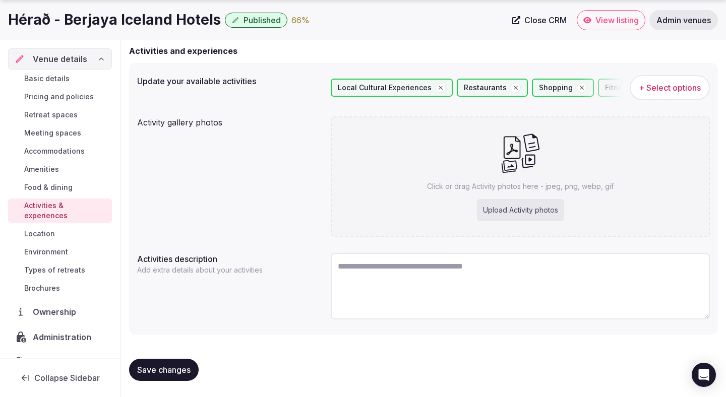
click at [544, 213] on div "Upload Activity photos" at bounding box center [520, 210] width 87 height 22
type input "**********"
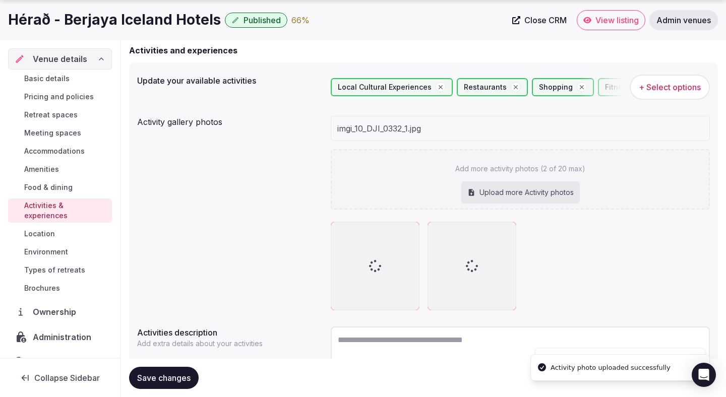
scroll to position [159, 0]
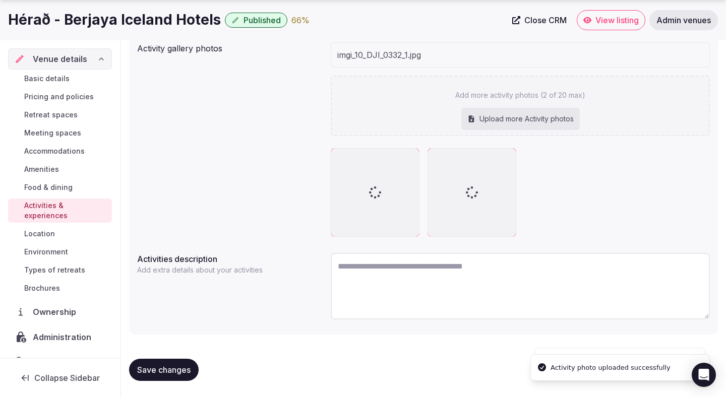
click at [395, 270] on textarea at bounding box center [520, 286] width 379 height 67
paste textarea "**********"
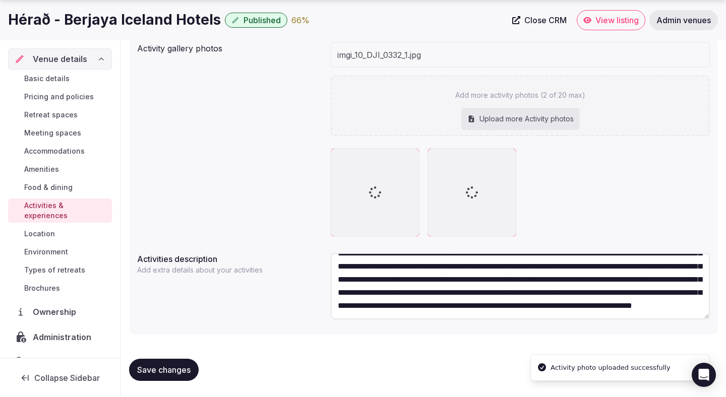
scroll to position [135, 0]
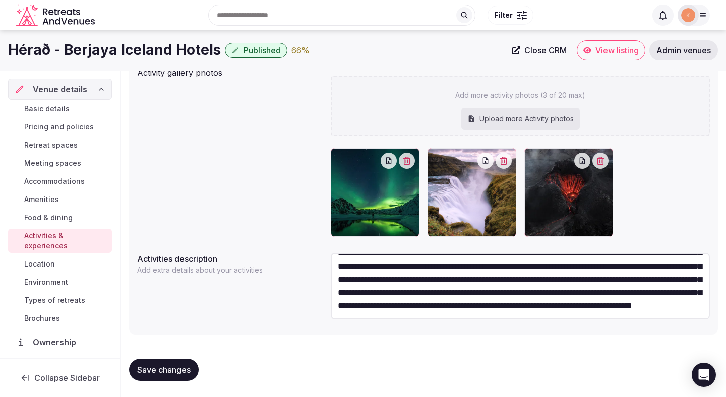
type textarea "**********"
click at [187, 366] on span "Save changes" at bounding box center [163, 370] width 53 height 10
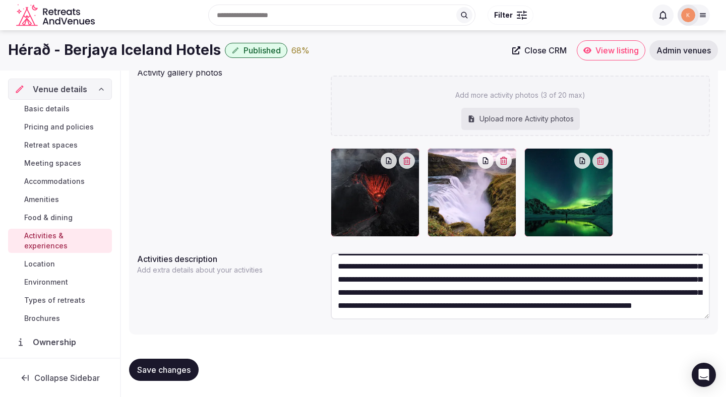
click at [54, 259] on span "Location" at bounding box center [39, 264] width 31 height 10
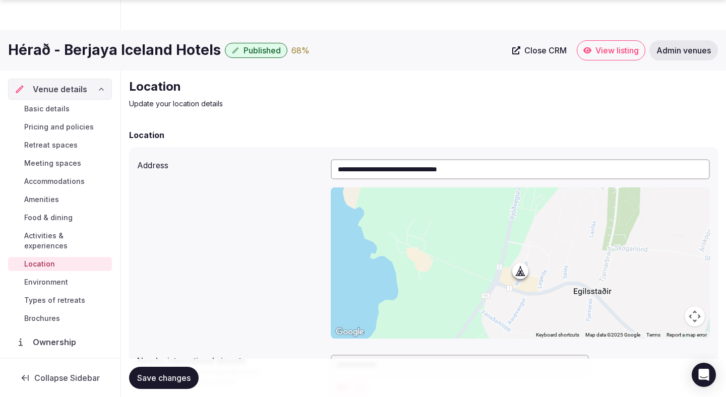
scroll to position [204, 0]
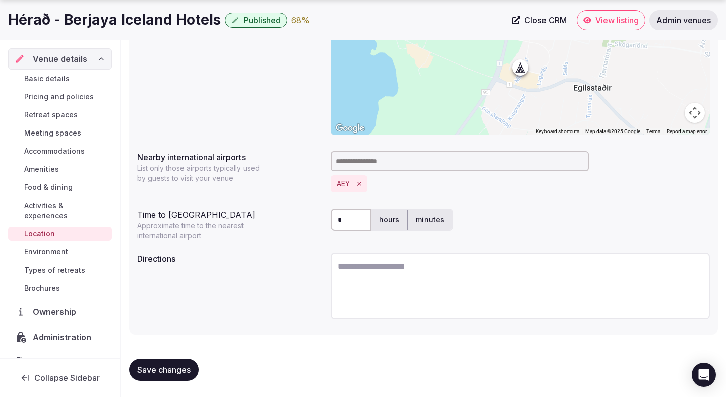
click at [350, 226] on input "*" at bounding box center [351, 220] width 40 height 22
click at [365, 263] on textarea at bounding box center [520, 286] width 379 height 67
paste textarea "**********"
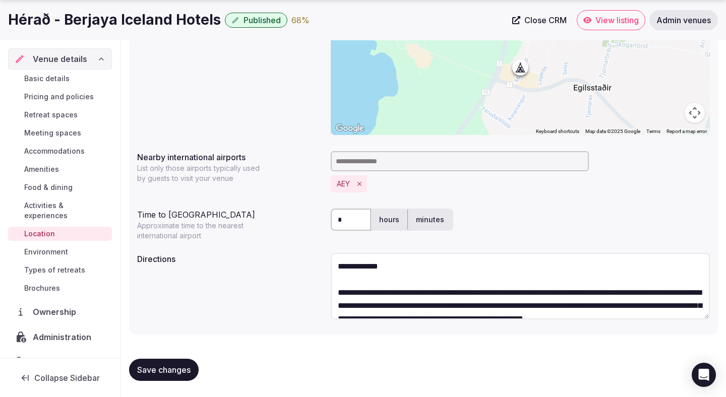
scroll to position [18, 0]
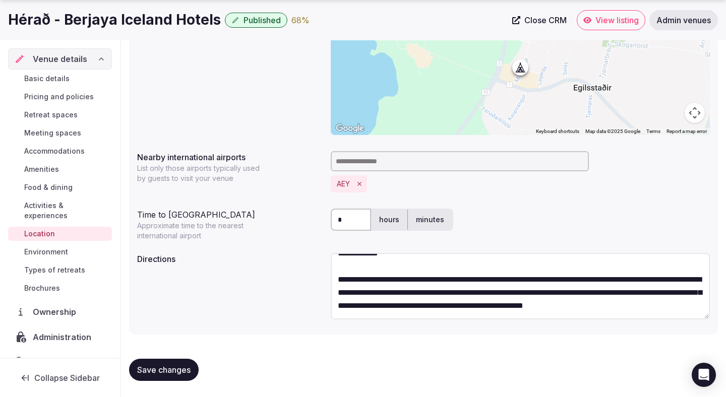
click at [340, 275] on textarea "**********" at bounding box center [520, 286] width 379 height 67
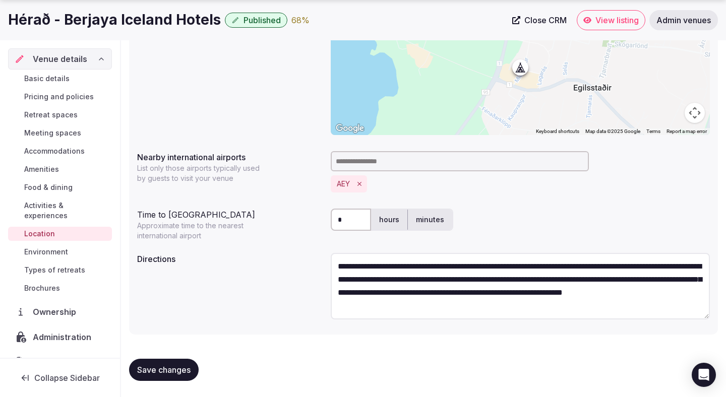
scroll to position [0, 0]
type textarea "**********"
click at [383, 161] on input at bounding box center [460, 161] width 258 height 20
type input "***"
click at [350, 220] on input "*" at bounding box center [351, 220] width 40 height 22
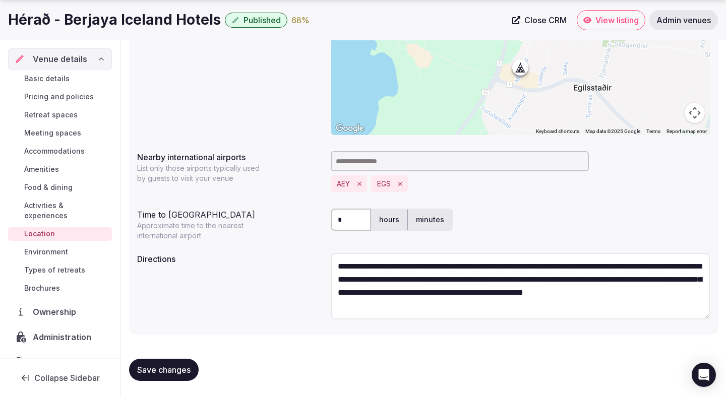
type input "*"
click at [428, 216] on label "minutes" at bounding box center [430, 220] width 44 height 26
click at [170, 374] on span "Save changes" at bounding box center [163, 370] width 53 height 10
click at [60, 247] on span "Environment" at bounding box center [46, 252] width 44 height 10
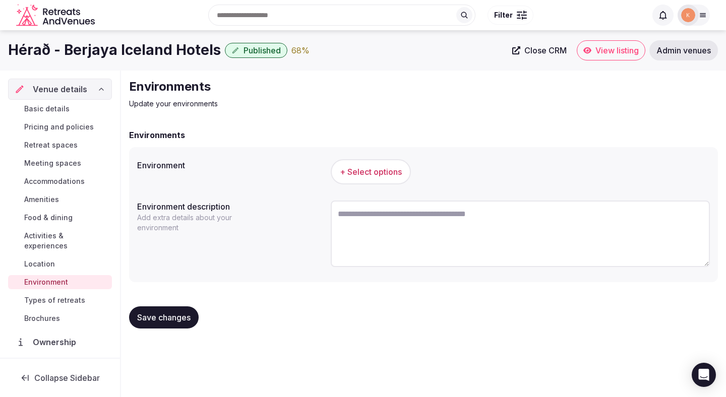
click at [350, 237] on textarea at bounding box center [520, 234] width 379 height 67
paste textarea "**********"
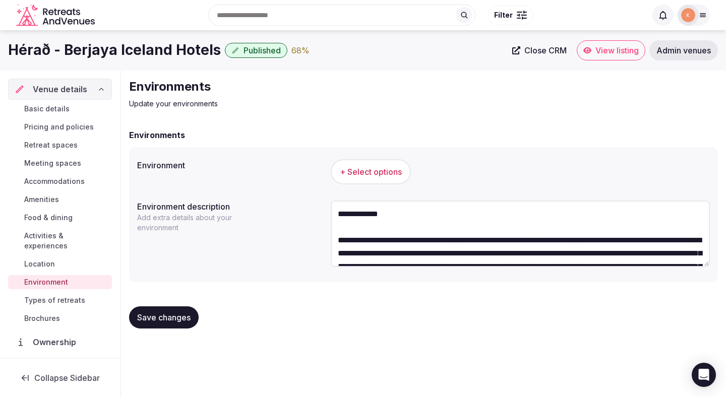
drag, startPoint x: 337, startPoint y: 245, endPoint x: 336, endPoint y: 173, distance: 72.1
click at [336, 173] on div "**********" at bounding box center [423, 214] width 589 height 135
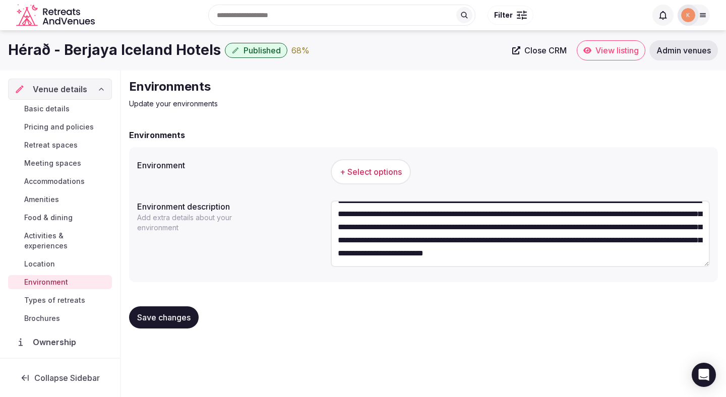
scroll to position [26, 0]
type textarea "**********"
click at [380, 176] on span "+ Select options" at bounding box center [371, 171] width 62 height 11
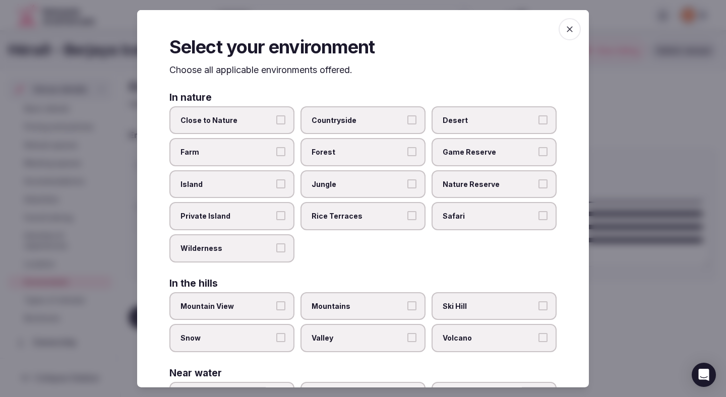
click at [272, 123] on span "Close to Nature" at bounding box center [226, 120] width 93 height 10
click at [276, 123] on button "Close to Nature" at bounding box center [280, 119] width 9 height 9
click at [345, 155] on span "Forest" at bounding box center [357, 152] width 93 height 10
click at [407, 155] on button "Forest" at bounding box center [411, 151] width 9 height 9
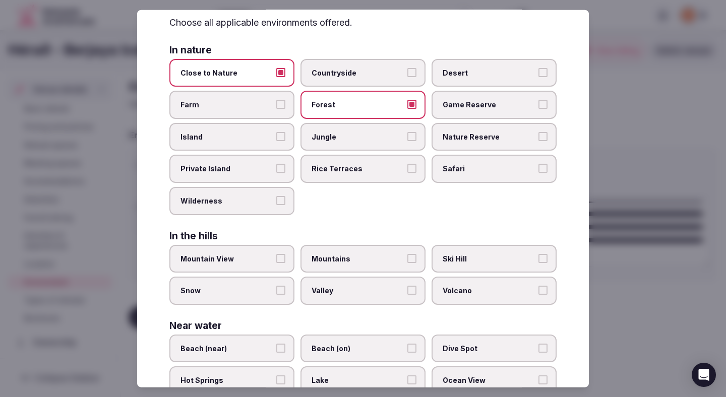
scroll to position [61, 0]
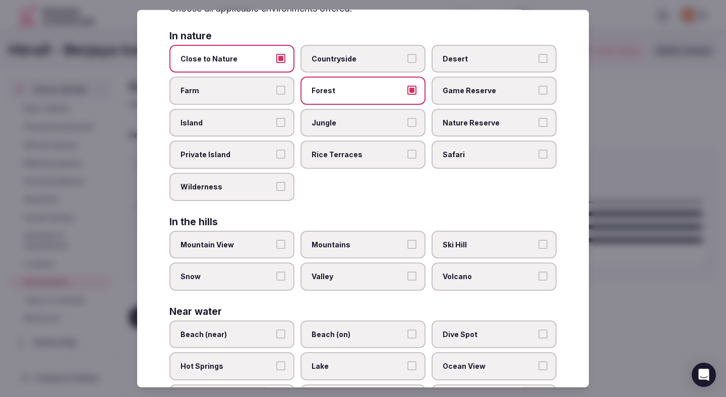
click at [327, 245] on span "Mountains" at bounding box center [357, 244] width 93 height 10
click at [407, 245] on button "Mountains" at bounding box center [411, 243] width 9 height 9
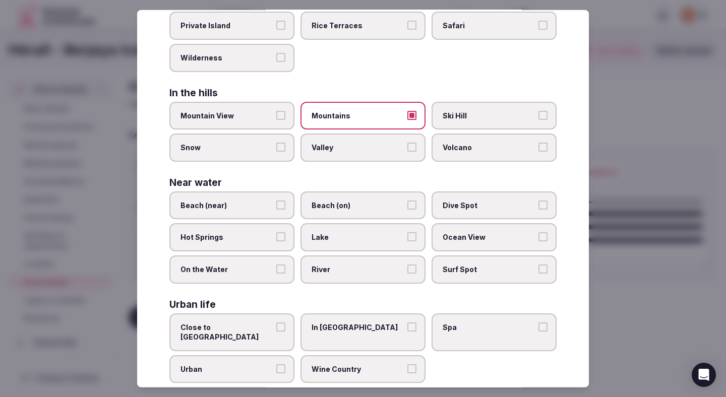
scroll to position [201, 0]
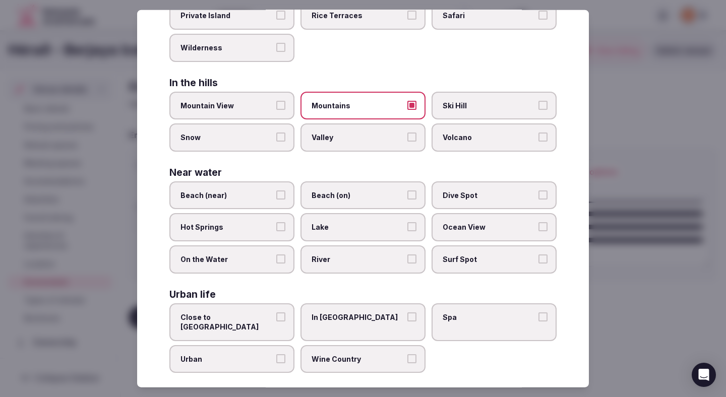
click at [621, 184] on div at bounding box center [363, 198] width 726 height 397
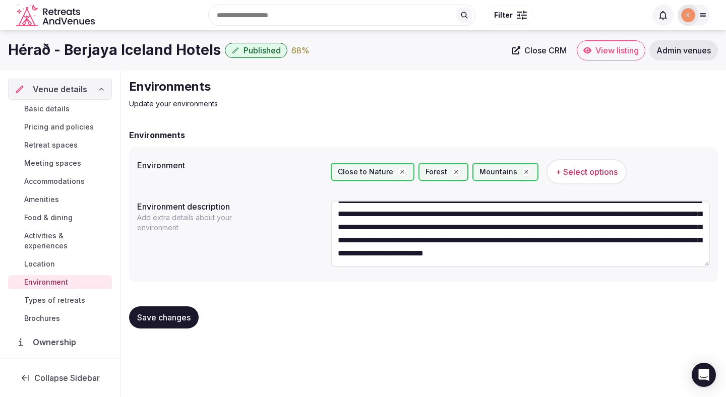
click at [174, 318] on span "Save changes" at bounding box center [163, 317] width 53 height 10
click at [63, 295] on link "Types of retreats" at bounding box center [60, 300] width 104 height 14
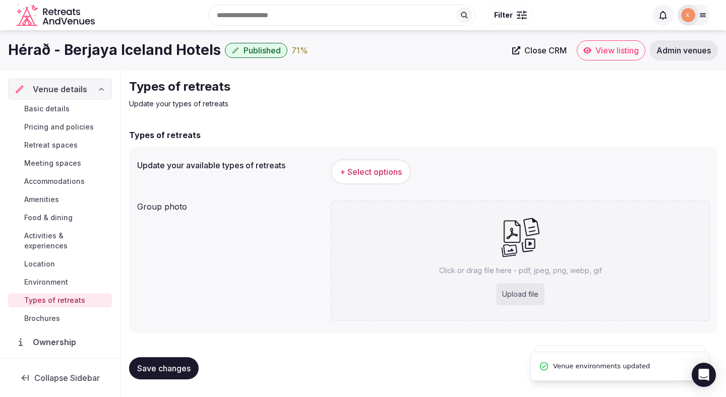
click at [395, 162] on button "+ Select options" at bounding box center [371, 171] width 80 height 25
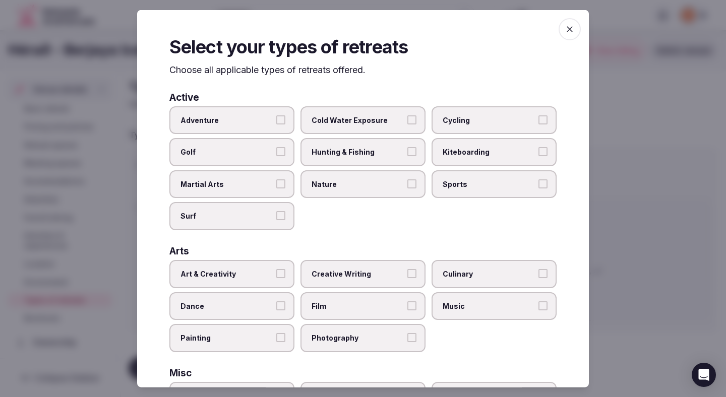
click at [282, 121] on button "Adventure" at bounding box center [280, 119] width 9 height 9
click at [349, 124] on span "Cold Water Exposure" at bounding box center [357, 120] width 93 height 10
click at [407, 124] on button "Cold Water Exposure" at bounding box center [411, 119] width 9 height 9
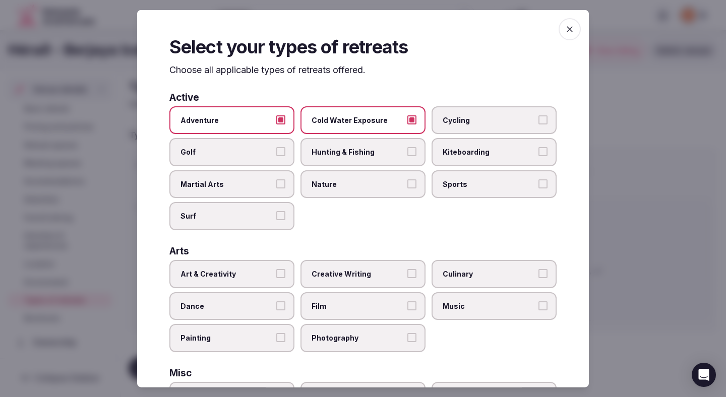
click at [379, 189] on label "Nature" at bounding box center [362, 184] width 125 height 28
click at [407, 188] on button "Nature" at bounding box center [411, 183] width 9 height 9
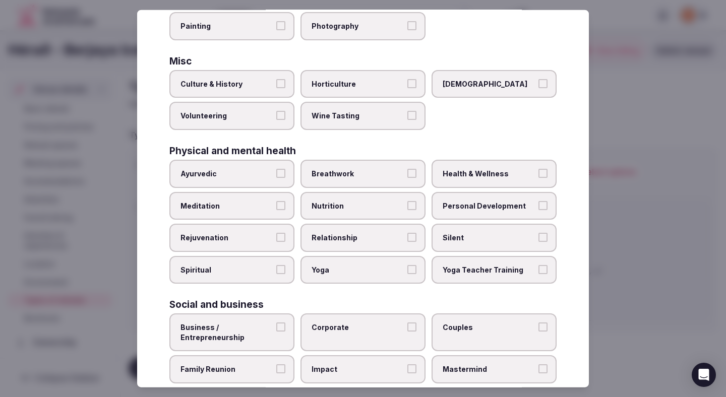
scroll to position [364, 0]
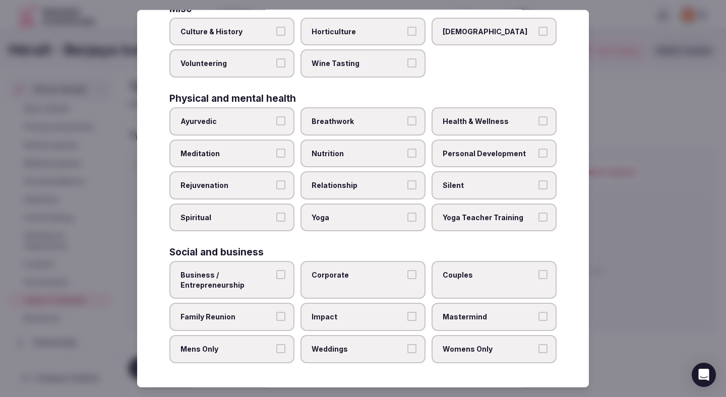
click at [256, 280] on span "Business / Entrepreneurship" at bounding box center [226, 280] width 93 height 20
click at [276, 279] on button "Business / Entrepreneurship" at bounding box center [280, 274] width 9 height 9
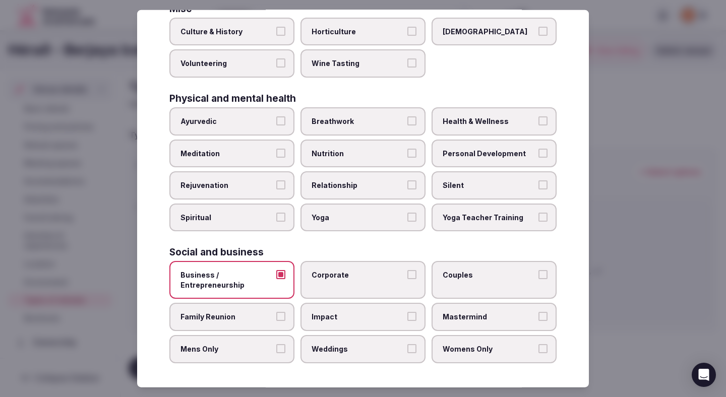
click at [326, 280] on label "Corporate" at bounding box center [362, 280] width 125 height 38
click at [407, 279] on button "Corporate" at bounding box center [411, 274] width 9 height 9
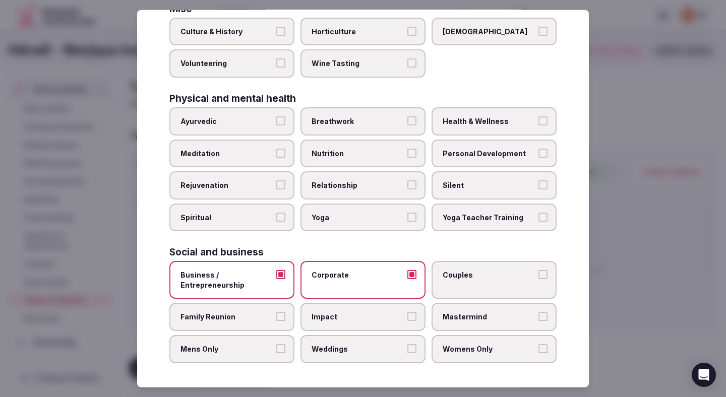
click at [487, 276] on span "Couples" at bounding box center [488, 275] width 93 height 10
click at [538, 276] on button "Couples" at bounding box center [542, 274] width 9 height 9
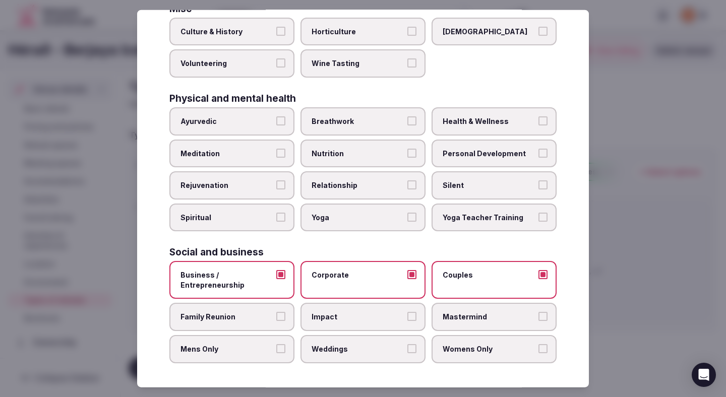
click at [471, 312] on span "Mastermind" at bounding box center [488, 317] width 93 height 10
click at [538, 312] on button "Mastermind" at bounding box center [542, 316] width 9 height 9
click at [477, 353] on span "Womens Only" at bounding box center [488, 349] width 93 height 10
click at [538, 353] on button "Womens Only" at bounding box center [542, 348] width 9 height 9
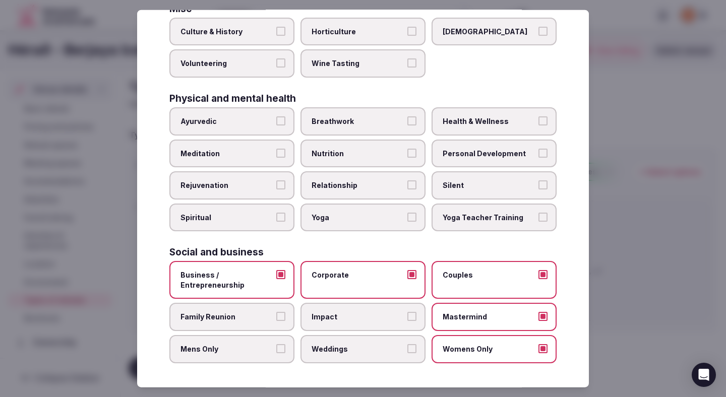
click at [378, 362] on label "Weddings" at bounding box center [362, 349] width 125 height 28
click at [407, 353] on button "Weddings" at bounding box center [411, 348] width 9 height 9
click at [362, 321] on span "Impact" at bounding box center [357, 317] width 93 height 10
click at [407, 321] on button "Impact" at bounding box center [411, 316] width 9 height 9
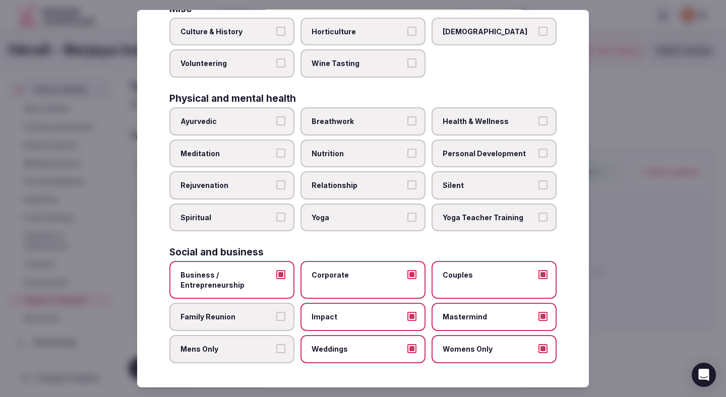
click at [197, 320] on span "Family Reunion" at bounding box center [226, 317] width 93 height 10
click at [276, 320] on button "Family Reunion" at bounding box center [280, 316] width 9 height 9
click at [202, 346] on span "Mens Only" at bounding box center [226, 349] width 93 height 10
click at [276, 346] on button "Mens Only" at bounding box center [280, 348] width 9 height 9
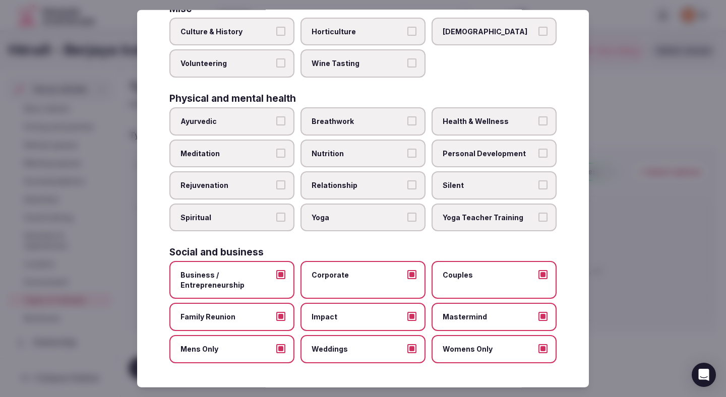
click at [684, 180] on div at bounding box center [363, 198] width 726 height 397
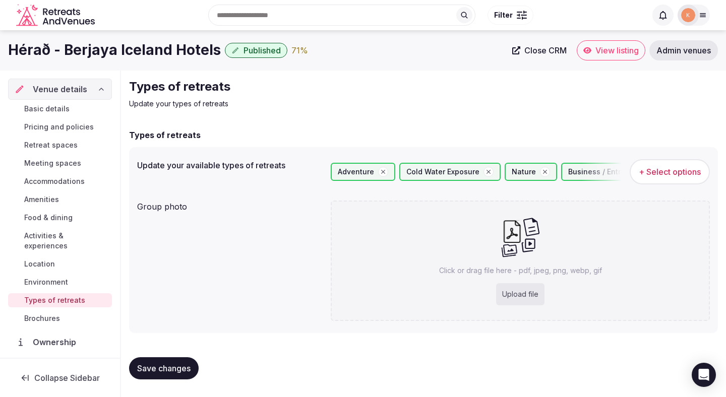
click at [153, 373] on button "Save changes" at bounding box center [164, 368] width 70 height 22
click at [513, 289] on div "Upload file" at bounding box center [520, 294] width 48 height 22
type input "**********"
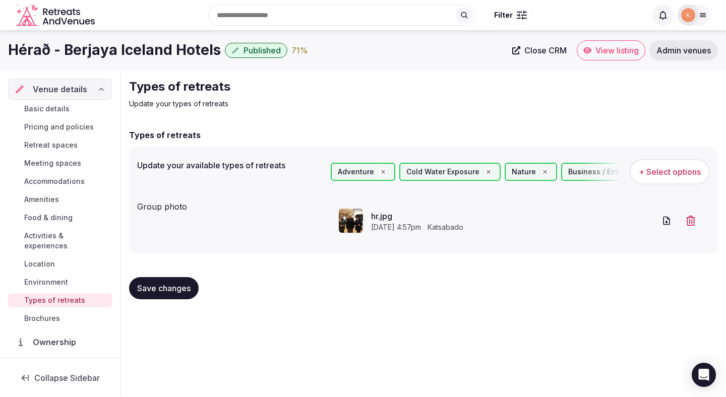
click at [164, 294] on button "Save changes" at bounding box center [164, 288] width 70 height 22
click at [63, 235] on span "Activities & experiences" at bounding box center [66, 241] width 84 height 20
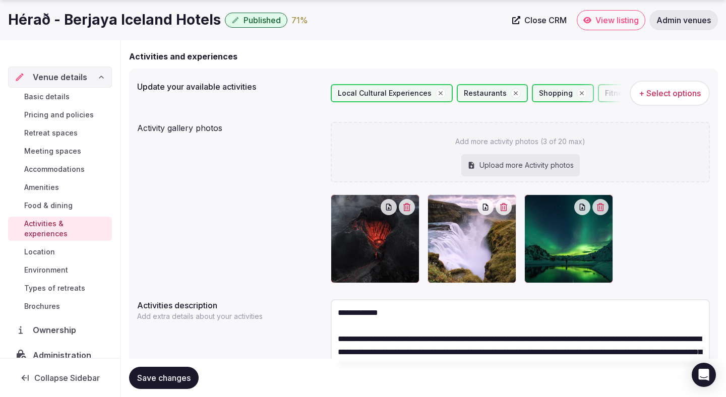
scroll to position [112, 0]
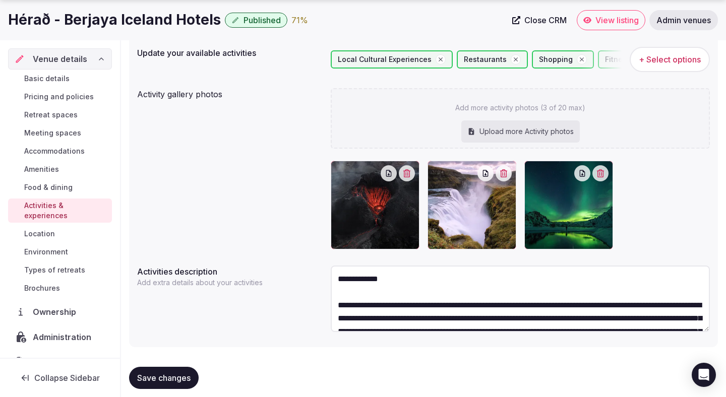
click at [537, 128] on div "Upload more Activity photos" at bounding box center [520, 131] width 118 height 22
type input "**********"
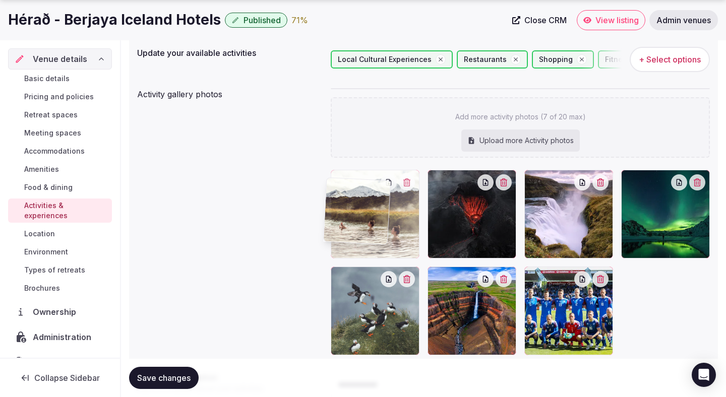
drag, startPoint x: 379, startPoint y: 323, endPoint x: 374, endPoint y: 236, distance: 87.3
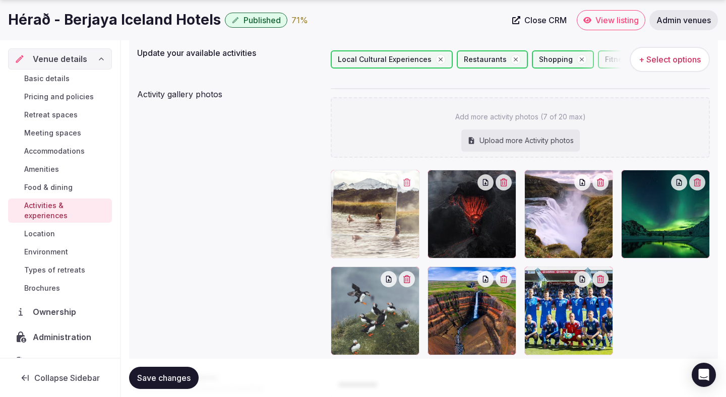
click at [374, 236] on body "Search Popular Destinations Toscana, Italy Riviera Maya, Mexico Indonesia, Bali…" at bounding box center [363, 202] width 726 height 628
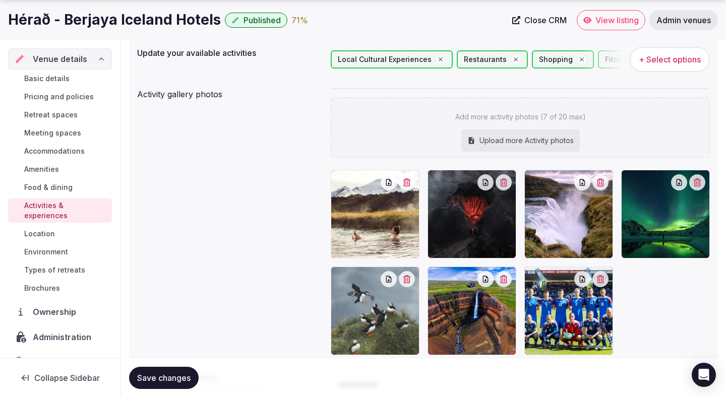
click at [169, 383] on span "Save changes" at bounding box center [163, 378] width 53 height 10
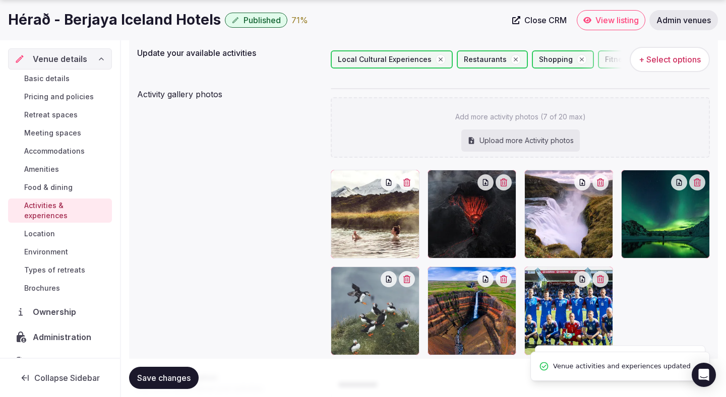
click at [169, 383] on span "Save changes" at bounding box center [163, 378] width 53 height 10
click at [169, 384] on button "Save changes" at bounding box center [164, 378] width 70 height 22
click at [42, 229] on span "Location" at bounding box center [39, 234] width 31 height 10
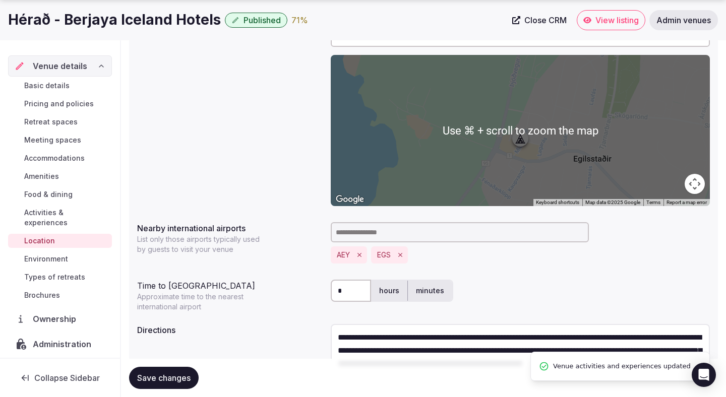
scroll to position [204, 0]
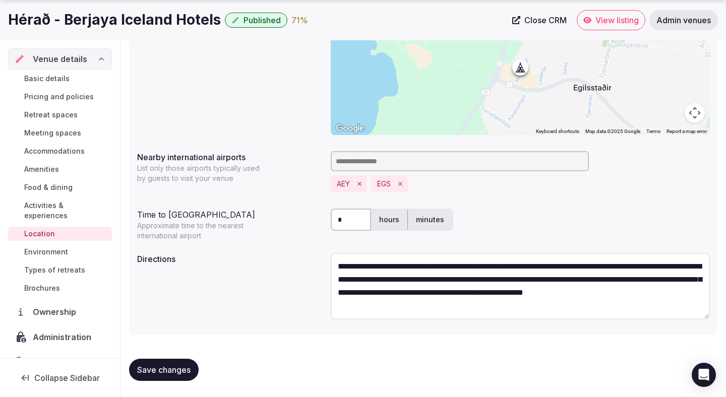
drag, startPoint x: 338, startPoint y: 267, endPoint x: 332, endPoint y: 237, distance: 29.8
click at [332, 237] on div "**********" at bounding box center [423, 139] width 589 height 391
click at [159, 377] on button "Save changes" at bounding box center [164, 370] width 70 height 22
click at [55, 247] on span "Environment" at bounding box center [46, 252] width 44 height 10
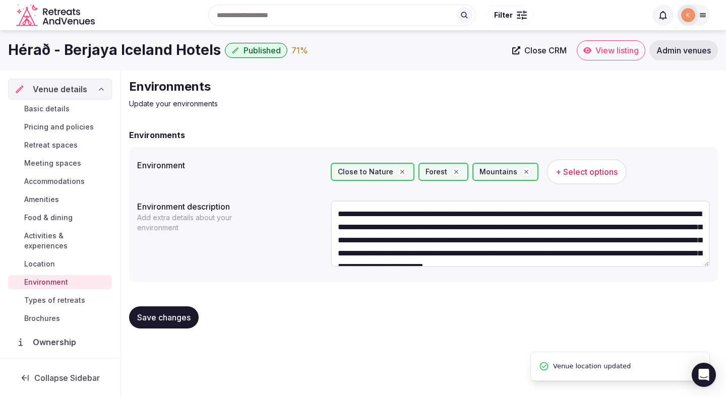
click at [355, 239] on textarea "**********" at bounding box center [520, 234] width 379 height 67
drag, startPoint x: 338, startPoint y: 212, endPoint x: 331, endPoint y: 192, distance: 21.2
click at [331, 192] on div "**********" at bounding box center [423, 214] width 589 height 135
click at [65, 295] on span "Types of retreats" at bounding box center [54, 300] width 61 height 10
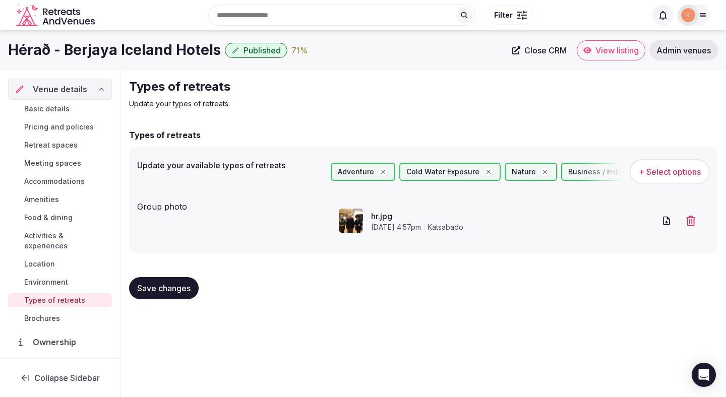
click at [182, 287] on span "Save changes" at bounding box center [163, 288] width 53 height 10
click at [59, 109] on span "Basic details" at bounding box center [46, 109] width 45 height 10
